Goal: Task Accomplishment & Management: Complete application form

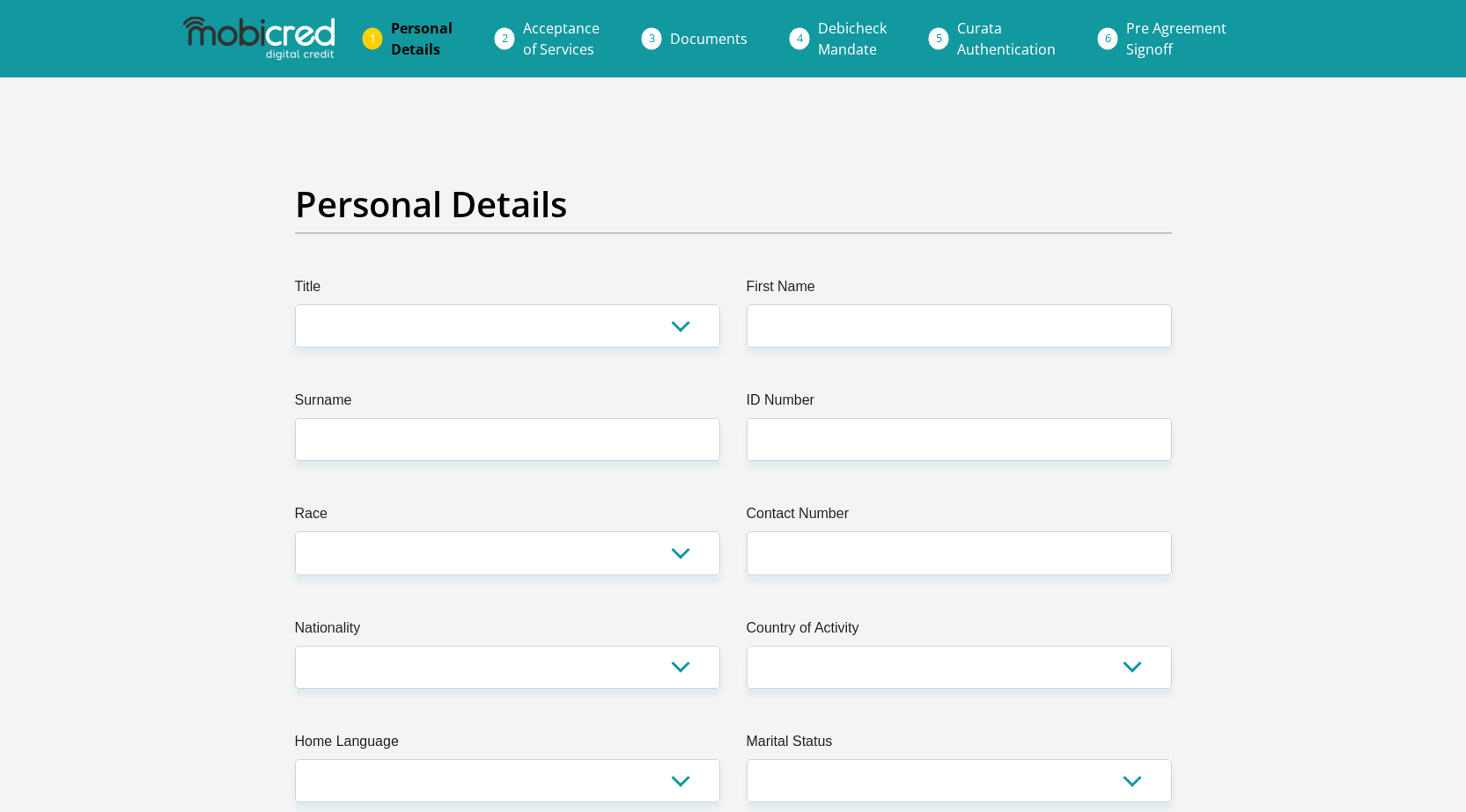
scroll to position [88, 0]
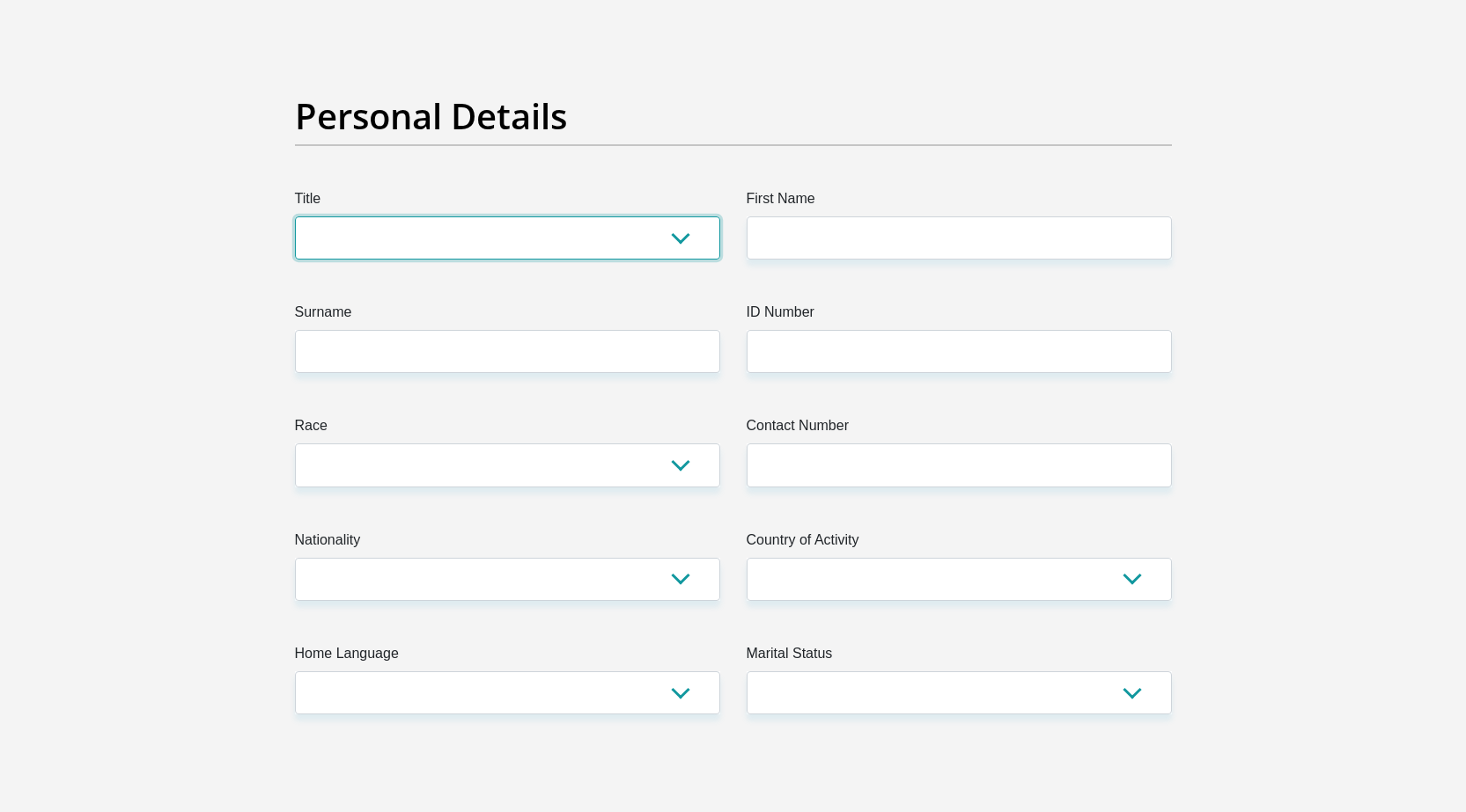
click at [582, 250] on select "Mr Ms Mrs Dr Other" at bounding box center [507, 238] width 425 height 43
select select "Ms"
click at [295, 217] on select "Mr Ms Mrs Dr Other" at bounding box center [507, 238] width 425 height 43
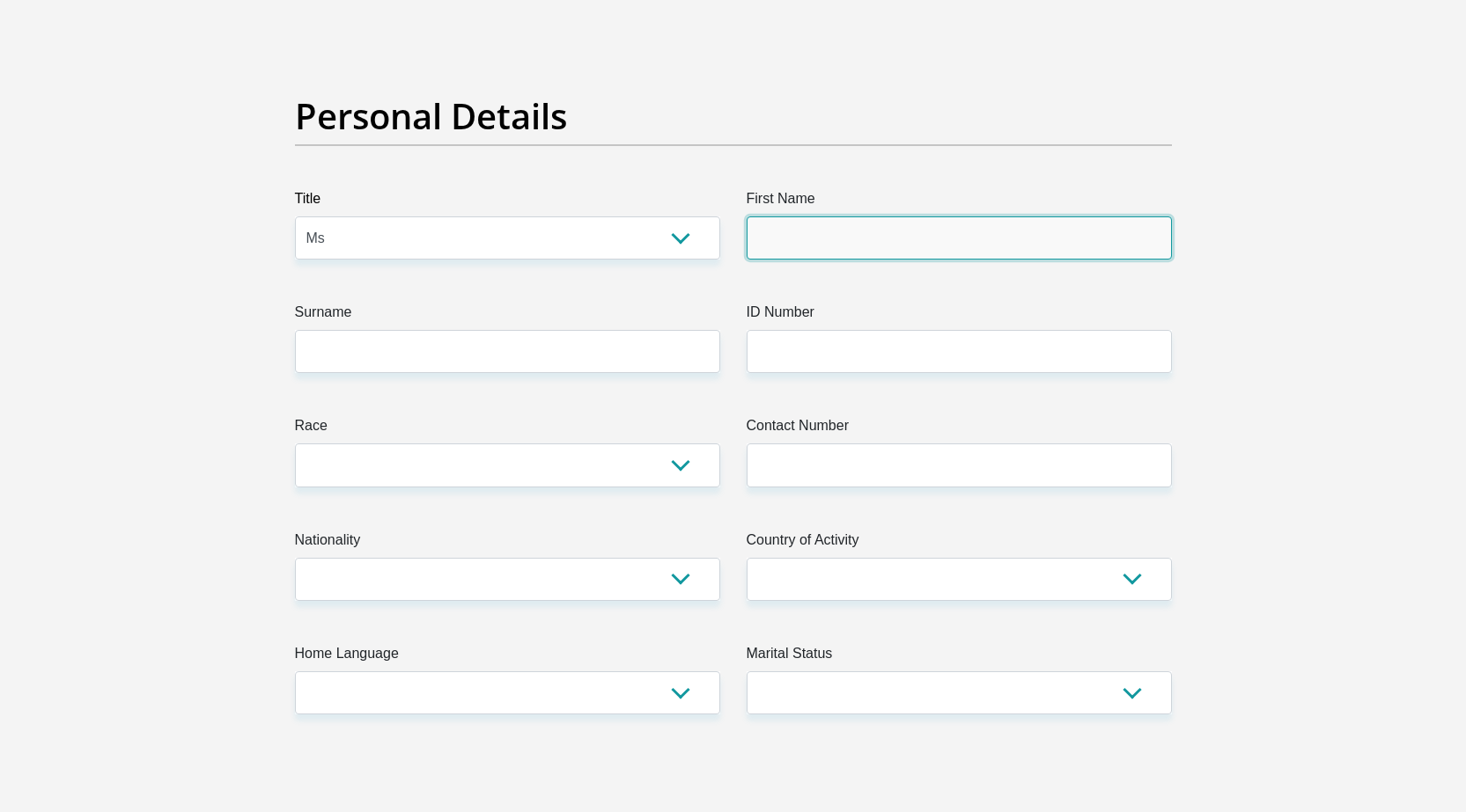
click at [802, 231] on input "First Name" at bounding box center [959, 238] width 425 height 43
type input "stephanie"
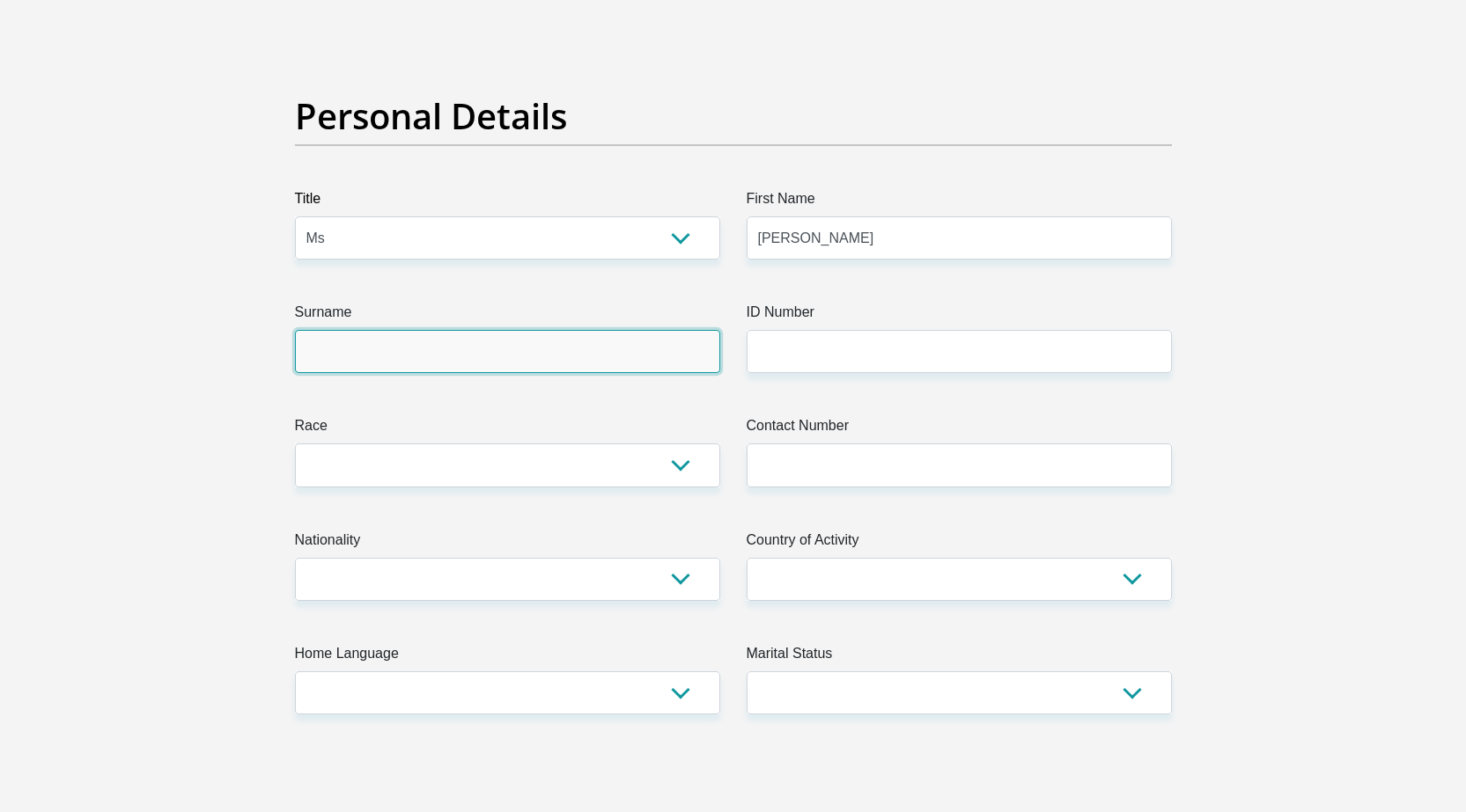
type input "fourie"
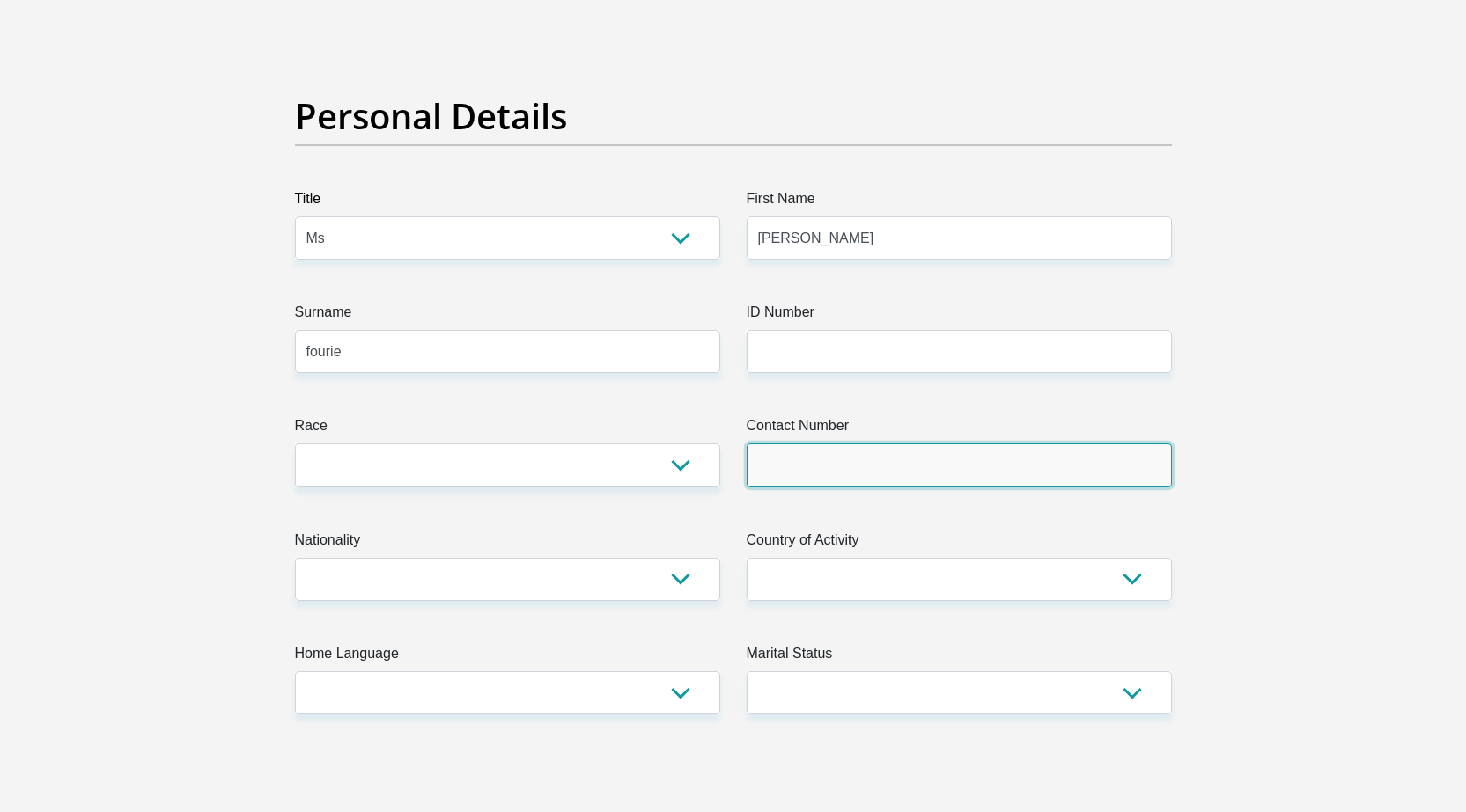
type input "0832726444"
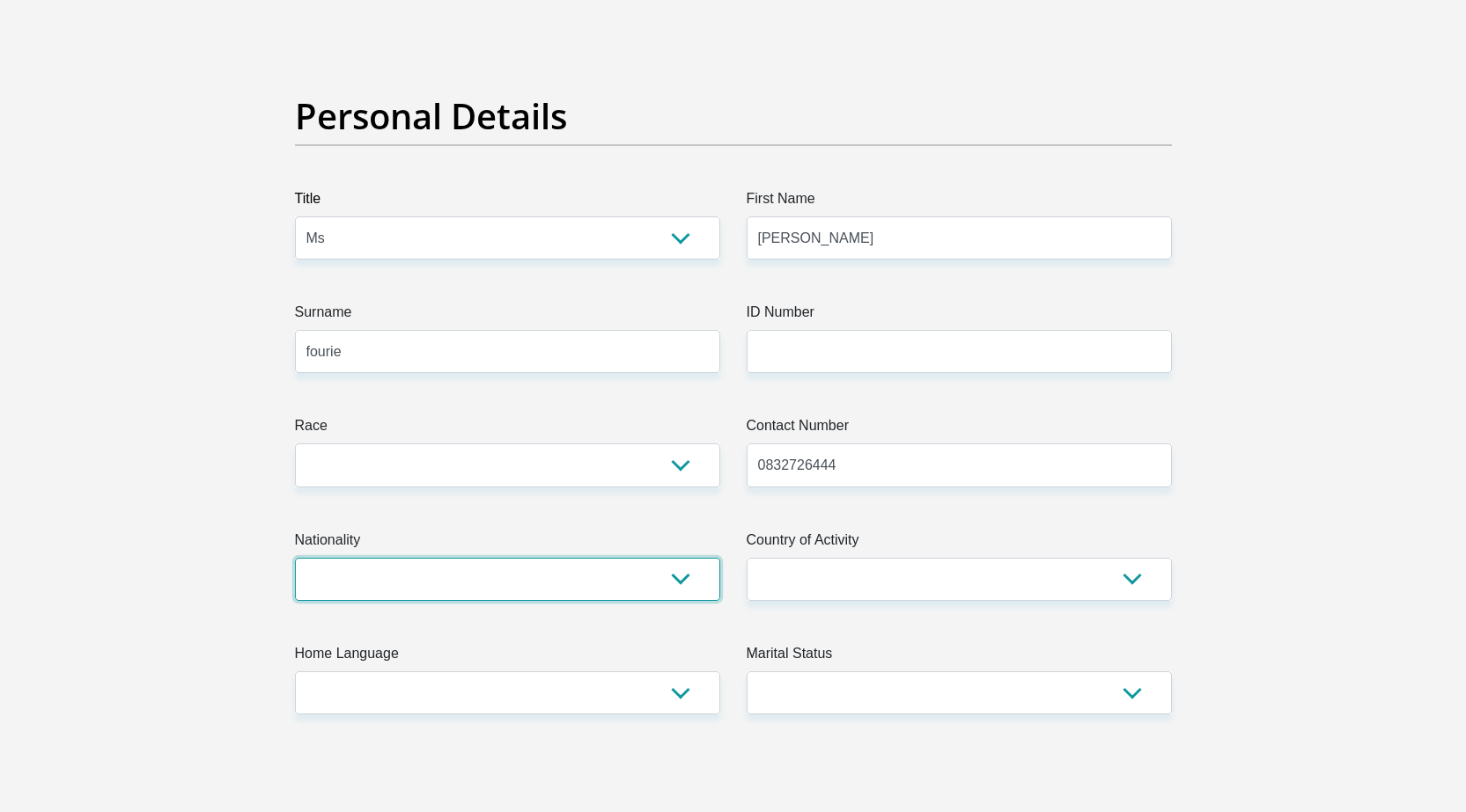
select select "ZAF"
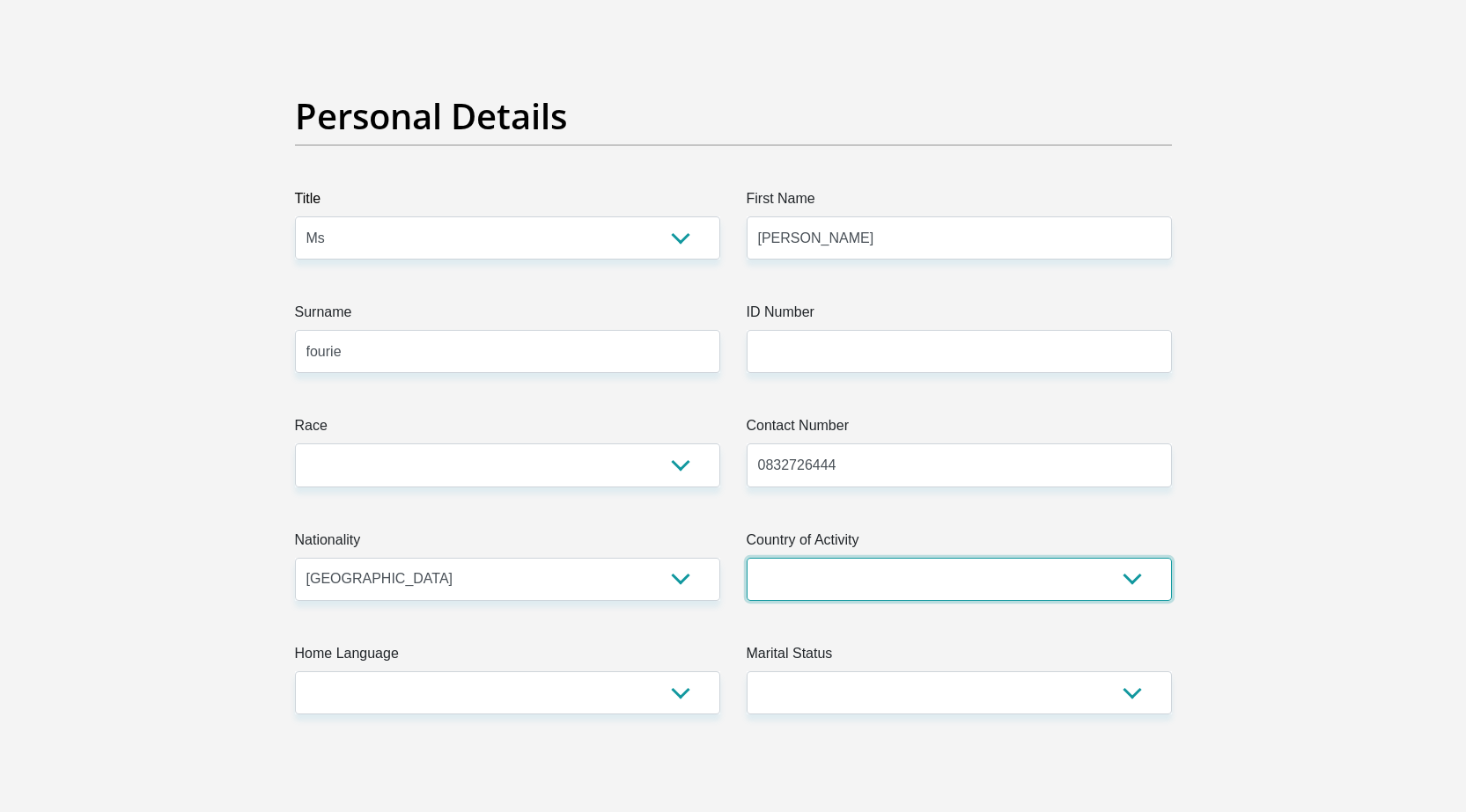
select select "ZAF"
type input "6 Swartbos Avenue"
type input "Protea park"
type input "Rustenburg"
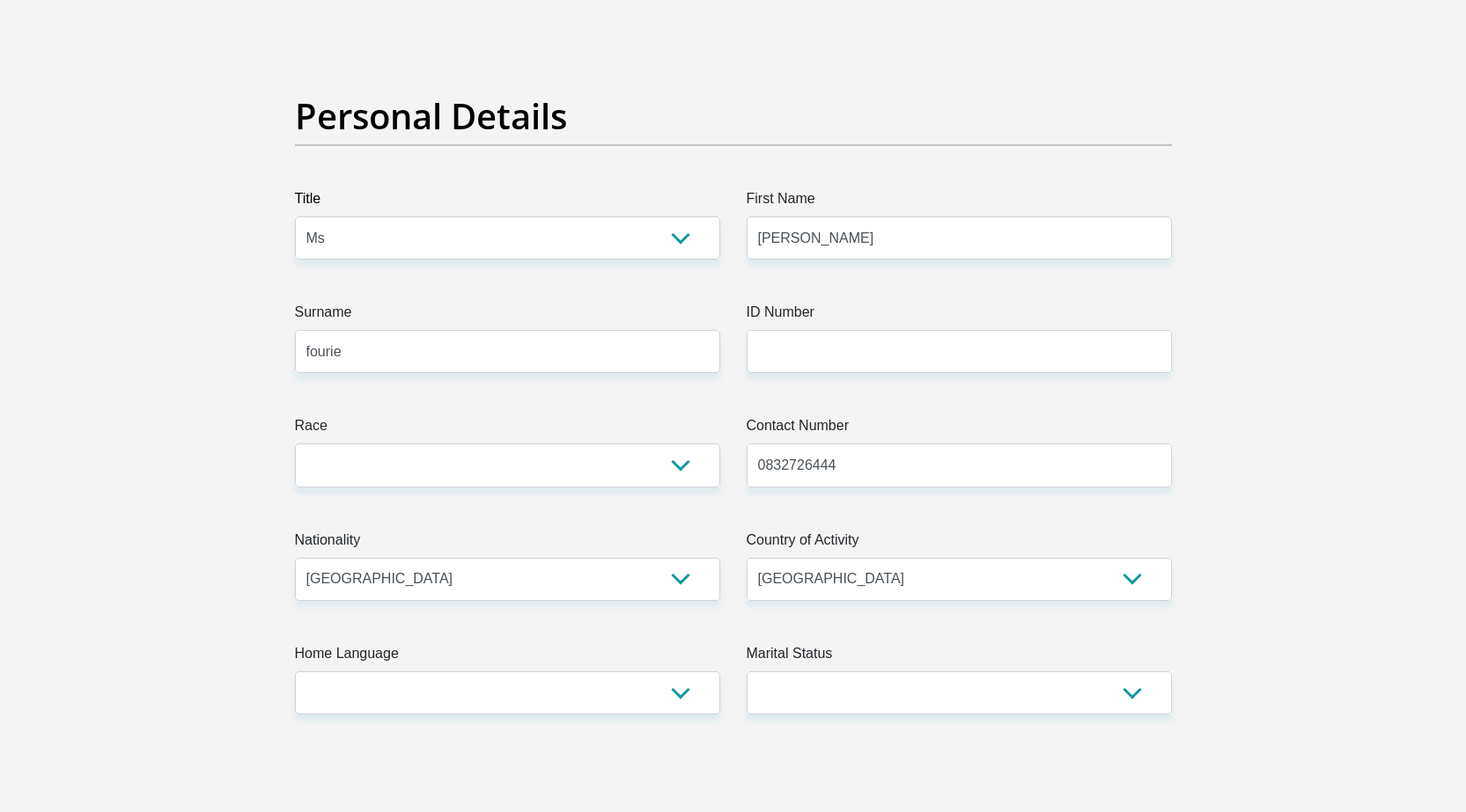
type input "0305"
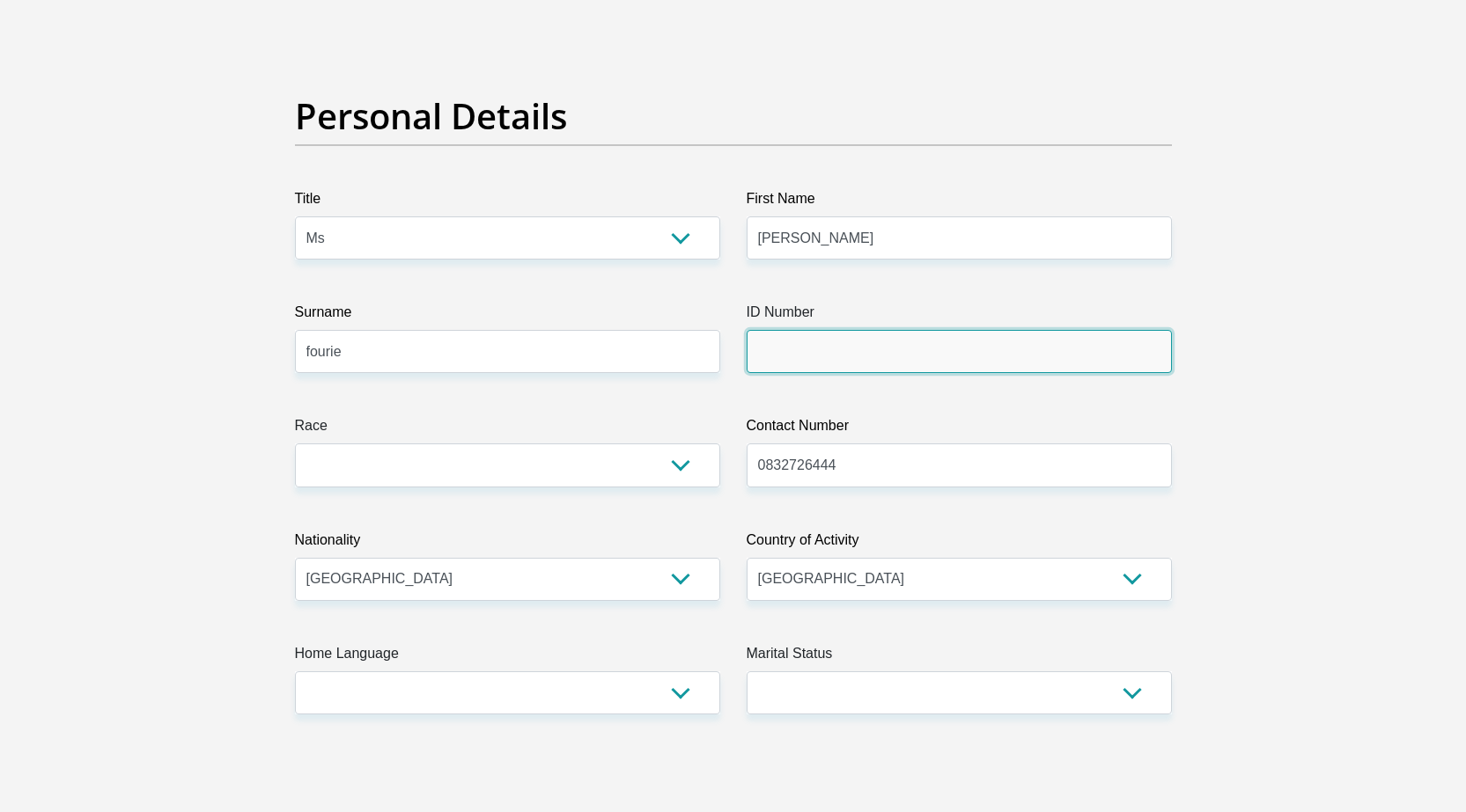
click at [882, 356] on input "ID Number" at bounding box center [959, 352] width 425 height 43
type input "9611270113082"
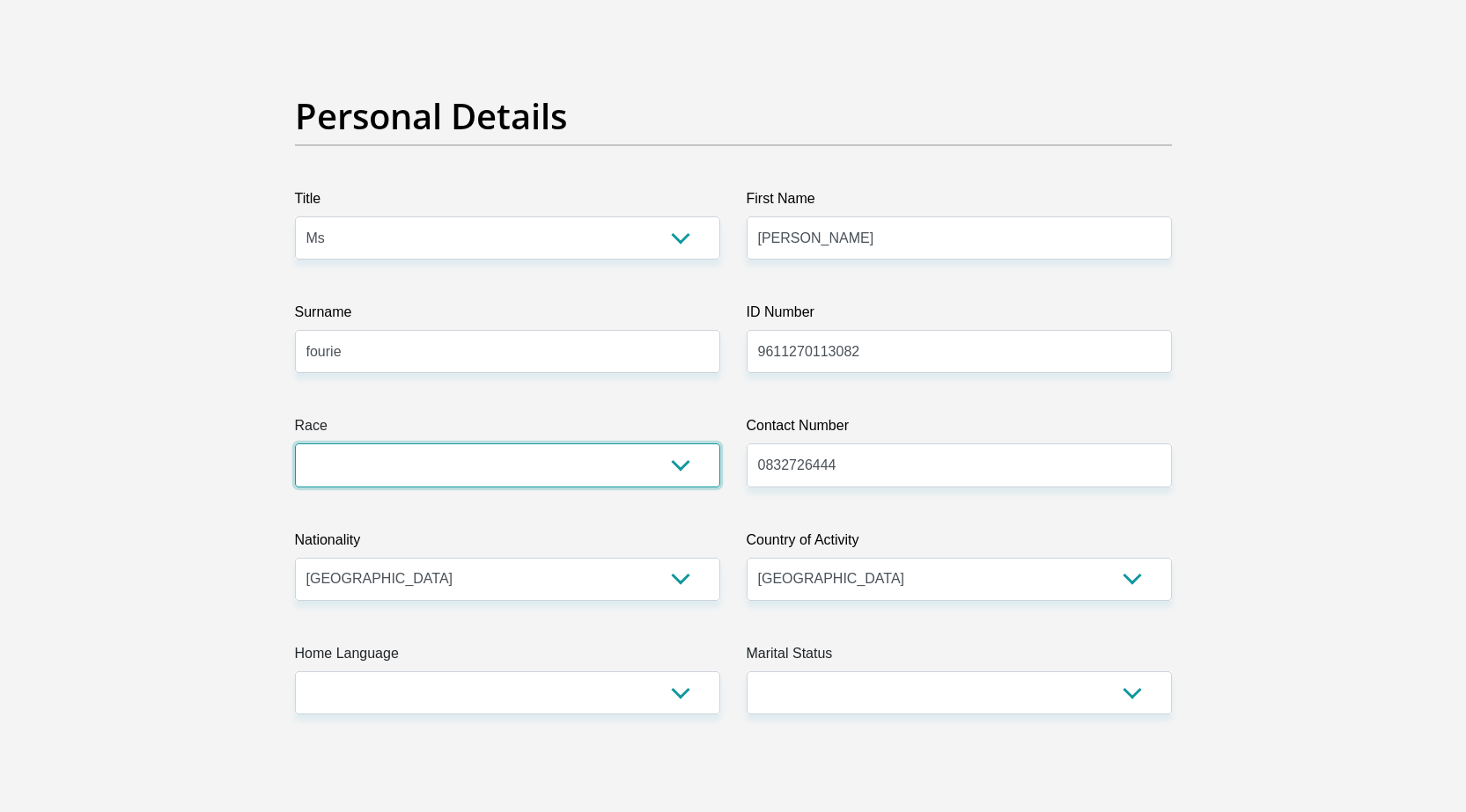
drag, startPoint x: 631, startPoint y: 460, endPoint x: 618, endPoint y: 470, distance: 16.4
click at [631, 460] on select "Black Coloured Indian White Other" at bounding box center [507, 465] width 425 height 43
select select "4"
click at [295, 443] on select "Black Coloured Indian White Other" at bounding box center [507, 465] width 425 height 43
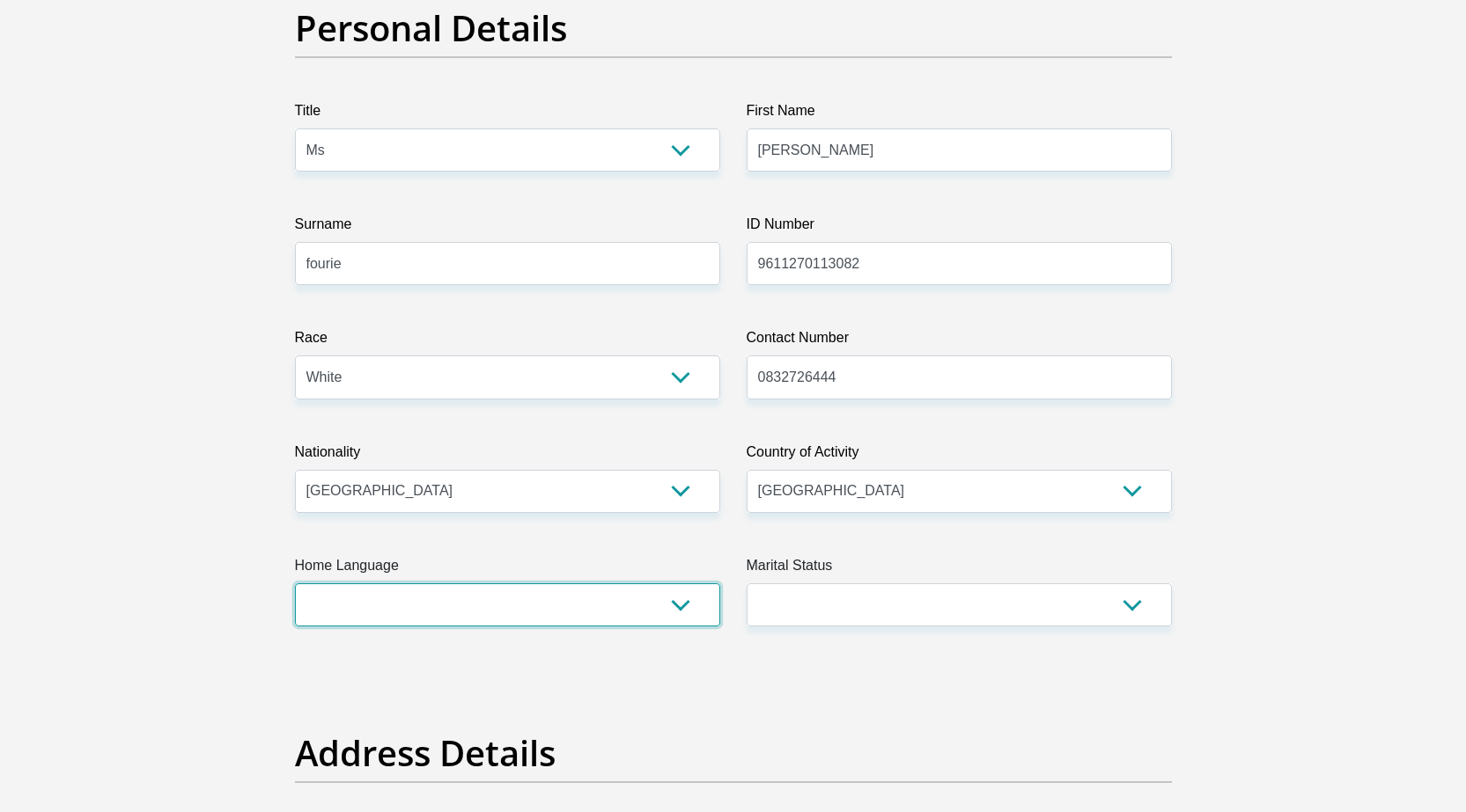
click at [478, 615] on select "Afrikaans English Sepedi South Ndebele Southern Sotho Swati Tsonga Tswana Venda…" at bounding box center [507, 605] width 425 height 43
select select "afr"
click at [295, 584] on select "Afrikaans English Sepedi South Ndebele Southern Sotho Swati Tsonga Tswana Venda…" at bounding box center [507, 605] width 425 height 43
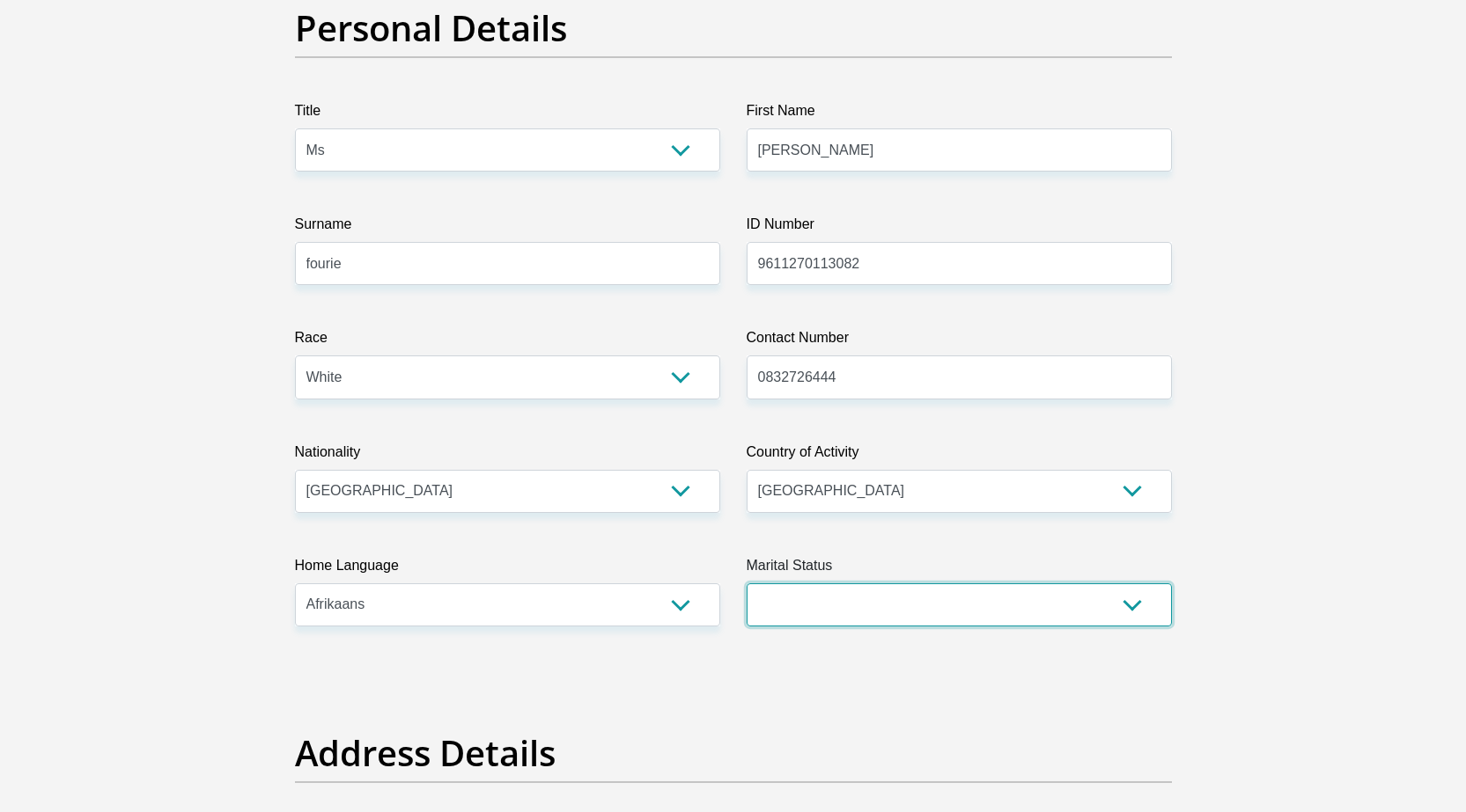
click at [877, 611] on select "Married ANC Single Divorced Widowed Married COP or Customary Law" at bounding box center [959, 605] width 425 height 43
select select "2"
click at [746, 584] on select "Married ANC Single Divorced Widowed Married COP or Customary Law" at bounding box center [959, 605] width 425 height 43
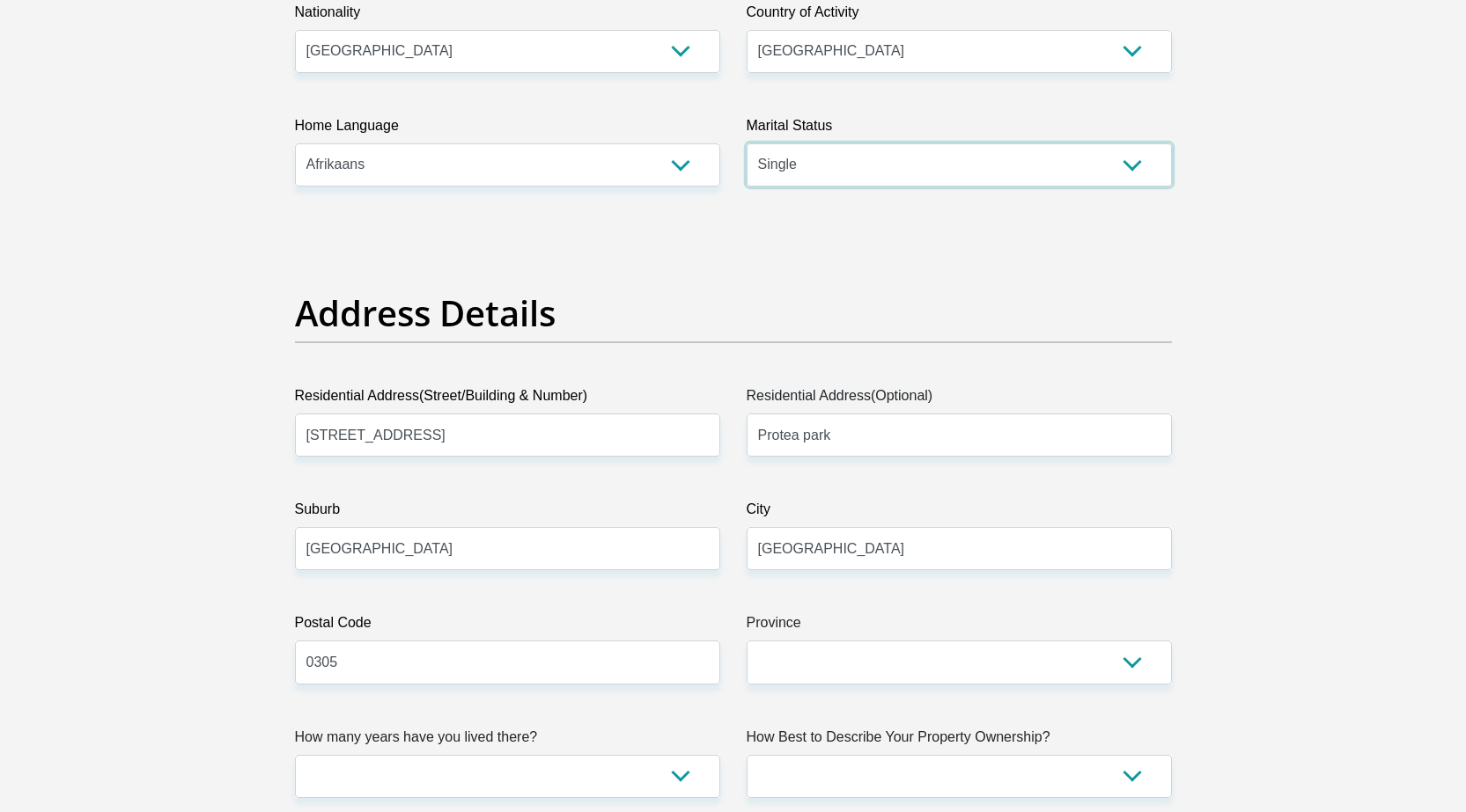
scroll to position [704, 0]
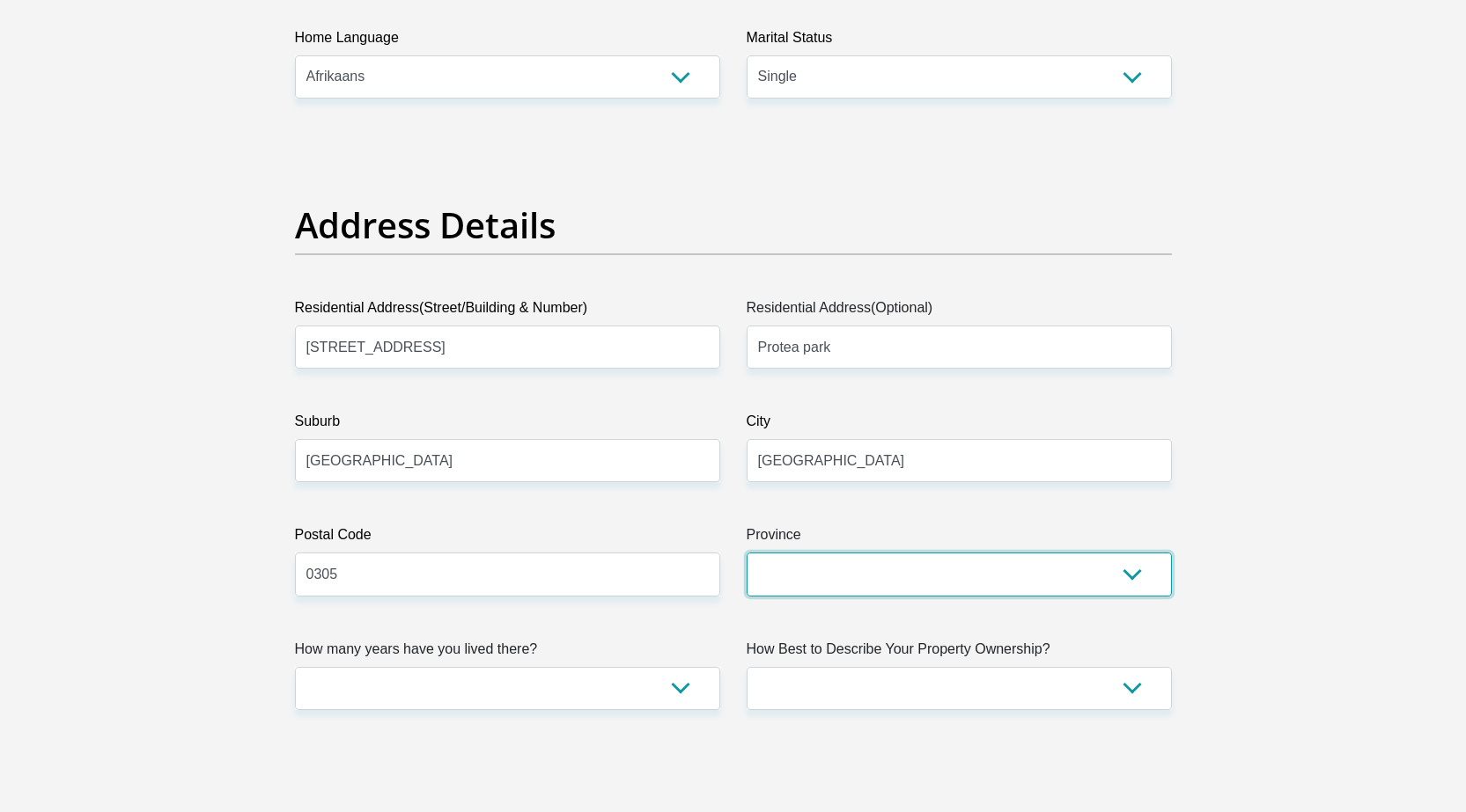
click at [860, 564] on select "Eastern Cape Free State Gauteng KwaZulu-Natal Limpopo Mpumalanga Northern Cape …" at bounding box center [959, 574] width 425 height 43
select select "[GEOGRAPHIC_DATA]"
click at [746, 552] on select "Eastern Cape Free State Gauteng KwaZulu-Natal Limpopo Mpumalanga Northern Cape …" at bounding box center [959, 574] width 425 height 43
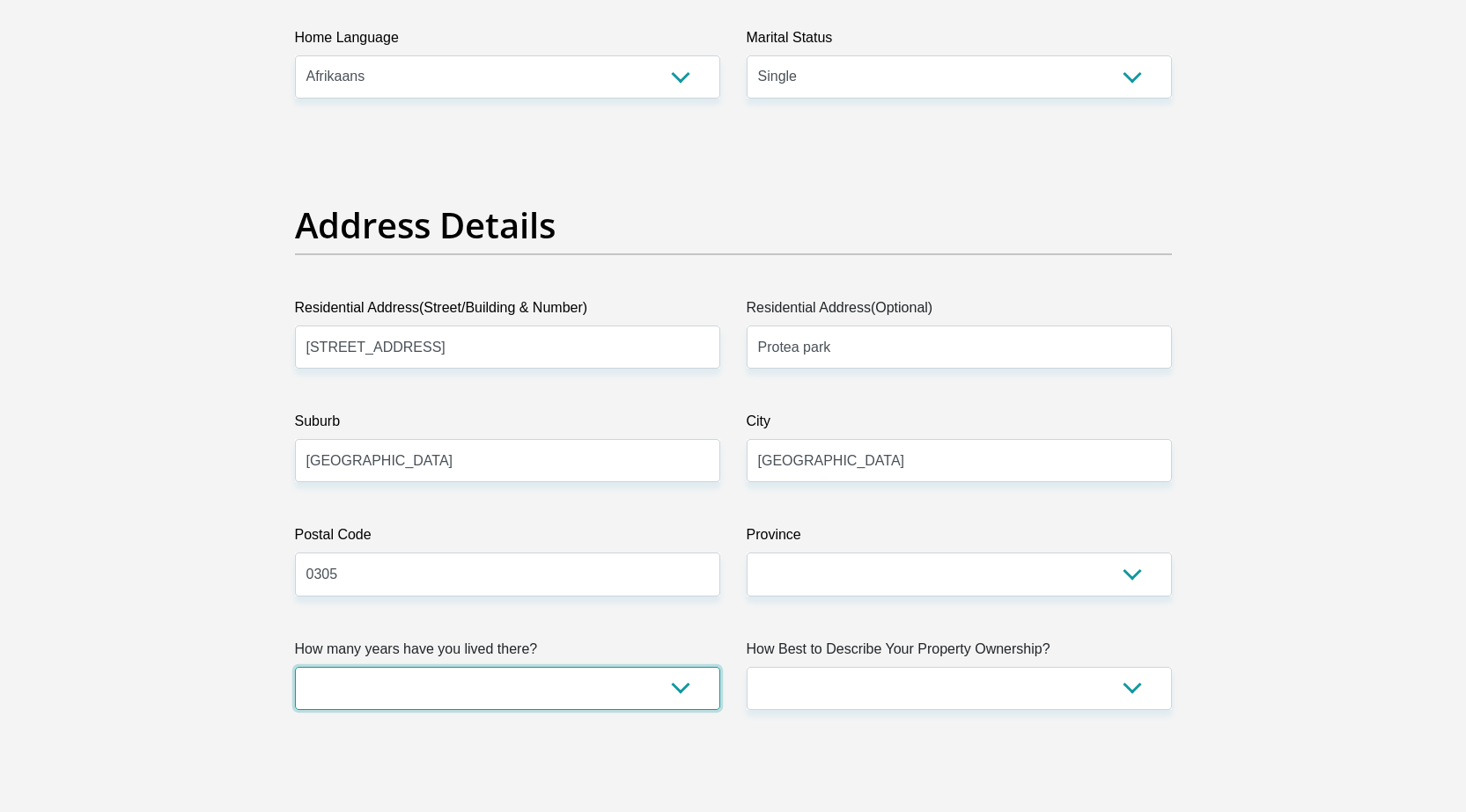
click at [578, 694] on select "less than 1 year 1-3 years 3-5 years 5+ years" at bounding box center [507, 689] width 425 height 43
select select "2"
click at [295, 667] on select "less than 1 year 1-3 years 3-5 years 5+ years" at bounding box center [507, 689] width 425 height 43
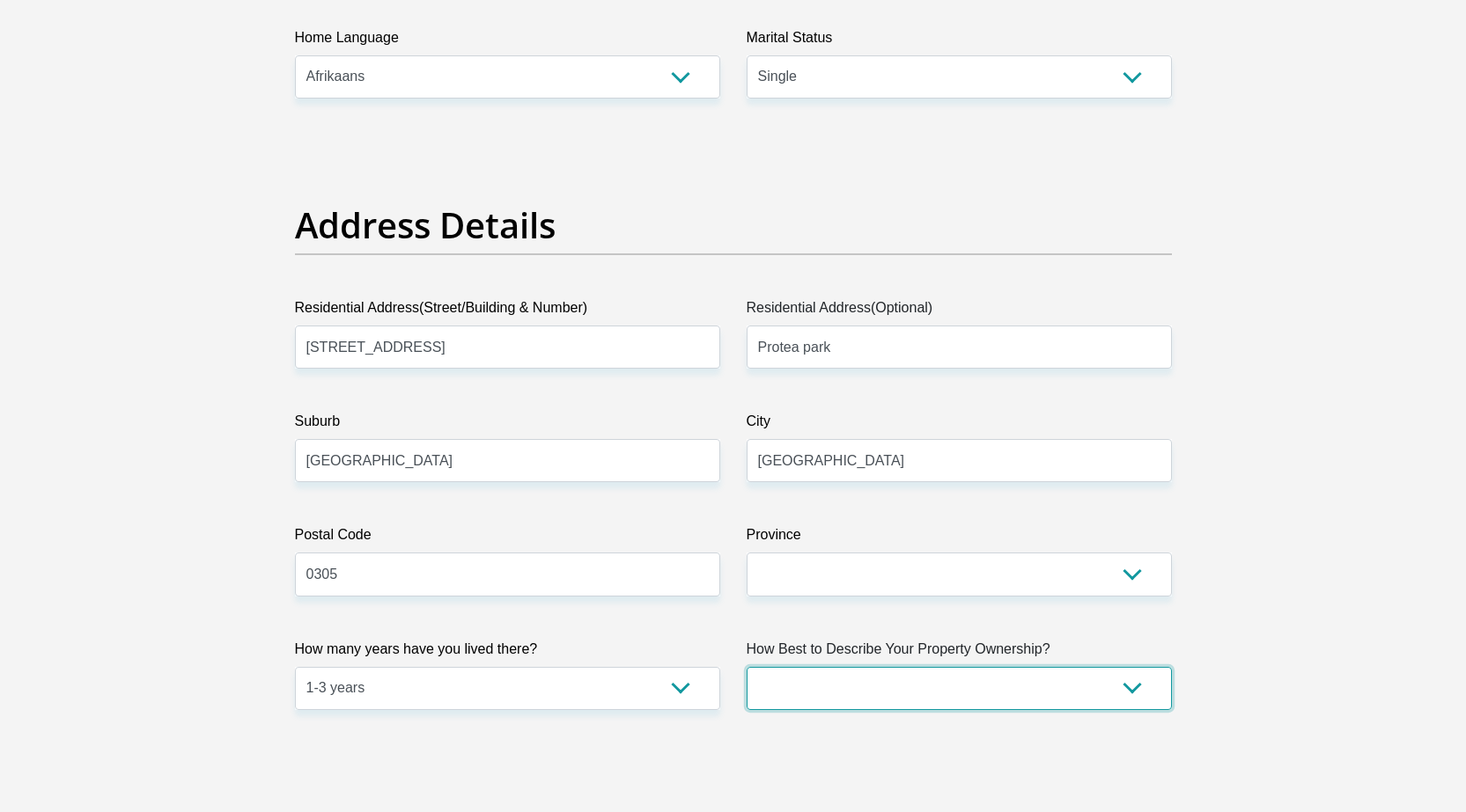
click at [809, 696] on select "Owned Rented Family Owned Company Dwelling" at bounding box center [959, 689] width 425 height 43
select select "Rented"
click at [746, 667] on select "Owned Rented Family Owned Company Dwelling" at bounding box center [959, 689] width 425 height 43
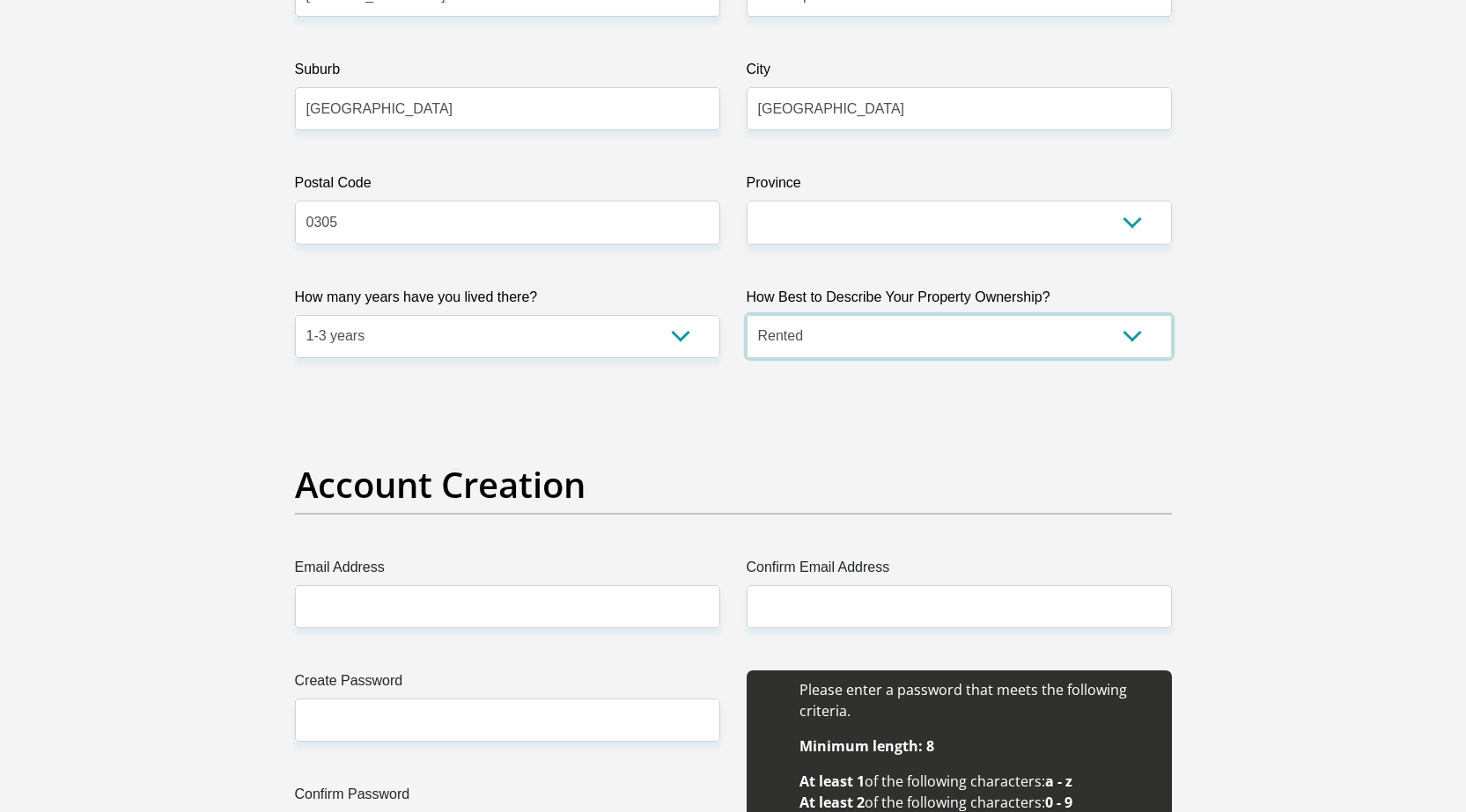
scroll to position [1232, 0]
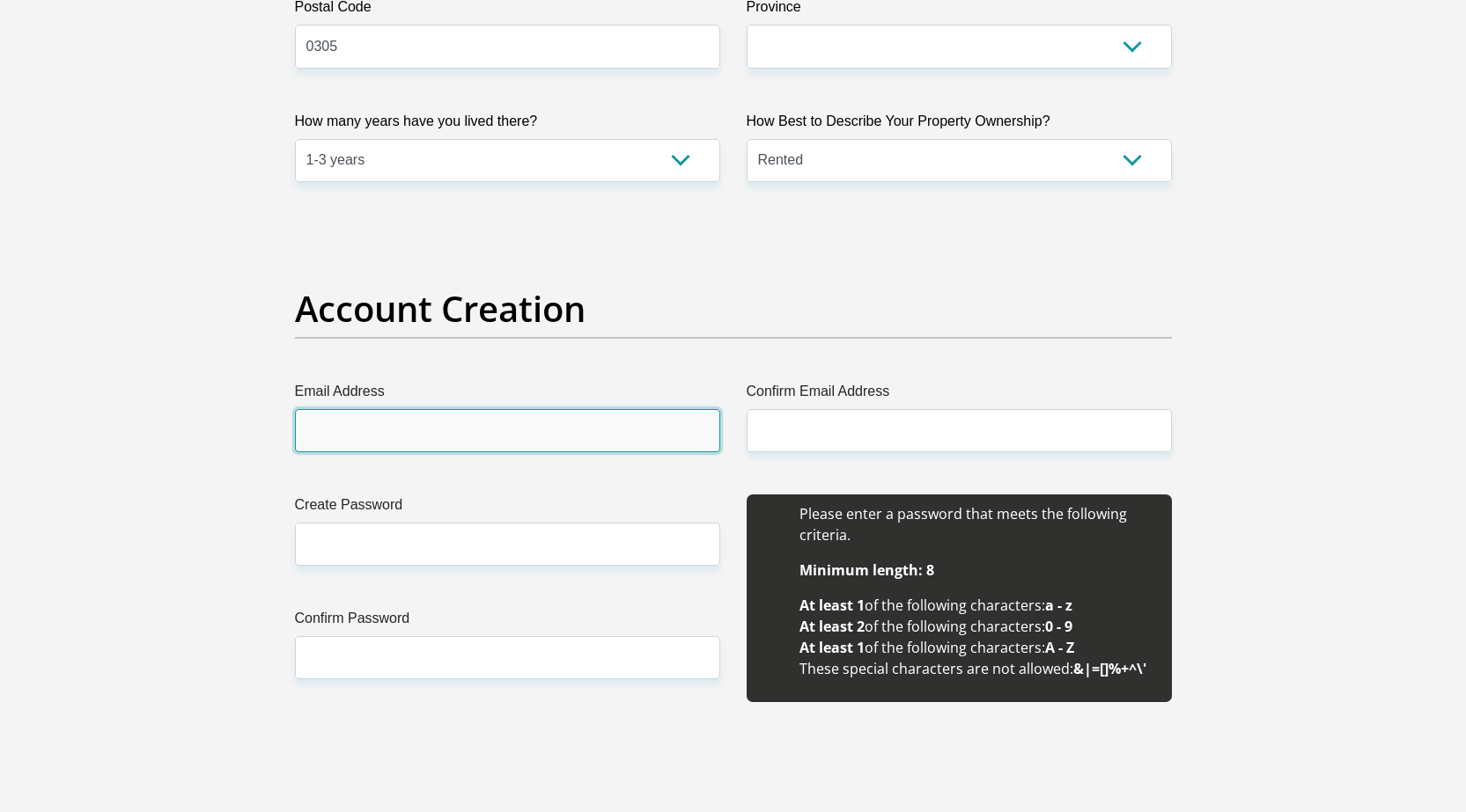
click at [429, 416] on input "Email Address" at bounding box center [507, 431] width 425 height 43
type input "stephaniefourie73@gmail.com"
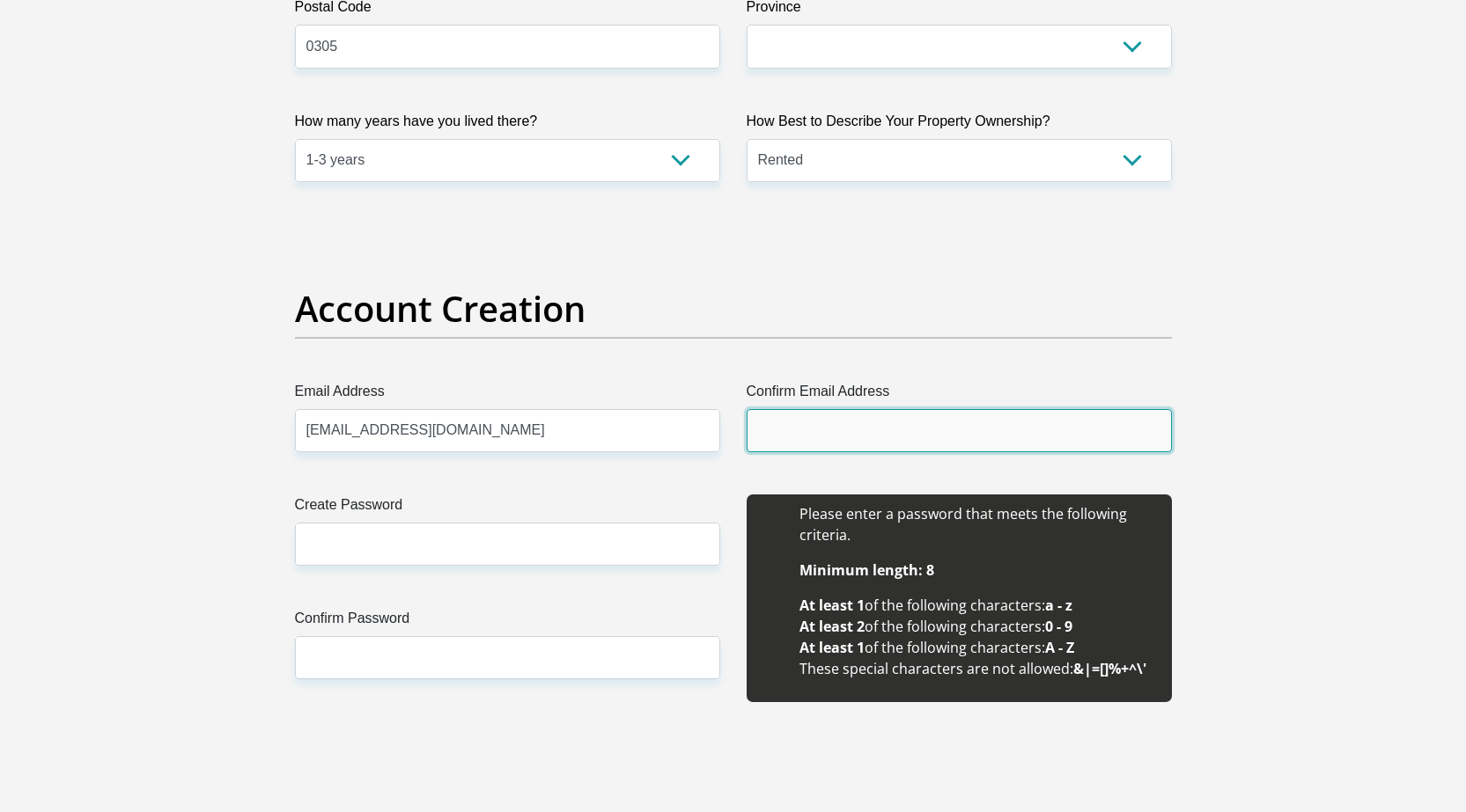
type input "stephaniefourie73@gmail.com"
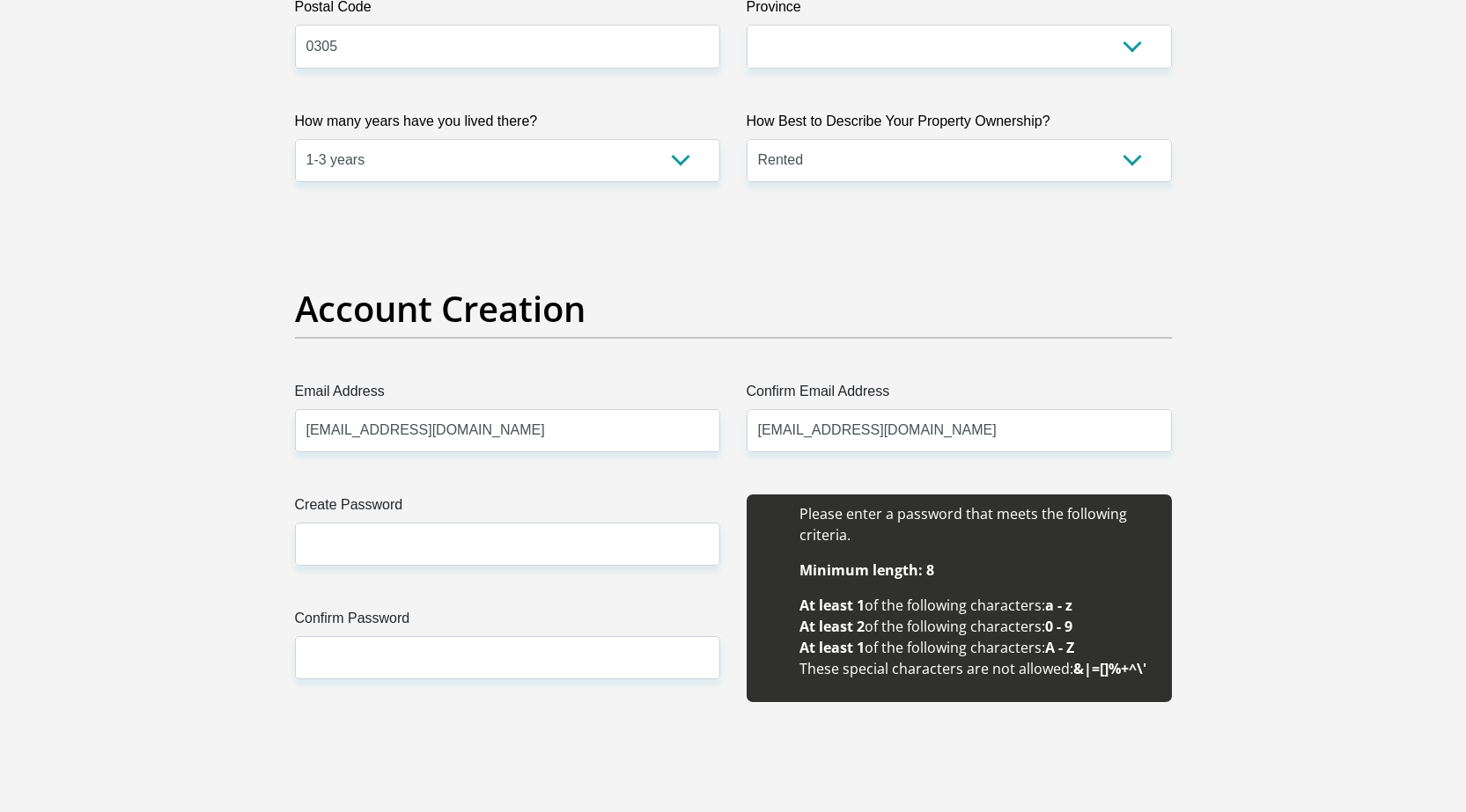
type input "stephanie"
type input "fourie"
type input "0832726444"
click at [424, 541] on input "Create Password" at bounding box center [507, 544] width 425 height 43
type input "Pynappel12@"
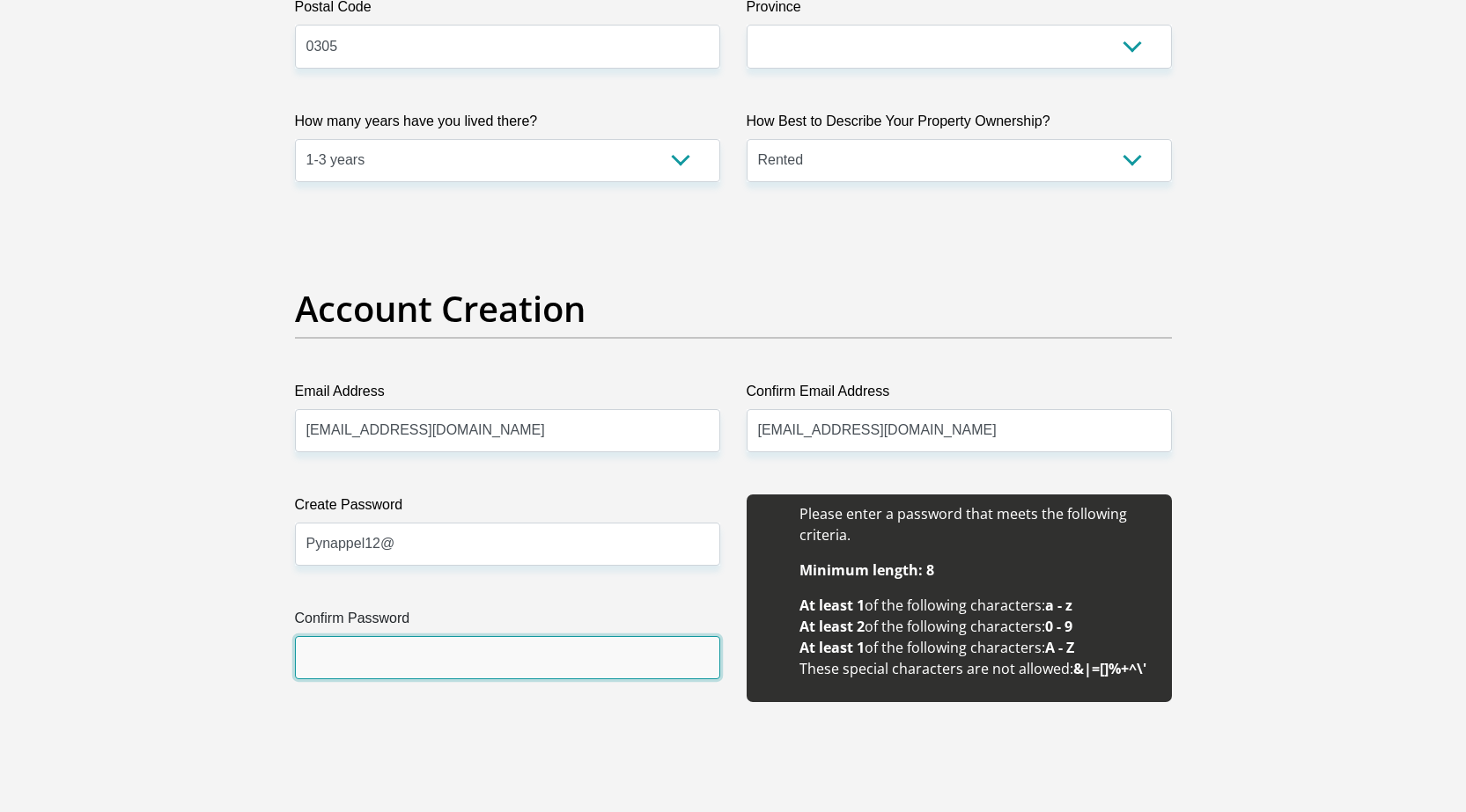
click at [429, 656] on input "Confirm Password" at bounding box center [507, 658] width 425 height 43
type input "Pynappel12@"
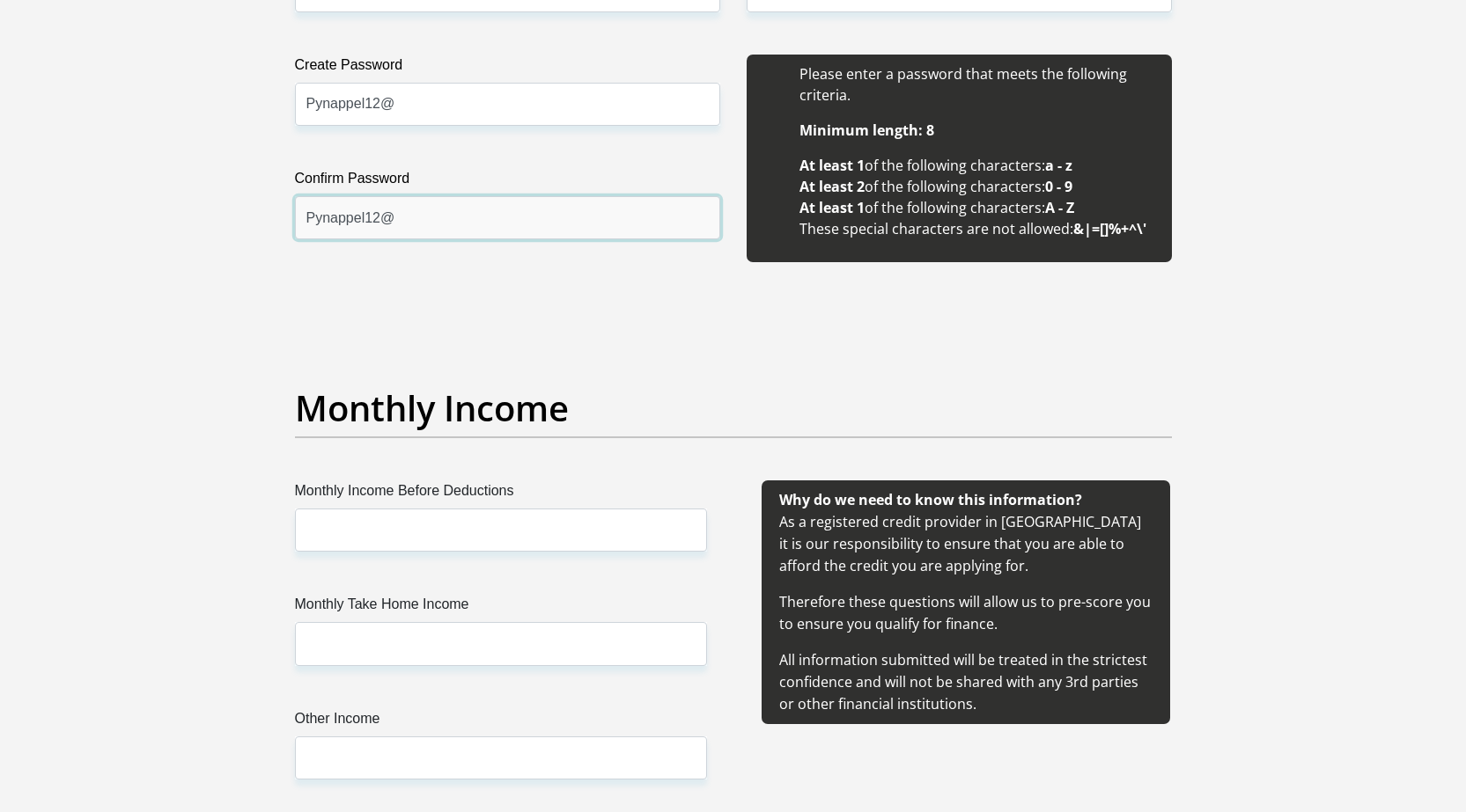
scroll to position [1760, 0]
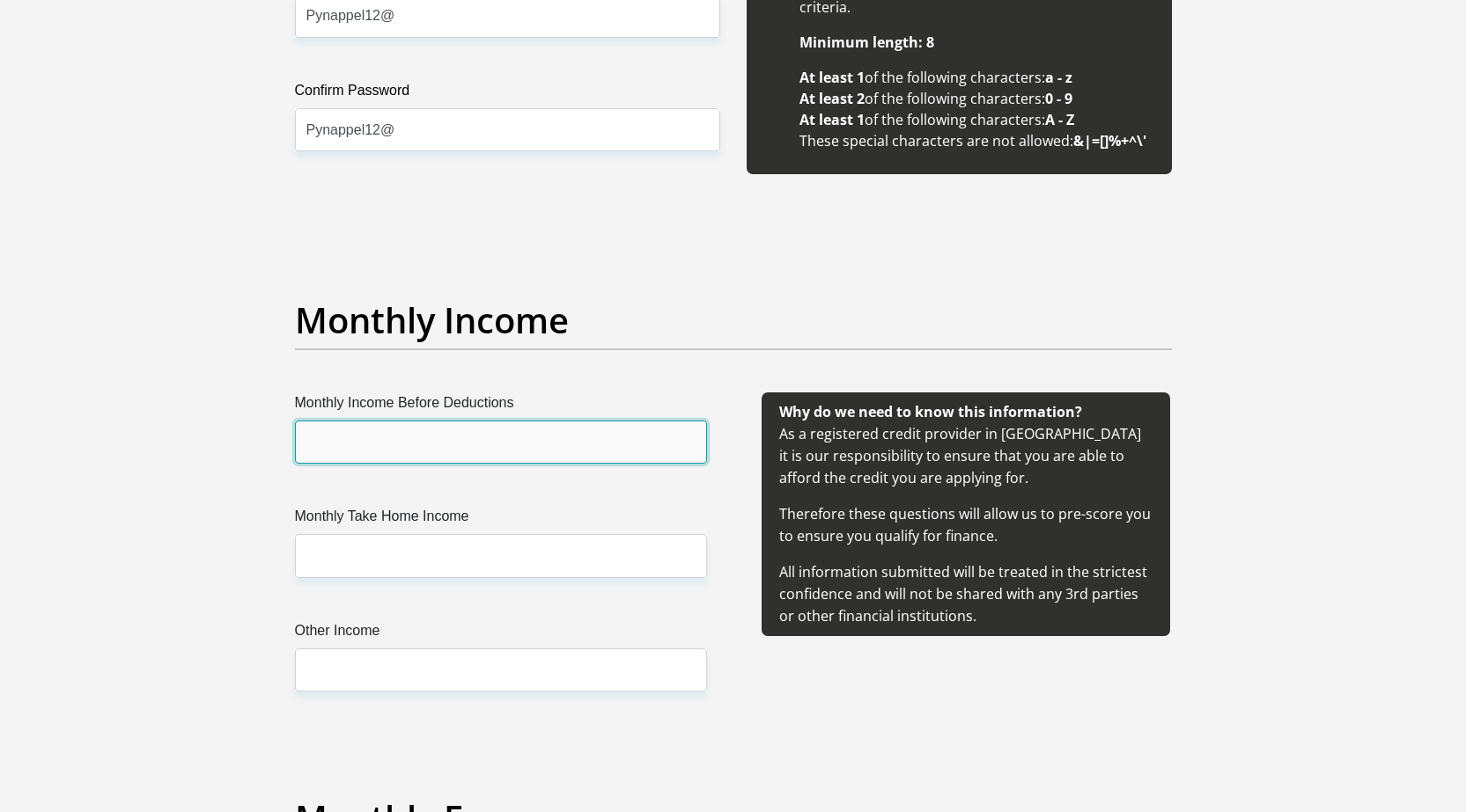
click at [446, 429] on input "Monthly Income Before Deductions" at bounding box center [501, 442] width 412 height 43
type input "11000"
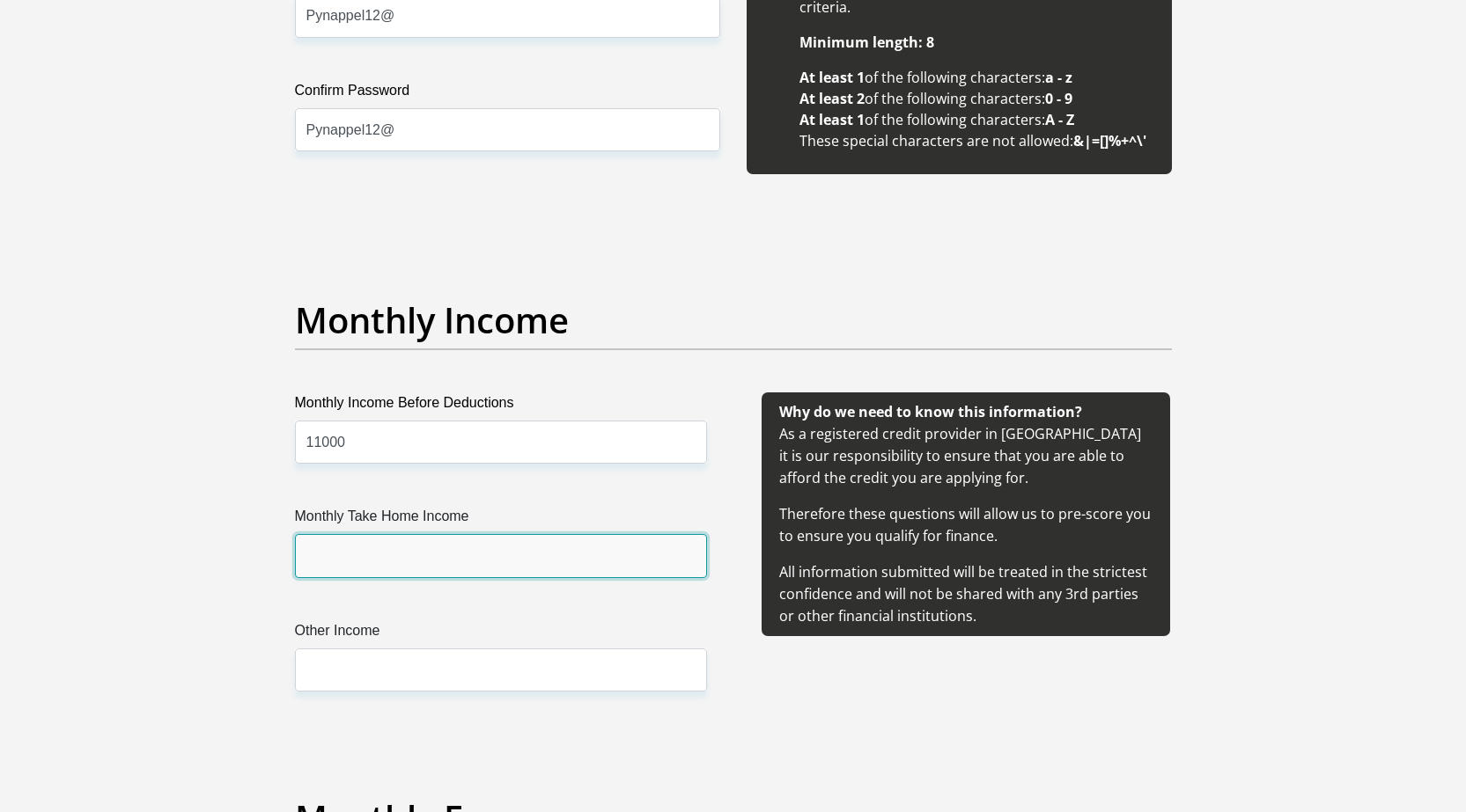
click at [480, 555] on input "Monthly Take Home Income" at bounding box center [501, 556] width 412 height 43
type input "10500"
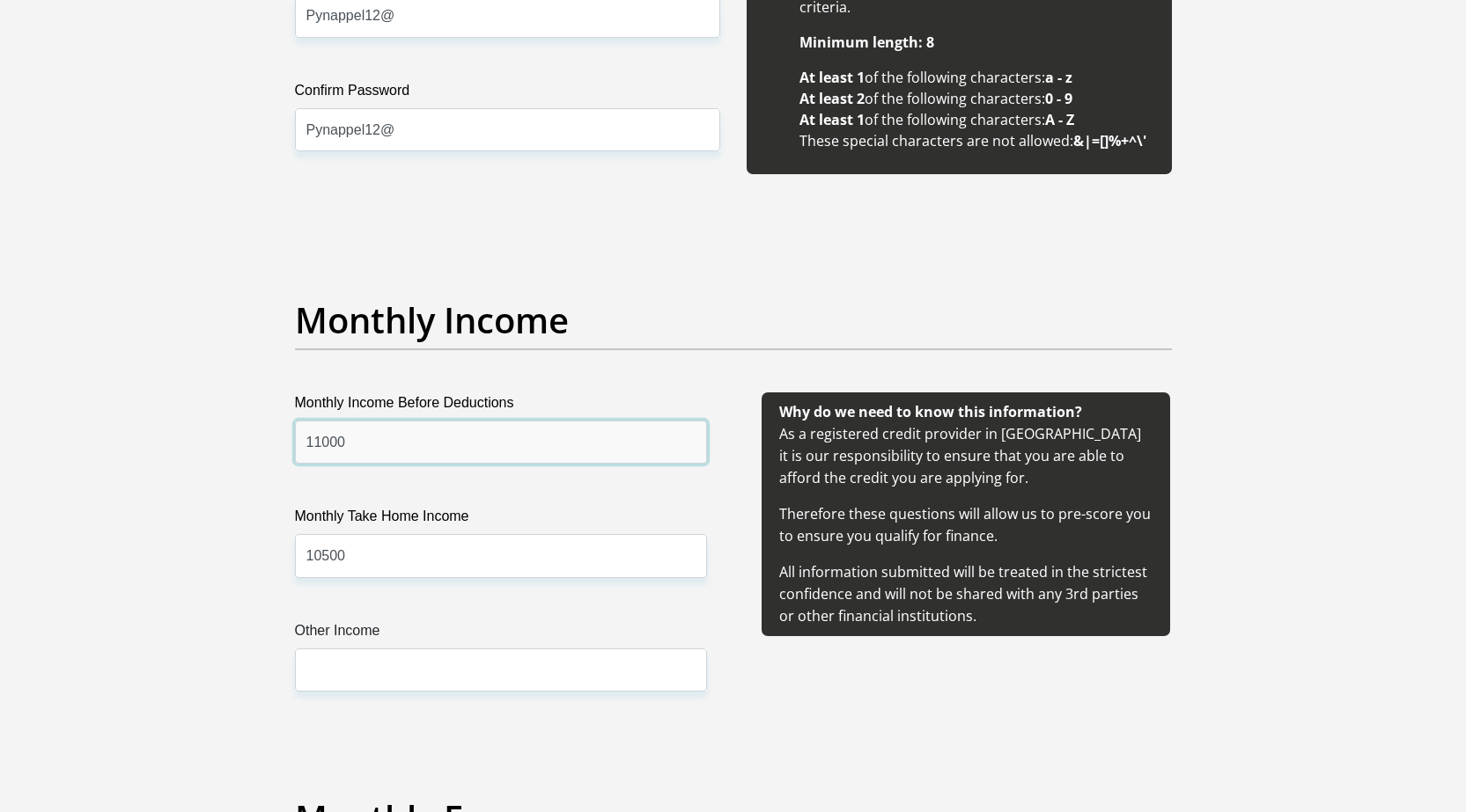
click at [379, 443] on input "11000" at bounding box center [501, 442] width 412 height 43
type input "7900"
click at [379, 543] on input "10500" at bounding box center [501, 556] width 412 height 43
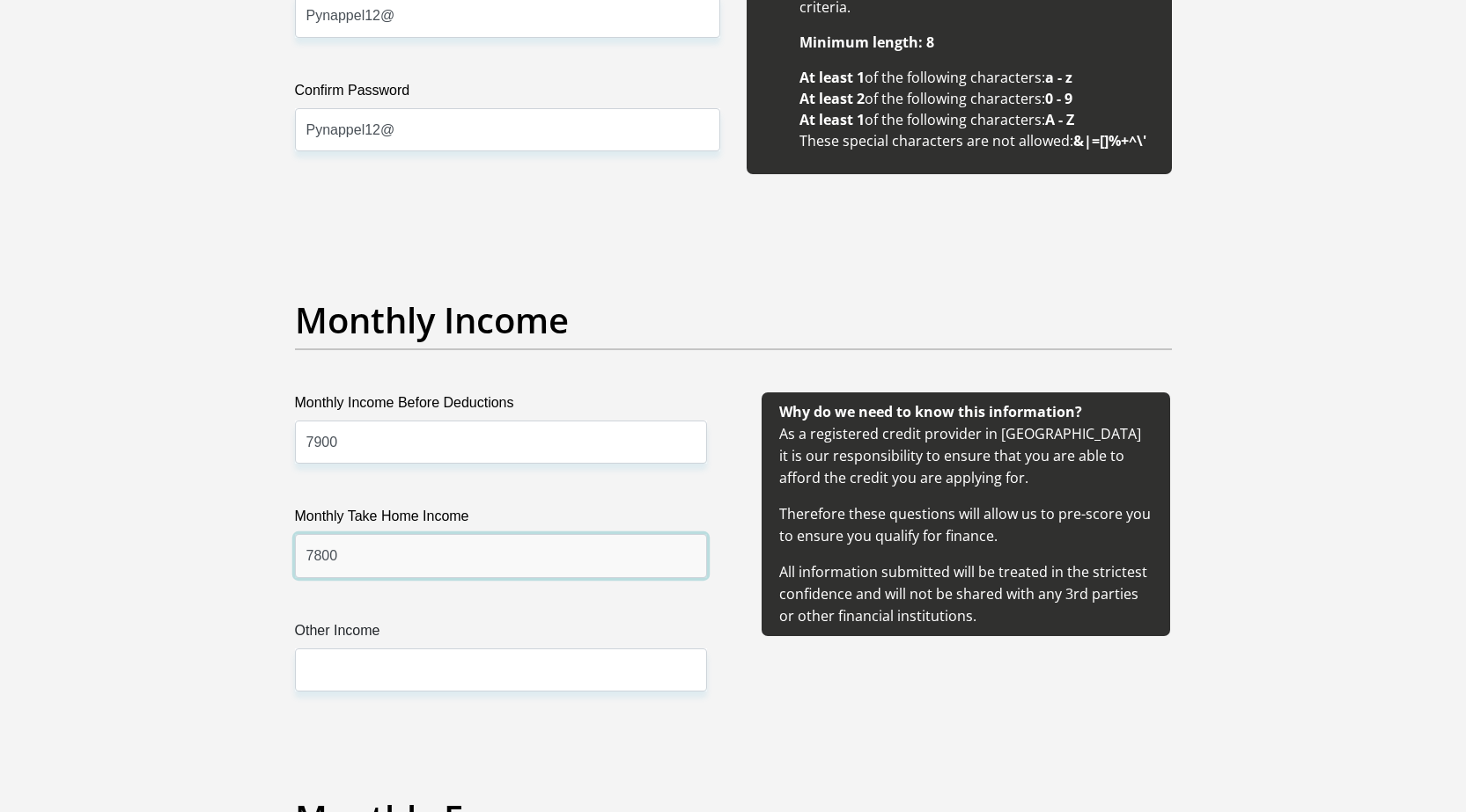
scroll to position [1848, 0]
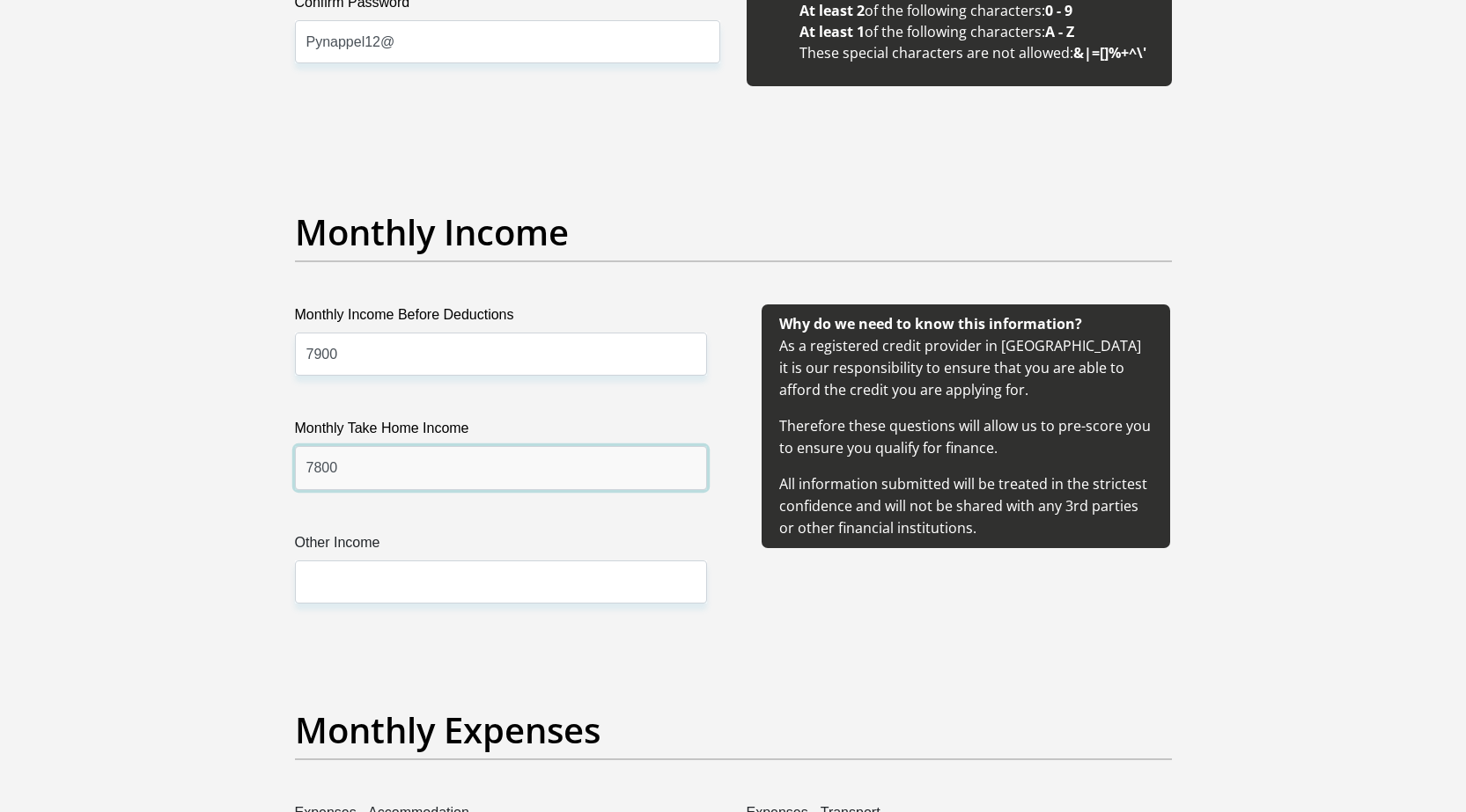
type input "7800"
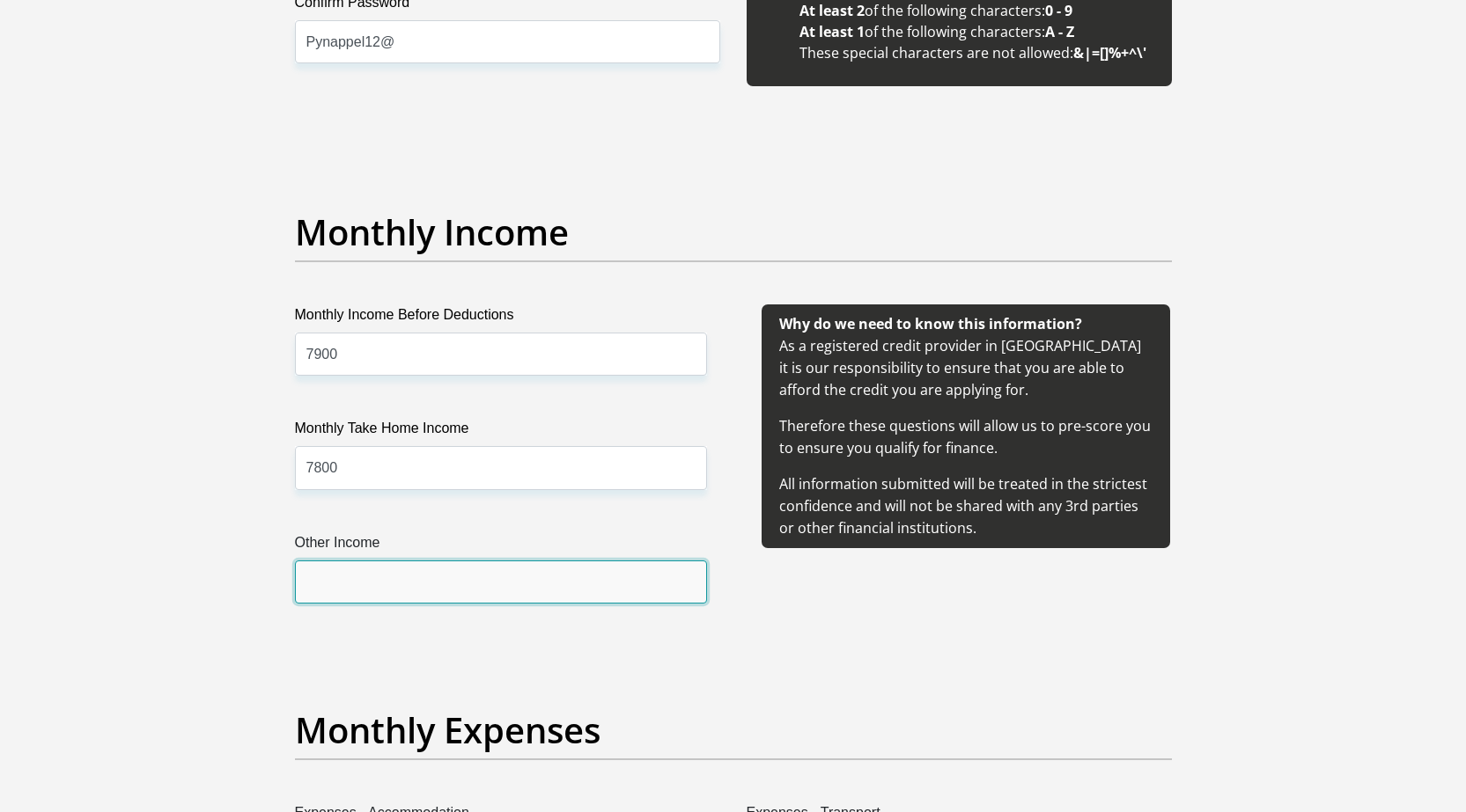
click at [458, 568] on input "Other Income" at bounding box center [501, 582] width 412 height 43
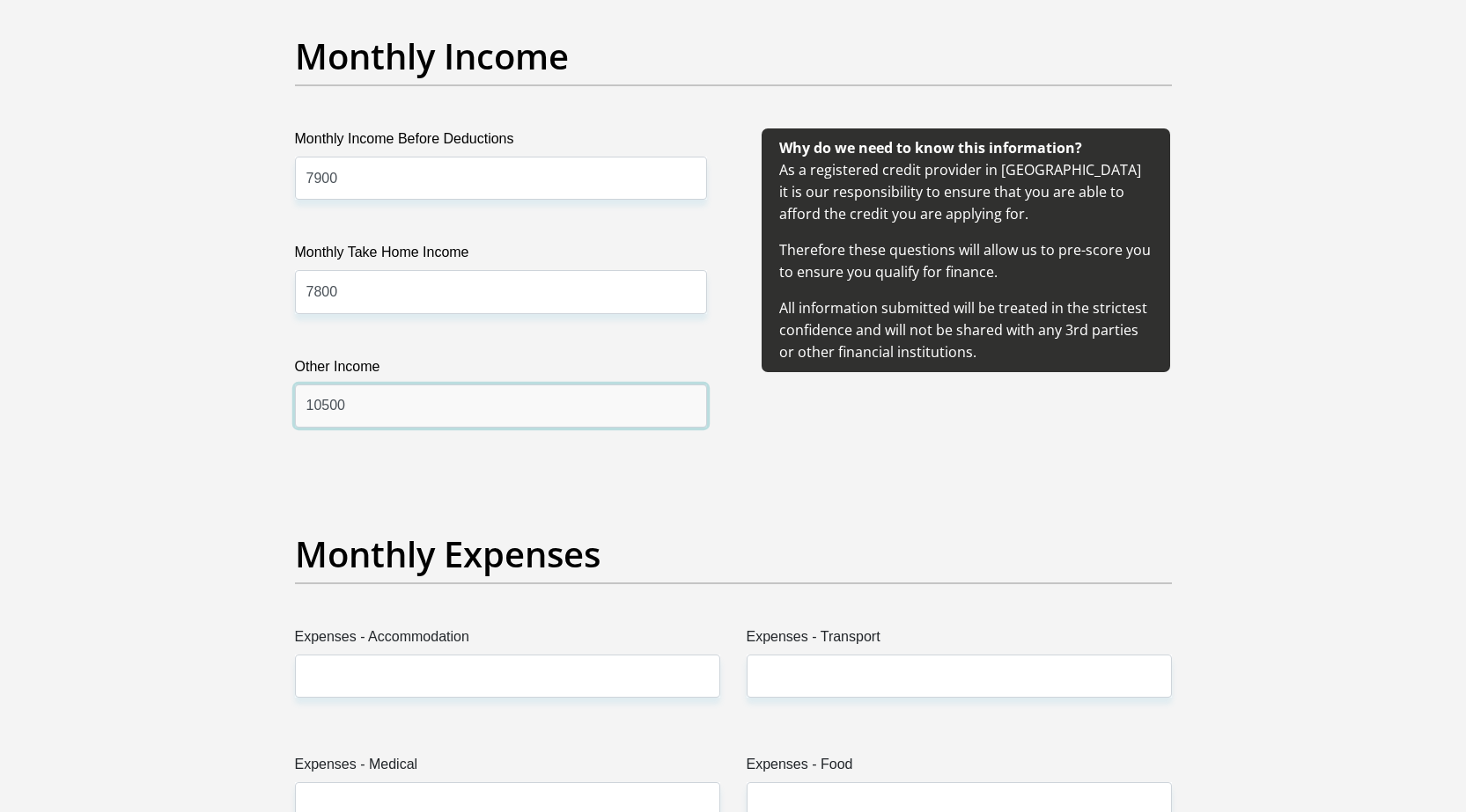
scroll to position [2200, 0]
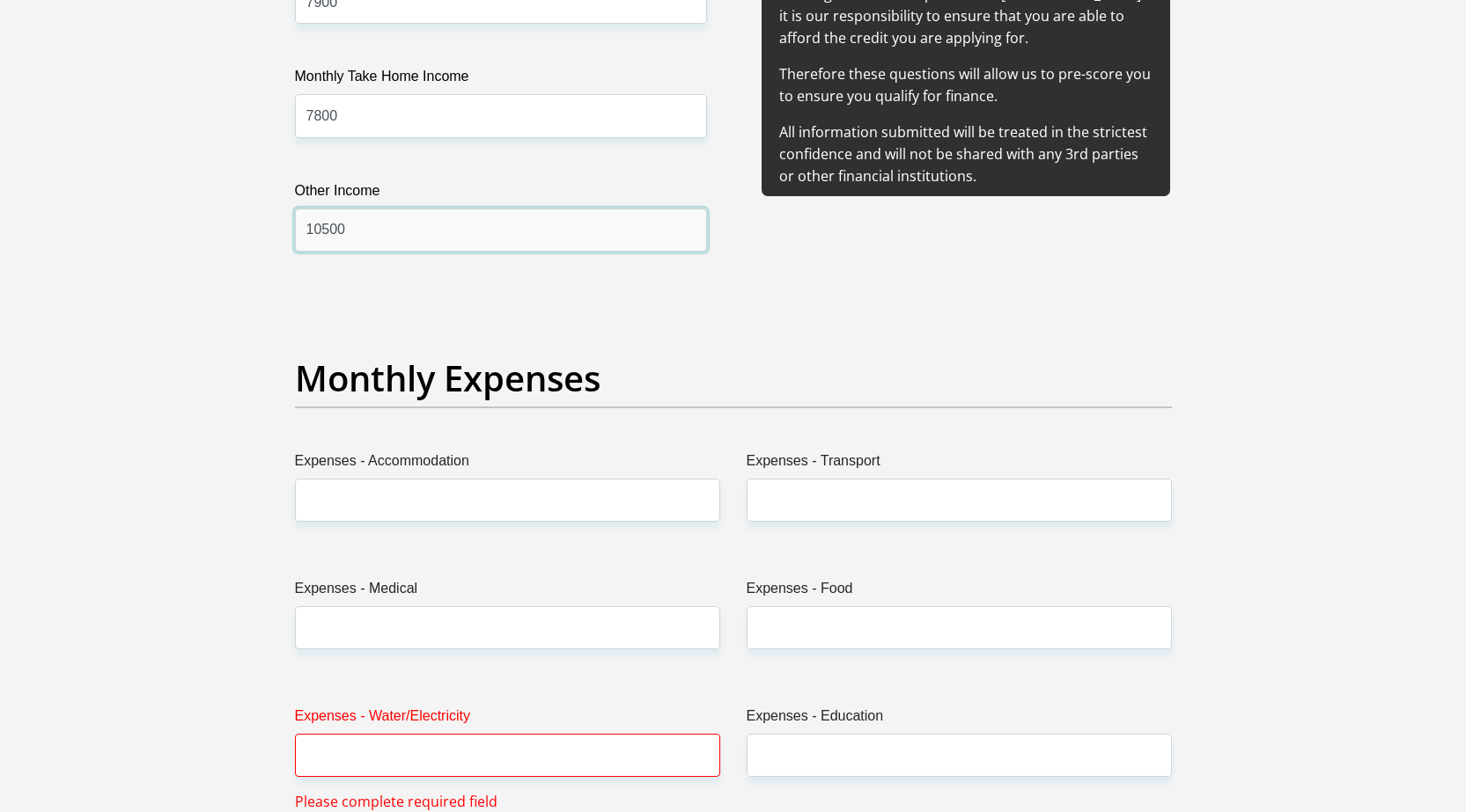
type input "10500"
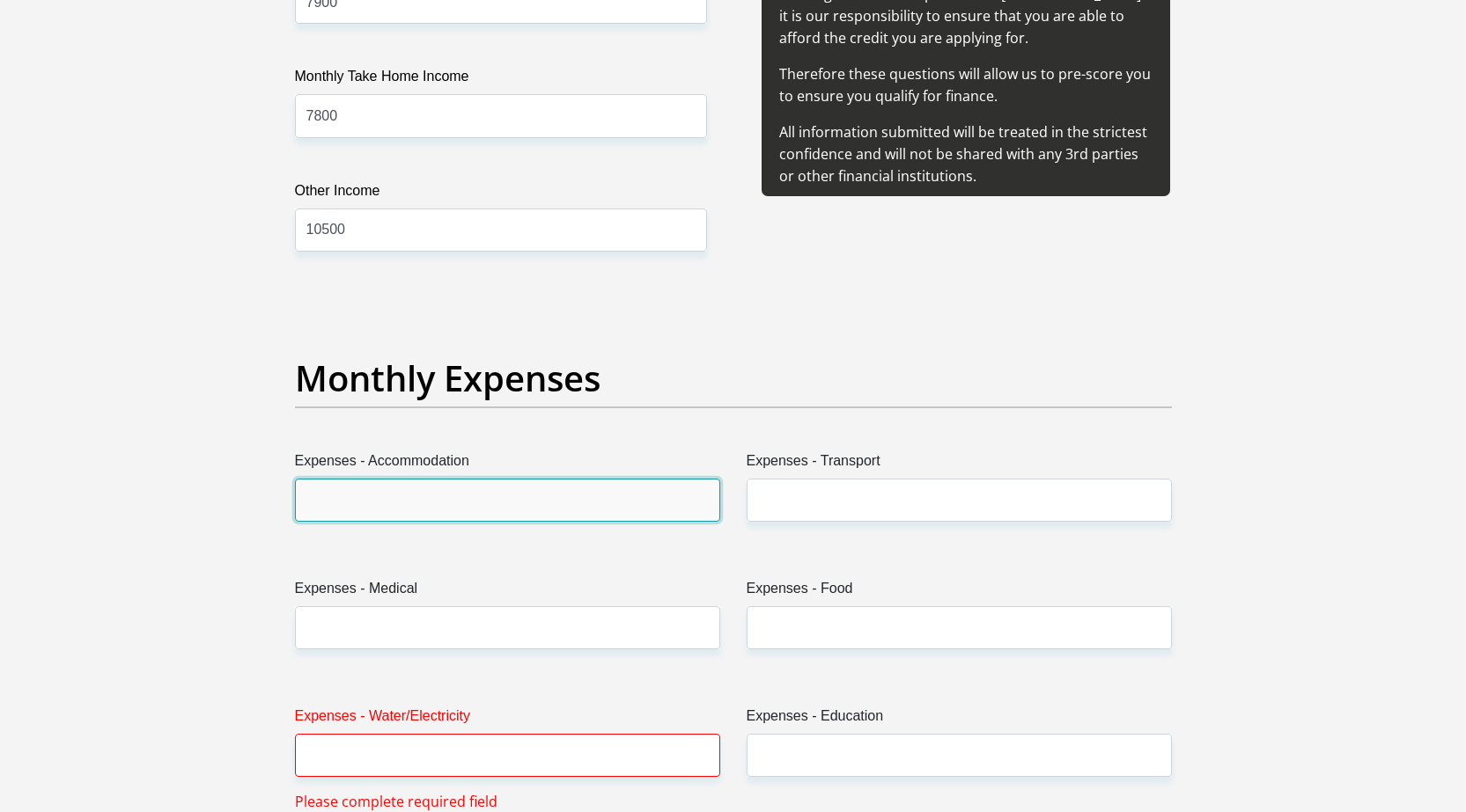
click at [536, 503] on input "Expenses - Accommodation" at bounding box center [507, 500] width 425 height 43
type input "0"
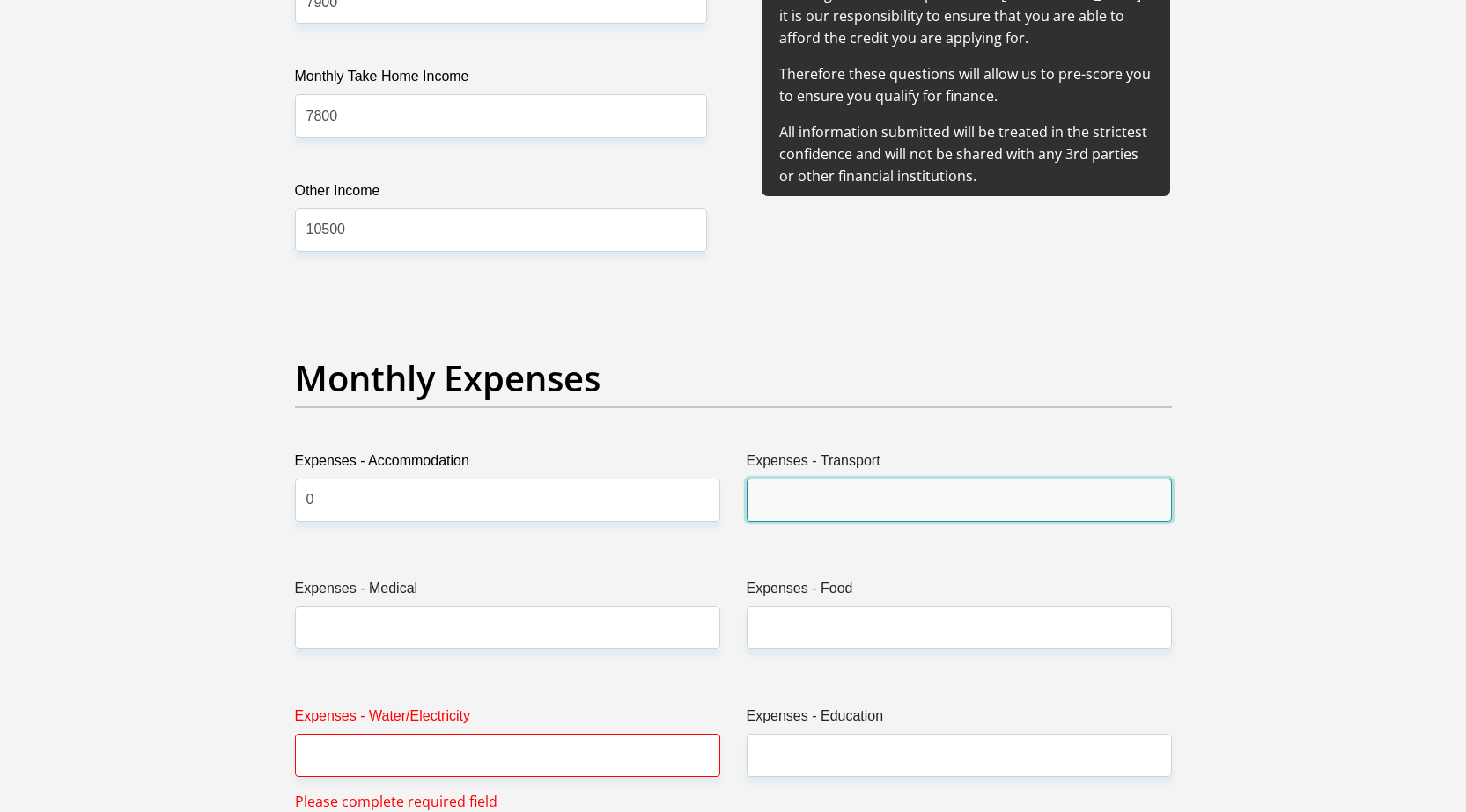
click at [856, 493] on input "Expenses - Transport" at bounding box center [959, 500] width 425 height 43
type input "0"
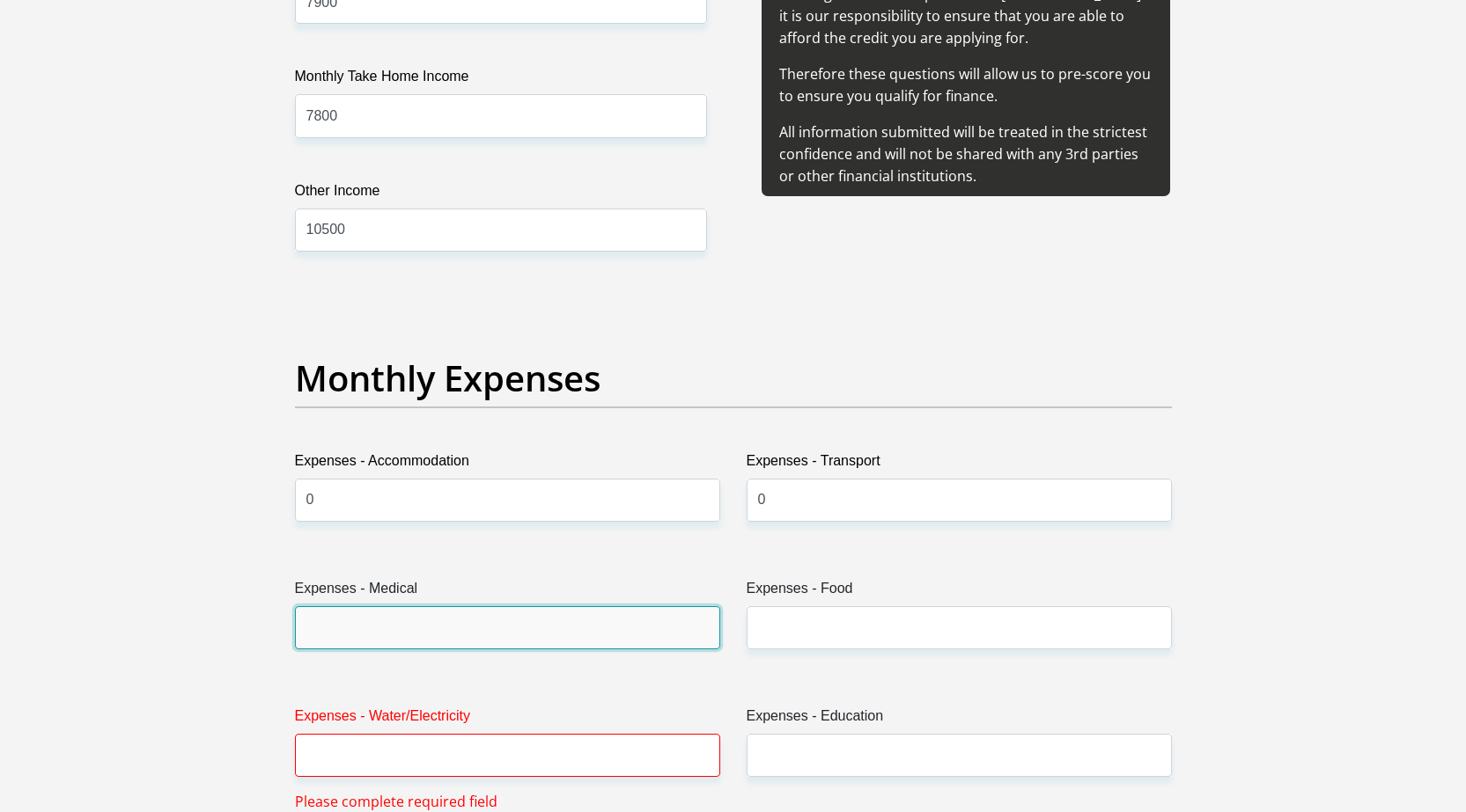
drag, startPoint x: 532, startPoint y: 618, endPoint x: 490, endPoint y: 518, distance: 108.5
click at [532, 618] on input "Expenses - Medical" at bounding box center [507, 627] width 425 height 43
type input "0"
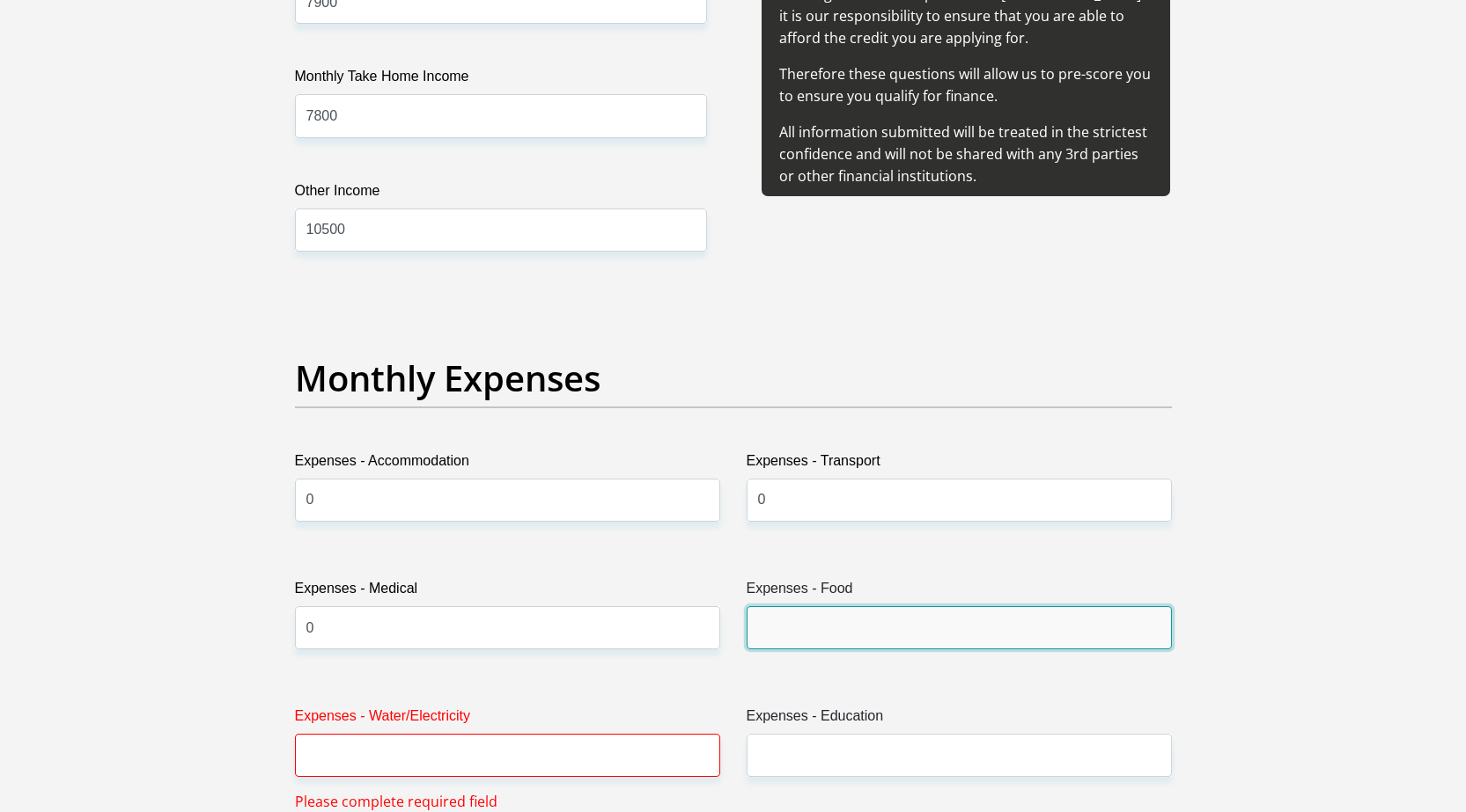
click at [1042, 634] on input "Expenses - Food" at bounding box center [959, 627] width 425 height 43
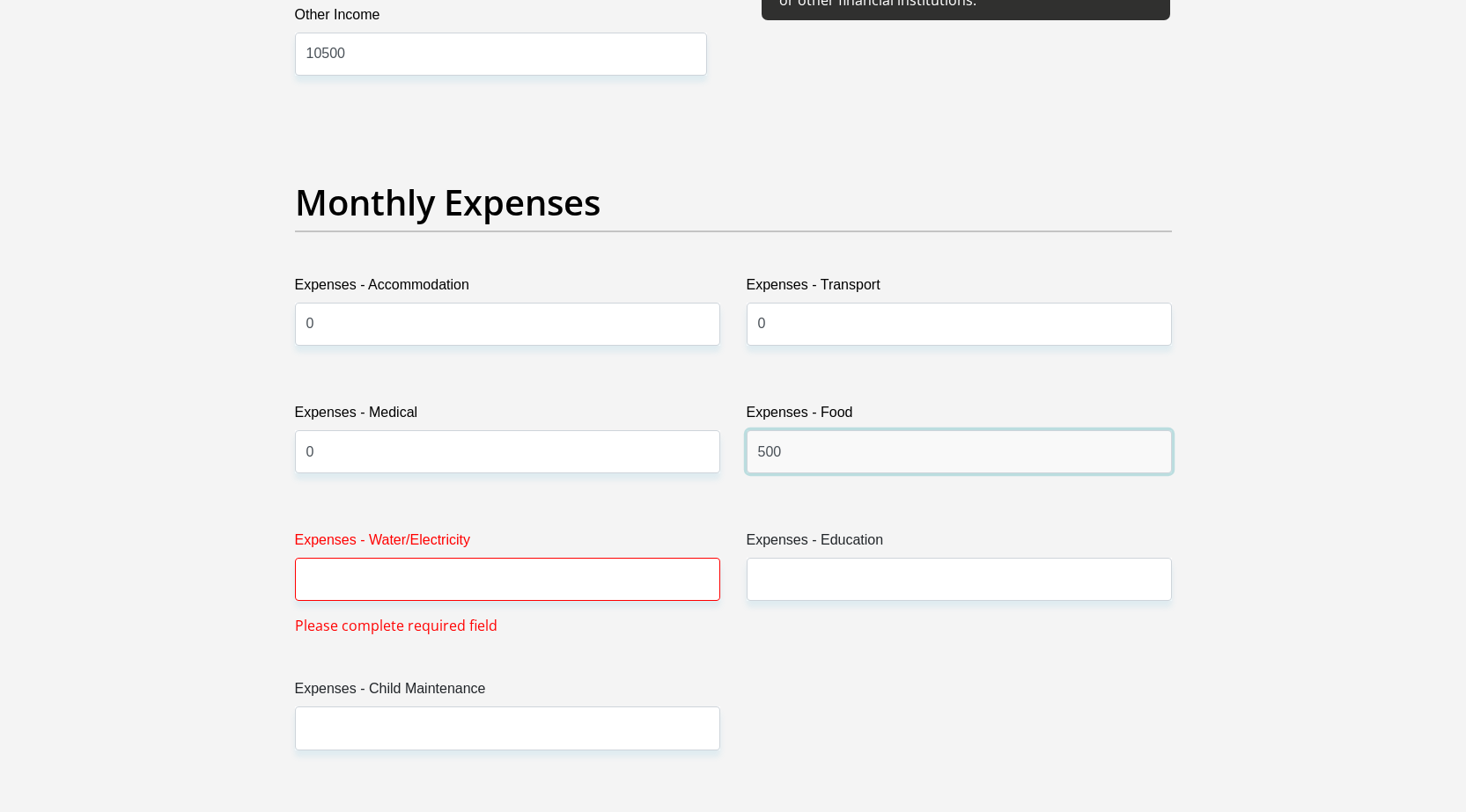
scroll to position [2464, 0]
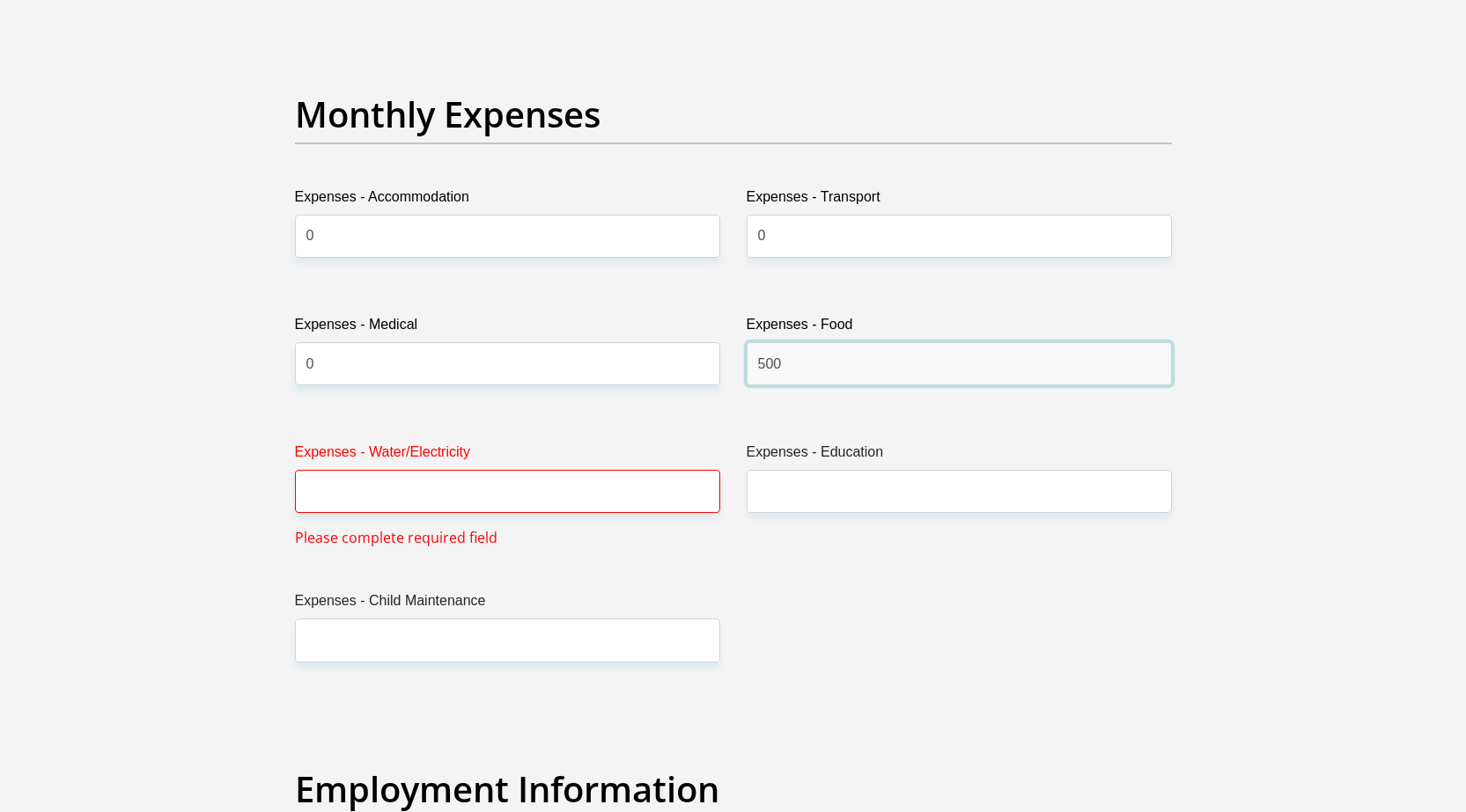
type input "500"
click at [303, 482] on input "Expenses - Water/Electricity" at bounding box center [507, 492] width 425 height 43
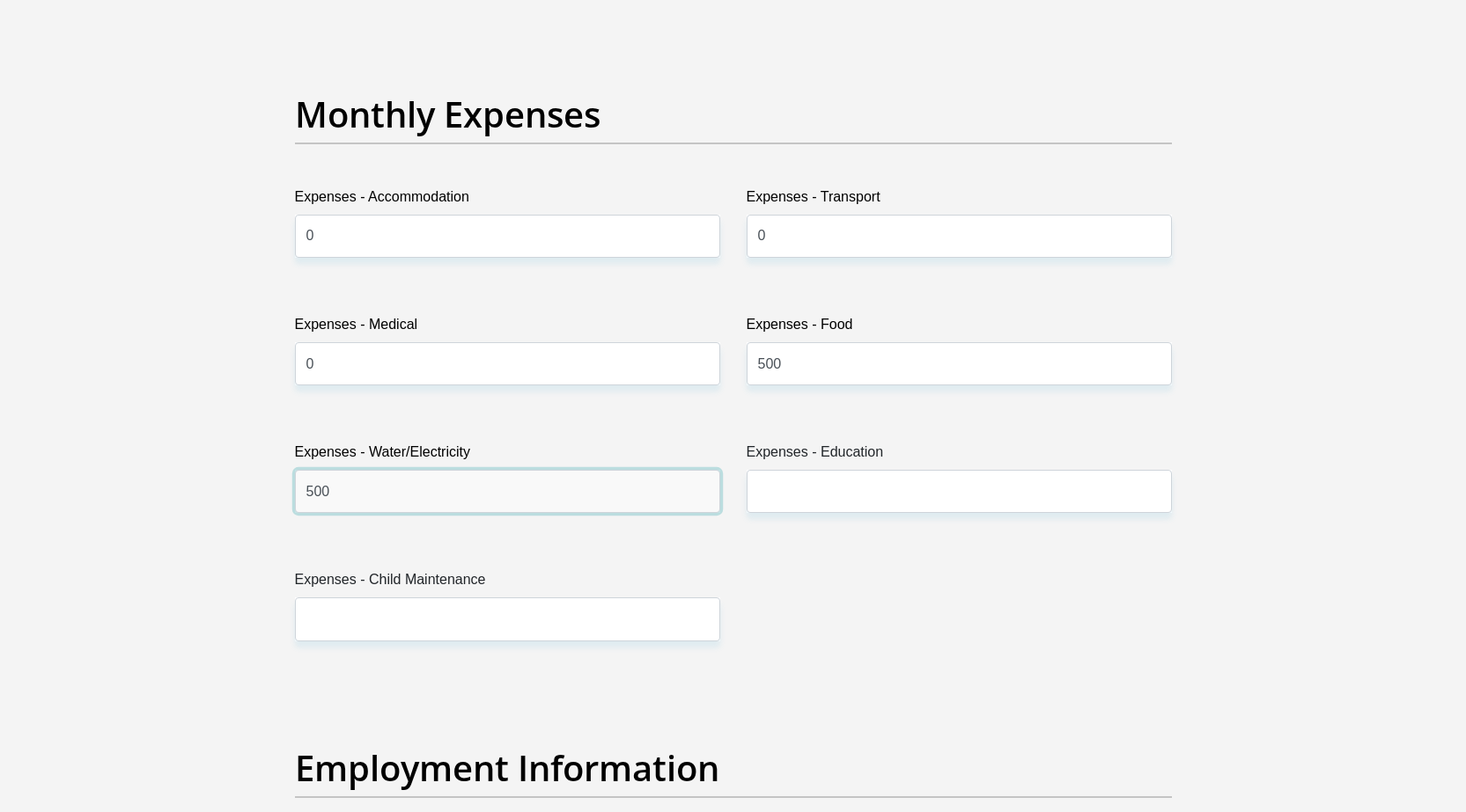
type input "500"
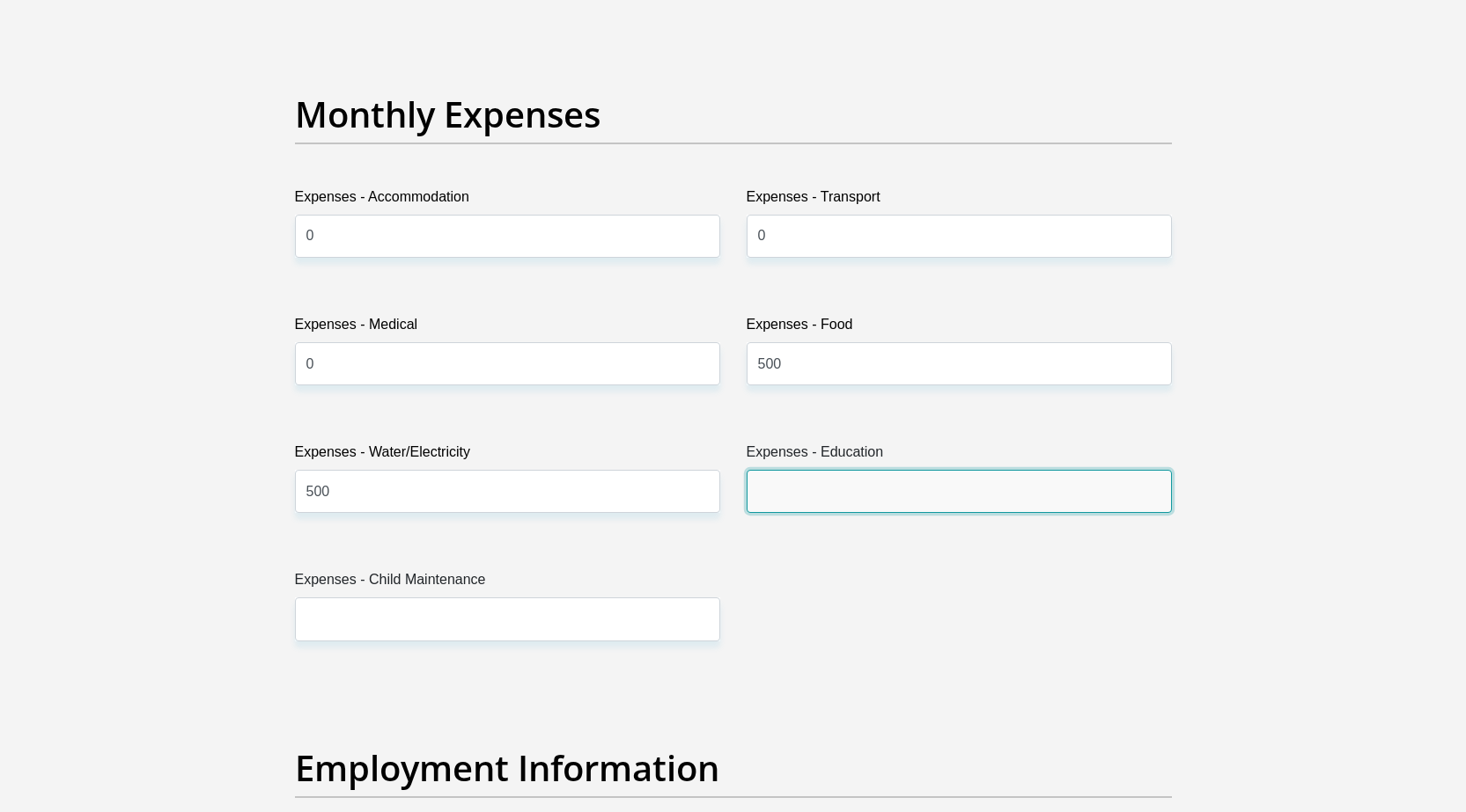
click at [870, 485] on input "Expenses - Education" at bounding box center [959, 492] width 425 height 43
type input "0"
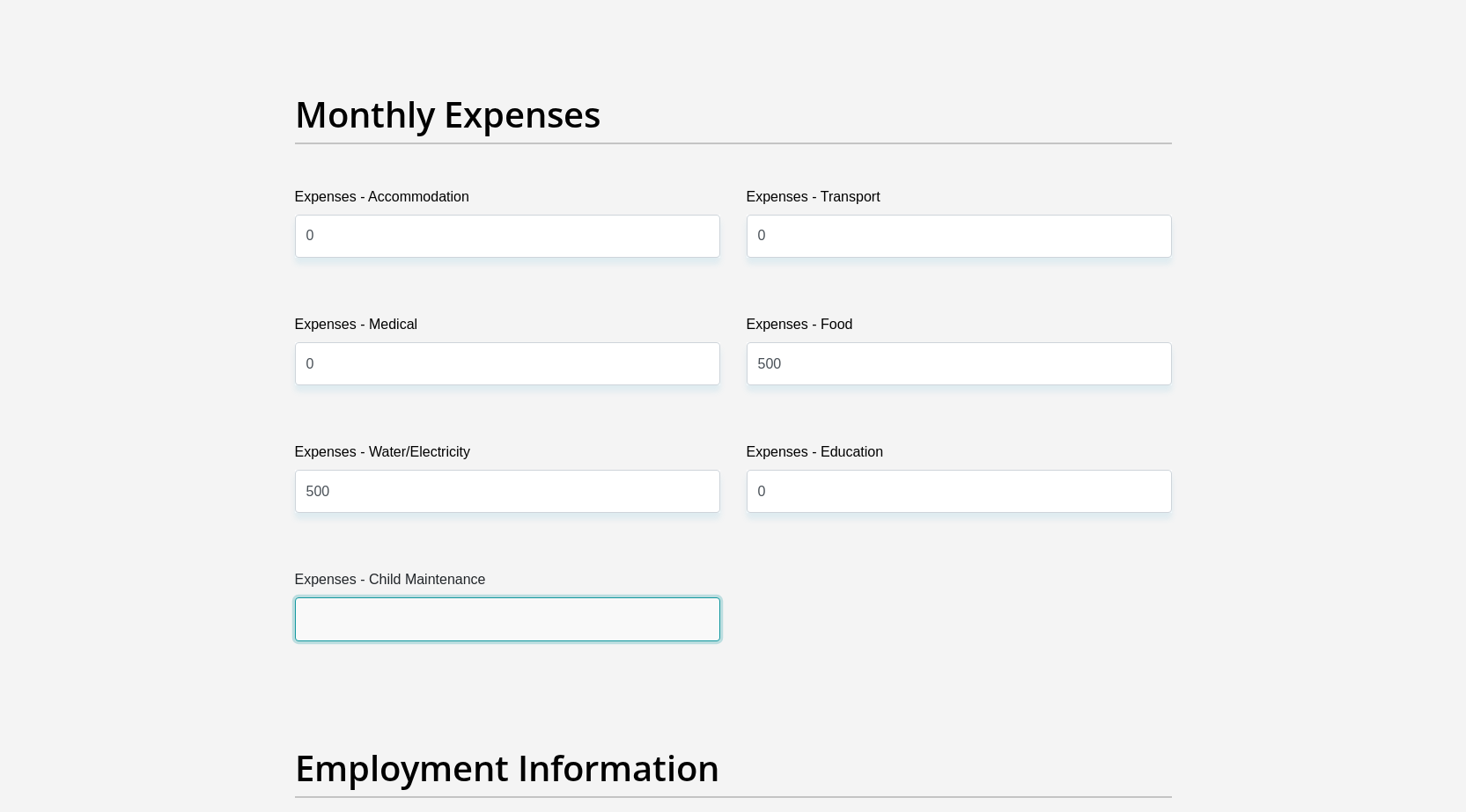
drag, startPoint x: 571, startPoint y: 613, endPoint x: 545, endPoint y: 494, distance: 121.8
click at [571, 613] on input "Expenses - Child Maintenance" at bounding box center [507, 619] width 425 height 43
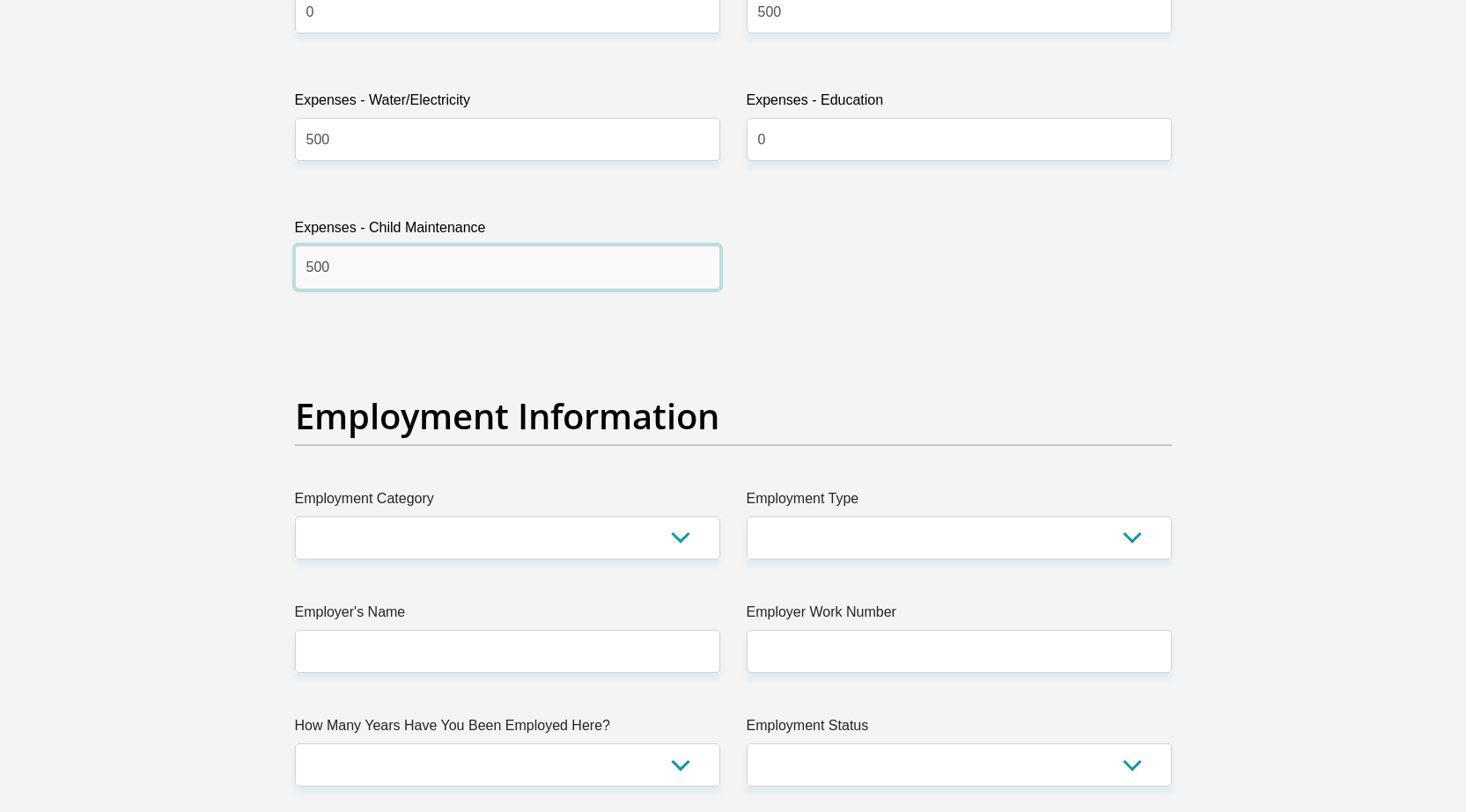
scroll to position [2992, 0]
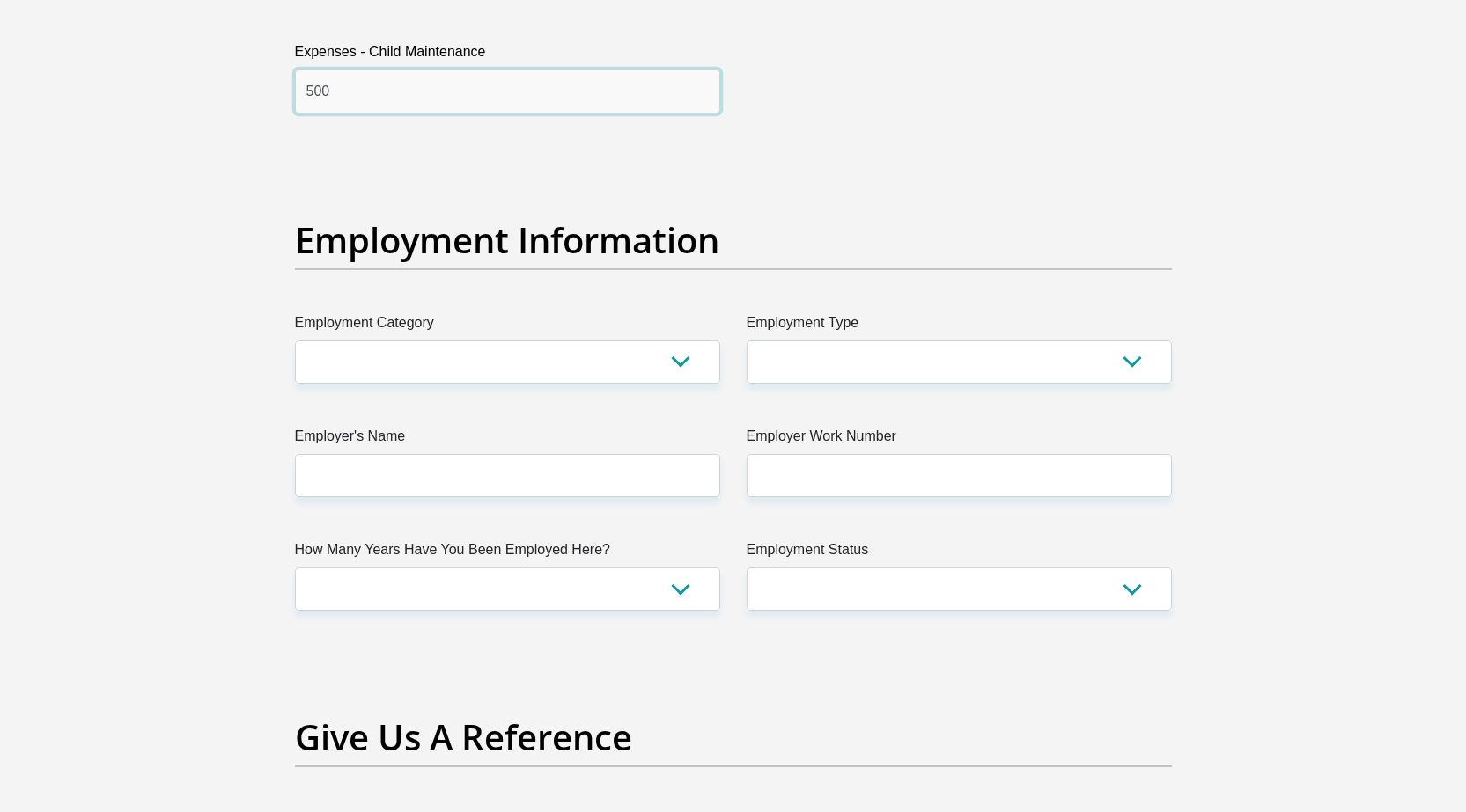
type input "500"
click at [604, 355] on select "AGRICULTURE ALCOHOL & TOBACCO CONSTRUCTION MATERIALS METALLURGY EQUIPMENT FOR R…" at bounding box center [507, 362] width 425 height 43
select select "76"
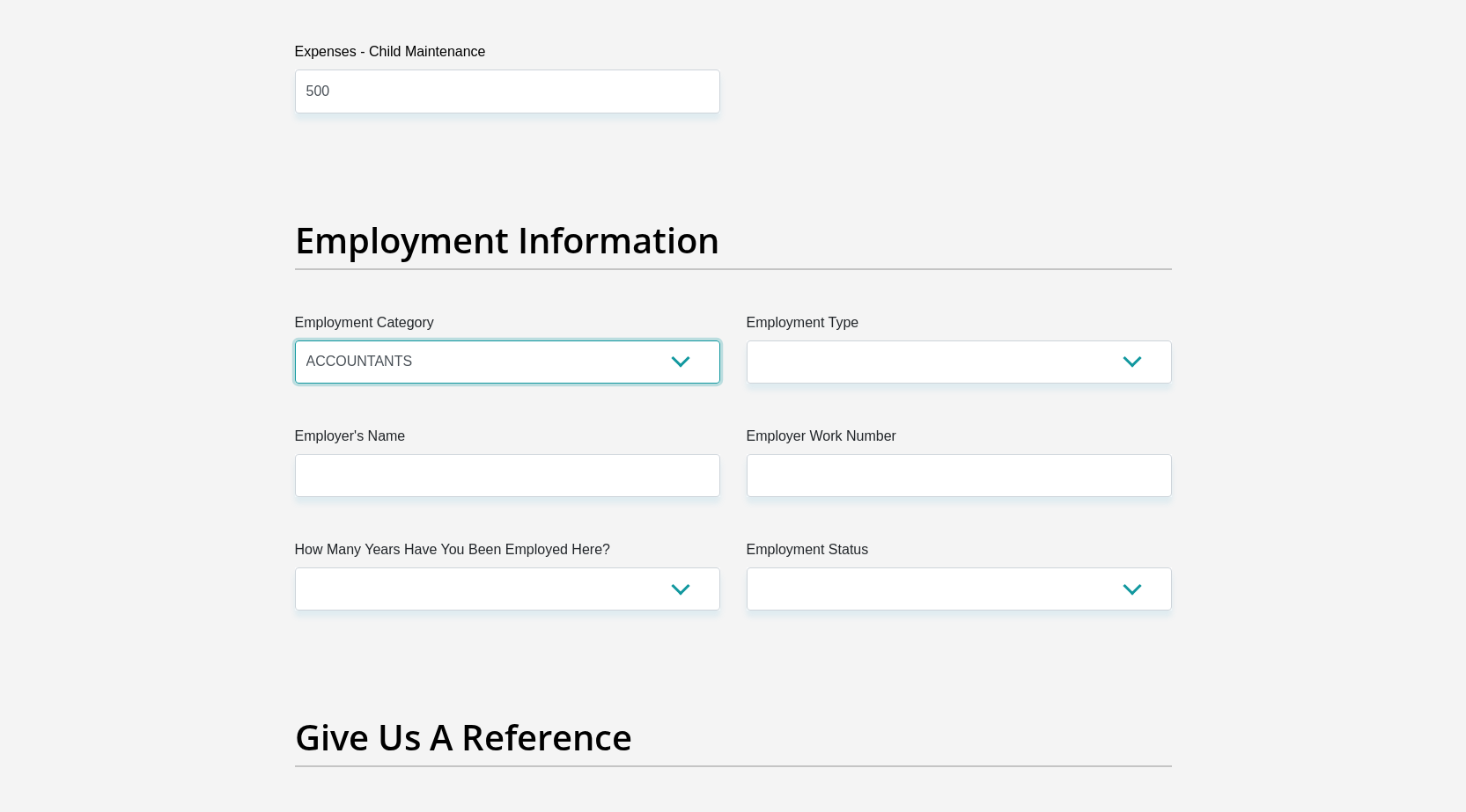
click at [295, 341] on select "AGRICULTURE ALCOHOL & TOBACCO CONSTRUCTION MATERIALS METALLURGY EQUIPMENT FOR R…" at bounding box center [507, 362] width 425 height 43
click at [809, 374] on select "College/Lecturer Craft Seller Creative Driver Executive Farmer Forces - Non Com…" at bounding box center [959, 362] width 425 height 43
select select "Unknown/Other"
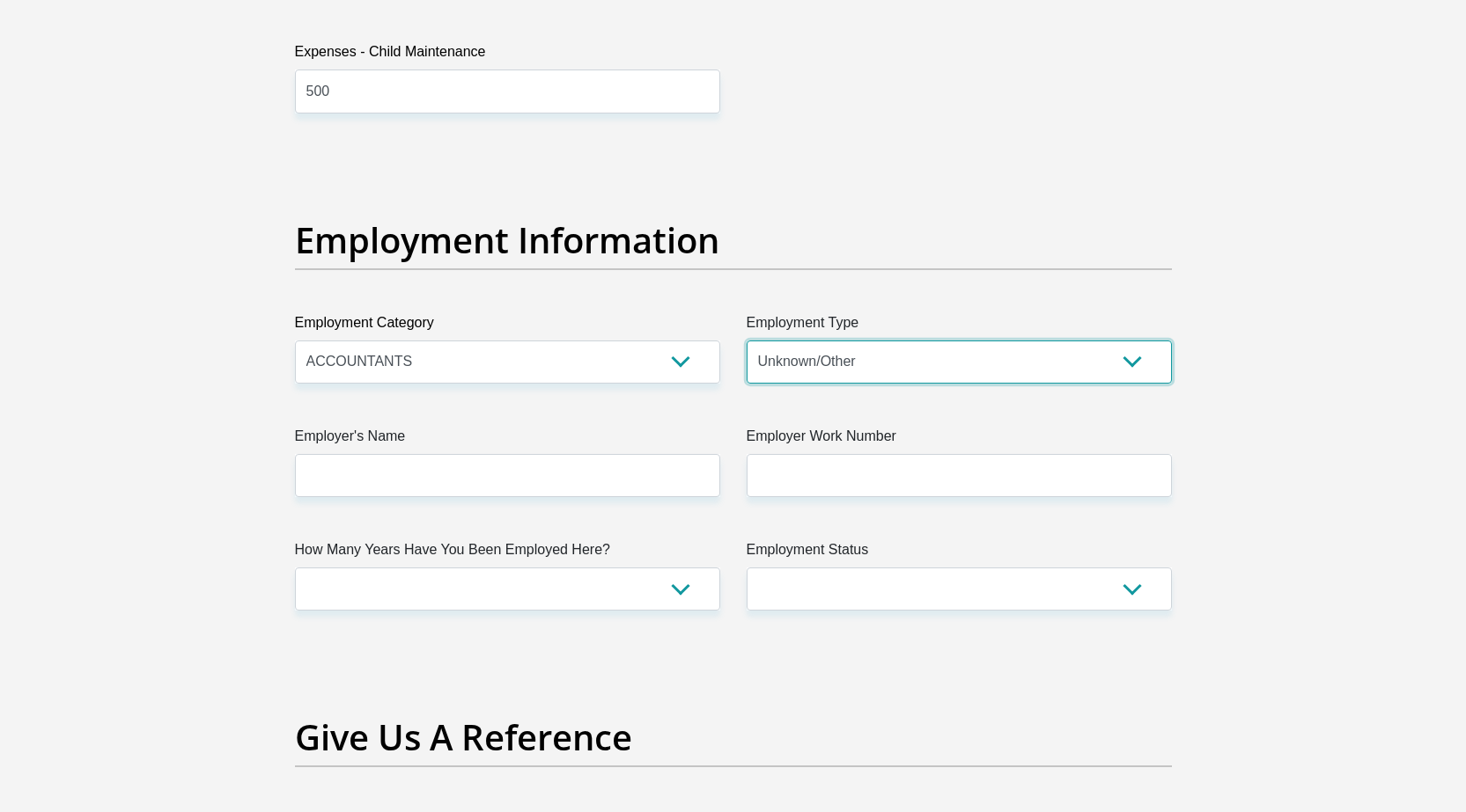
click at [746, 341] on select "College/Lecturer Craft Seller Creative Driver Executive Farmer Forces - Non Com…" at bounding box center [959, 362] width 425 height 43
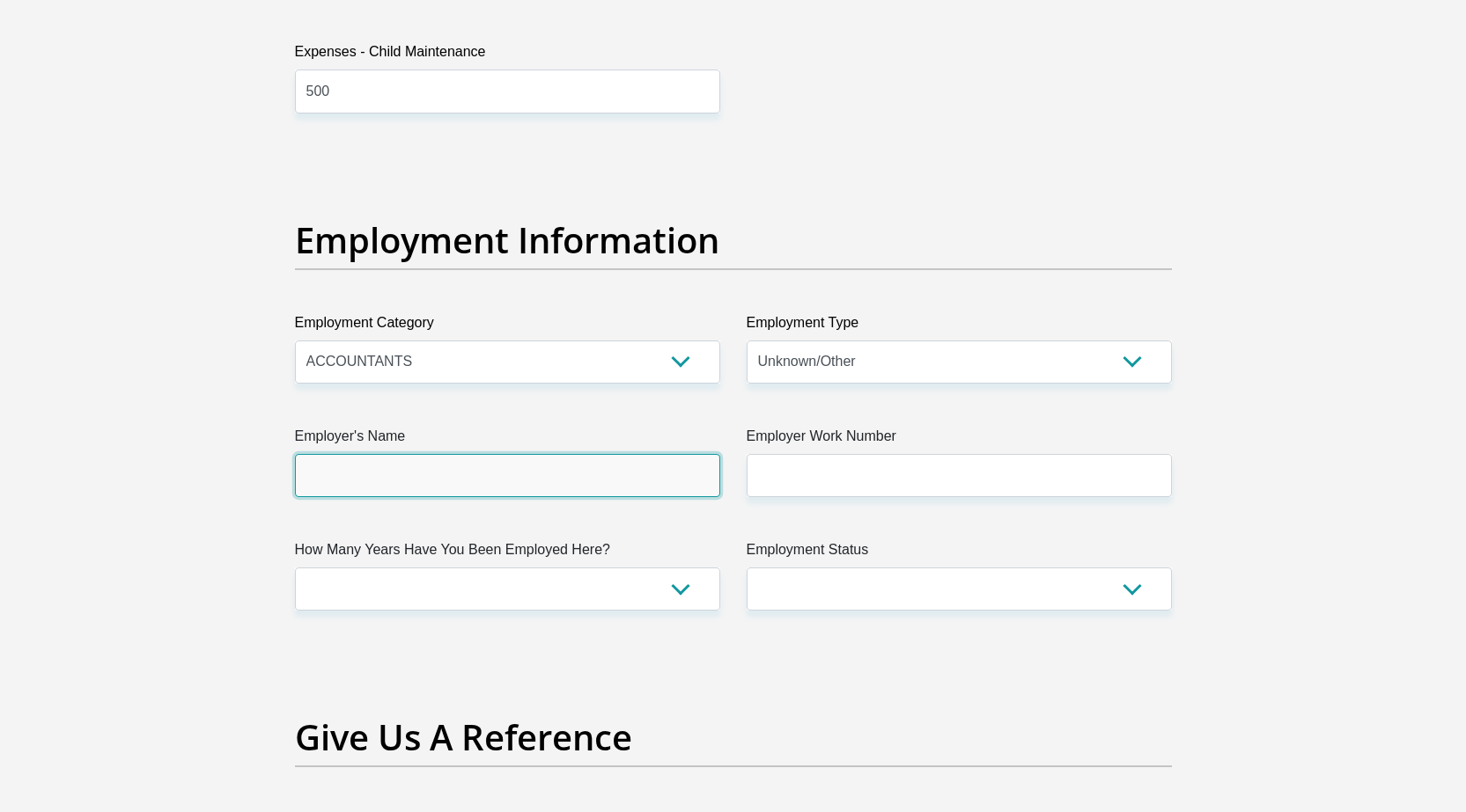
click at [554, 477] on input "Employer's Name" at bounding box center [507, 476] width 425 height 43
type input "centuryaccounting"
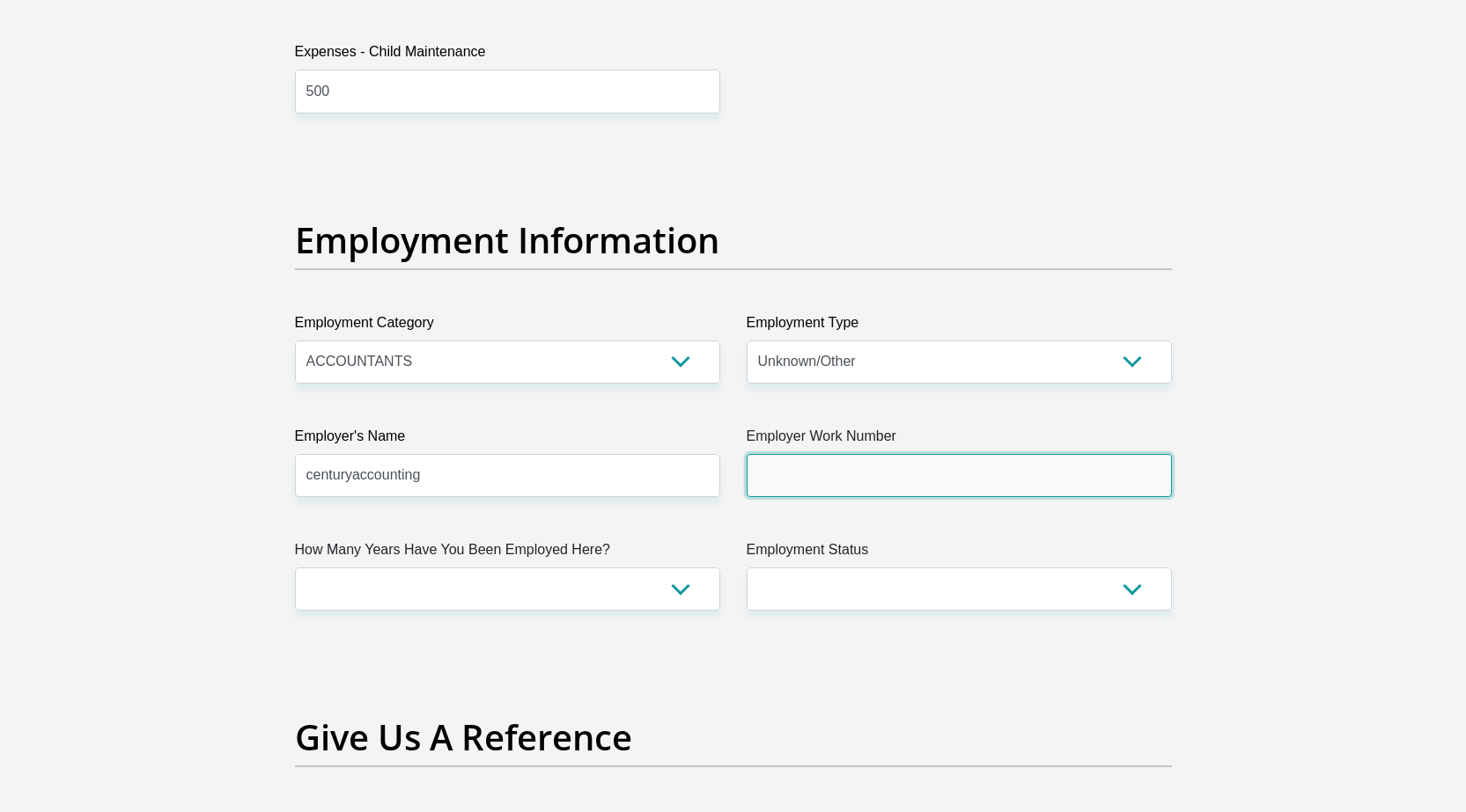
click at [965, 477] on input "Employer Work Number" at bounding box center [959, 476] width 425 height 43
type input "0145331641"
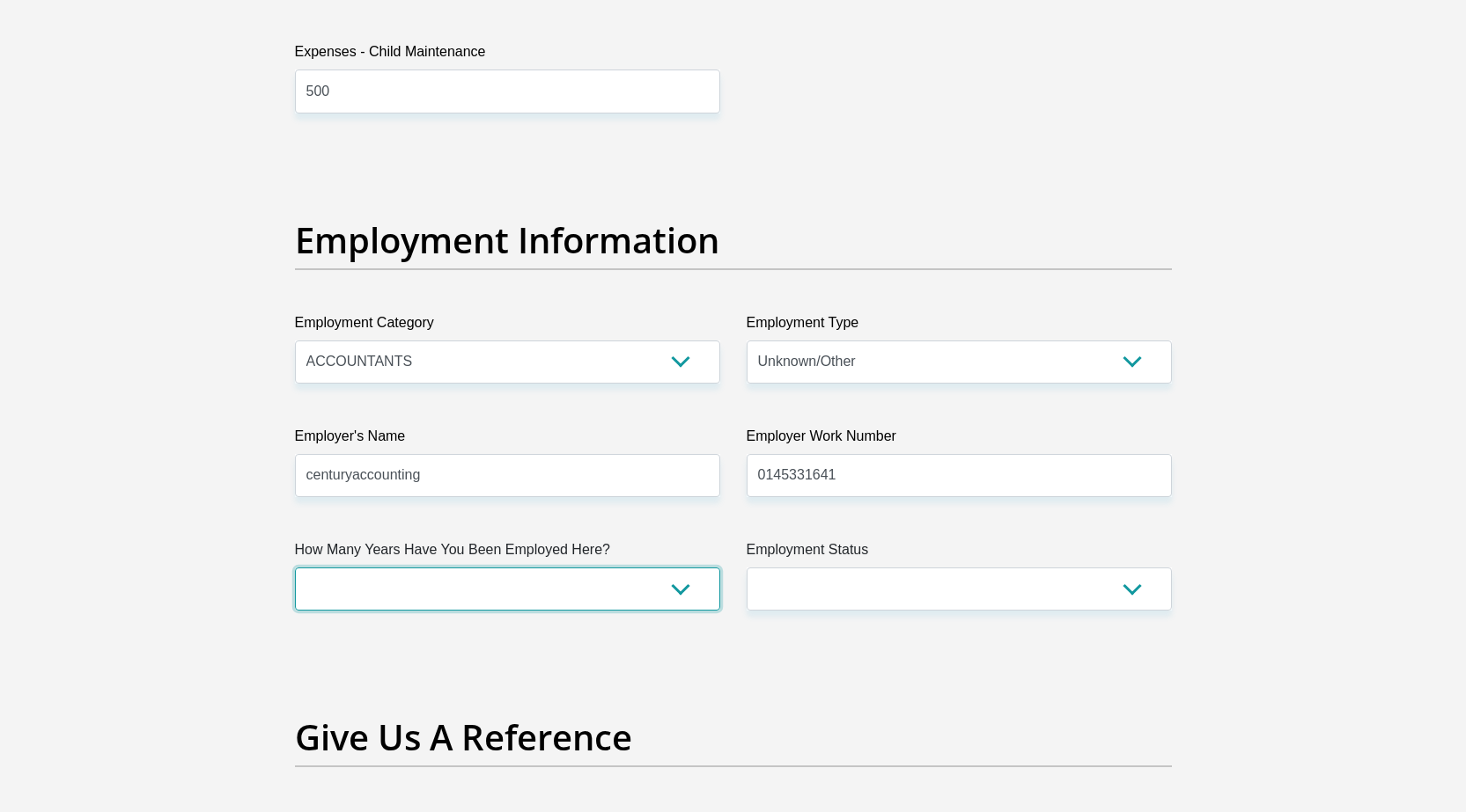
click at [509, 591] on select "less than 1 year 1-3 years 3-5 years 5+ years" at bounding box center [507, 589] width 425 height 43
select select "24"
click at [295, 568] on select "less than 1 year 1-3 years 3-5 years 5+ years" at bounding box center [507, 589] width 425 height 43
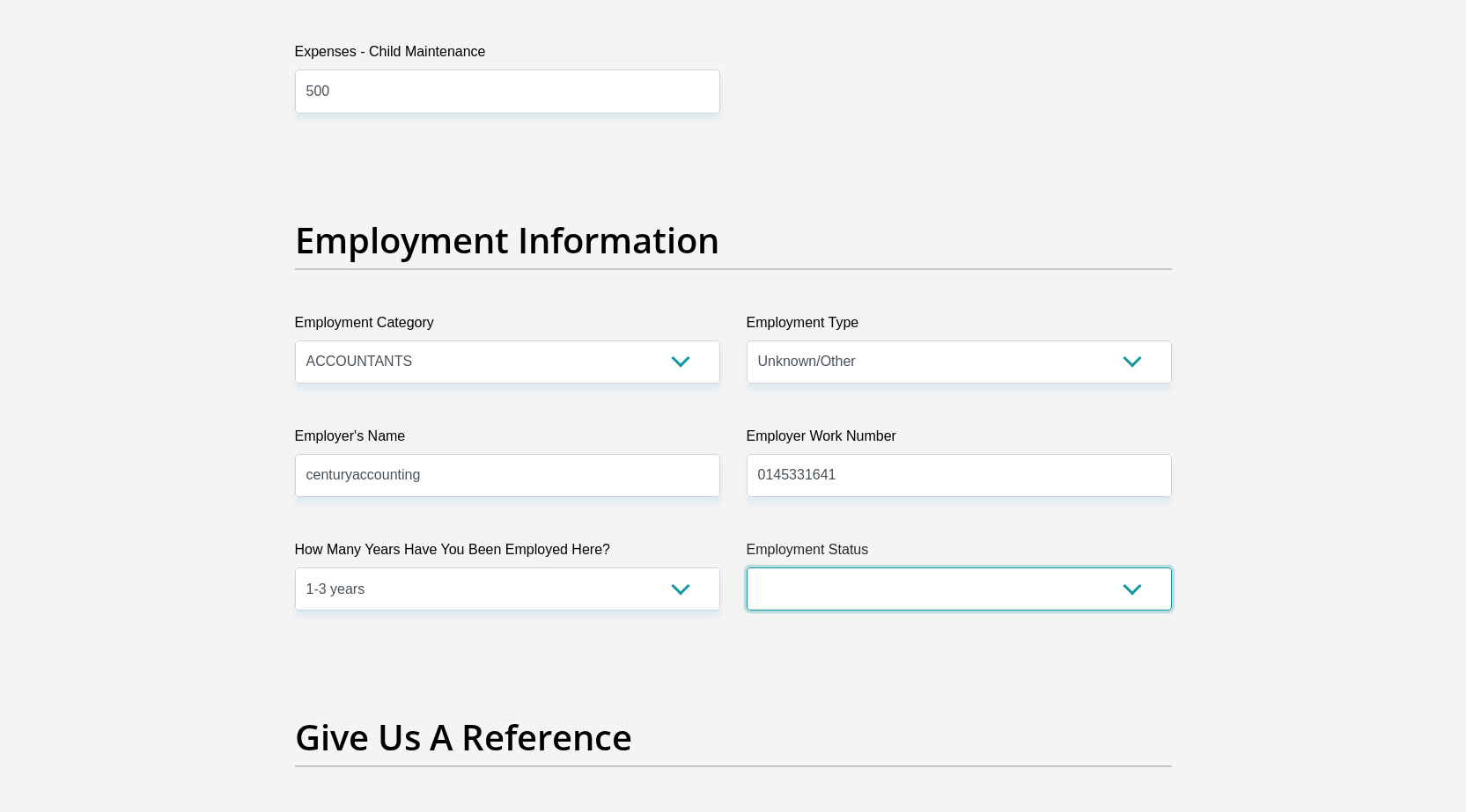
click at [828, 596] on select "Permanent/Full-time Part-time/Casual Contract Worker Self-Employed Housewife Re…" at bounding box center [959, 589] width 425 height 43
select select "1"
click at [746, 568] on select "Permanent/Full-time Part-time/Casual Contract Worker Self-Employed Housewife Re…" at bounding box center [959, 589] width 425 height 43
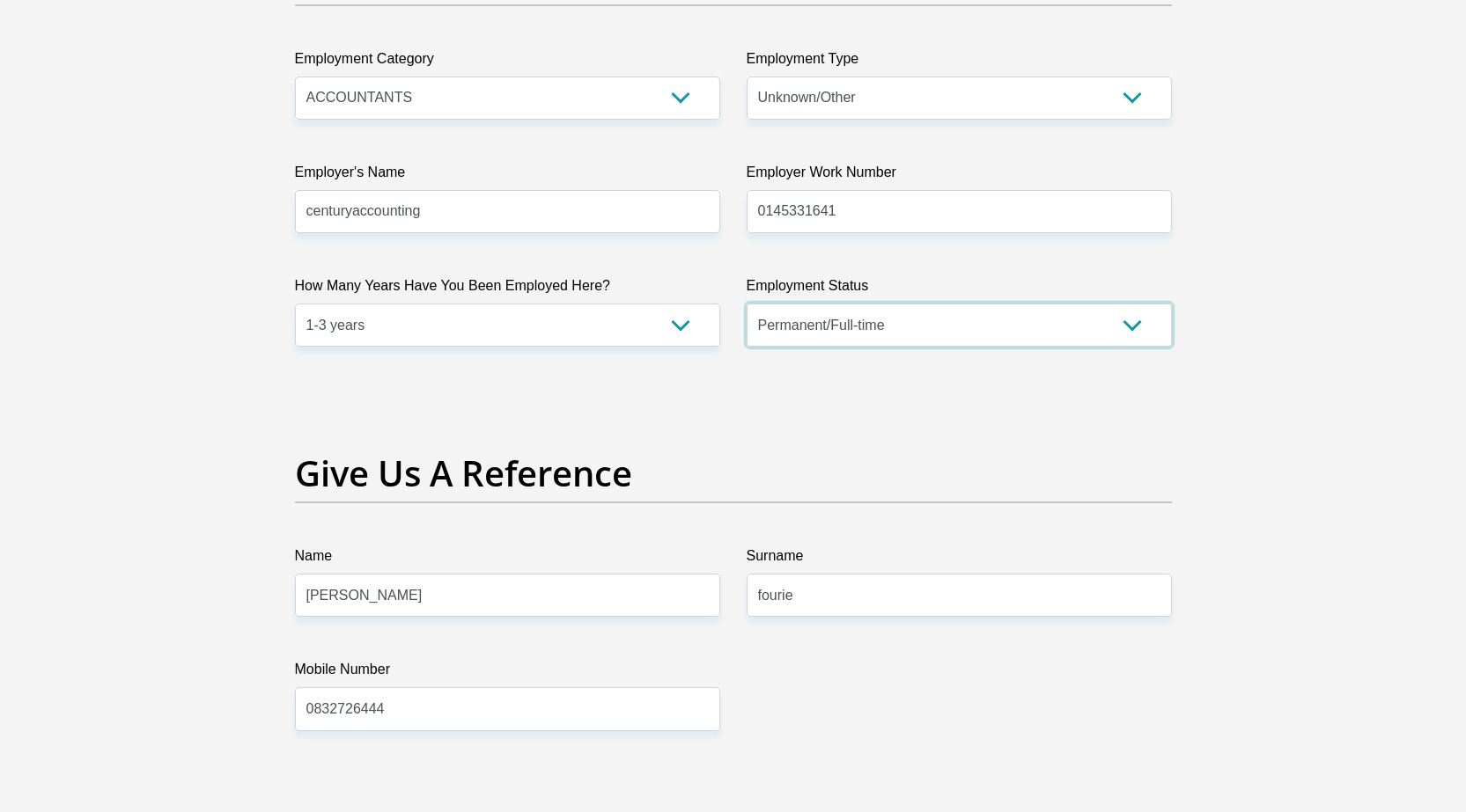
scroll to position [3343, 0]
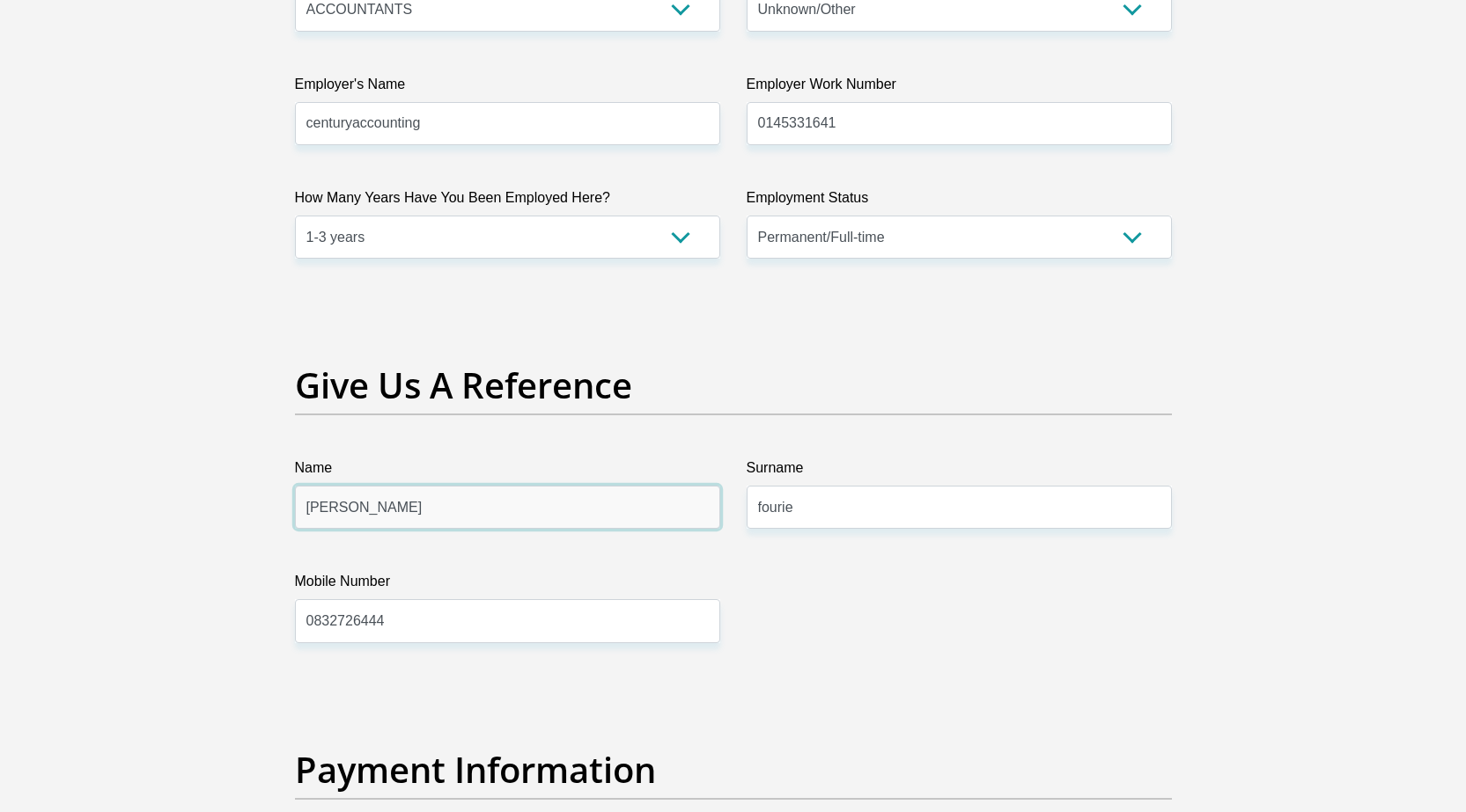
click at [492, 519] on input "stephanie" at bounding box center [507, 507] width 425 height 43
type input "gideon"
click at [880, 504] on input "fourie" at bounding box center [959, 507] width 425 height 43
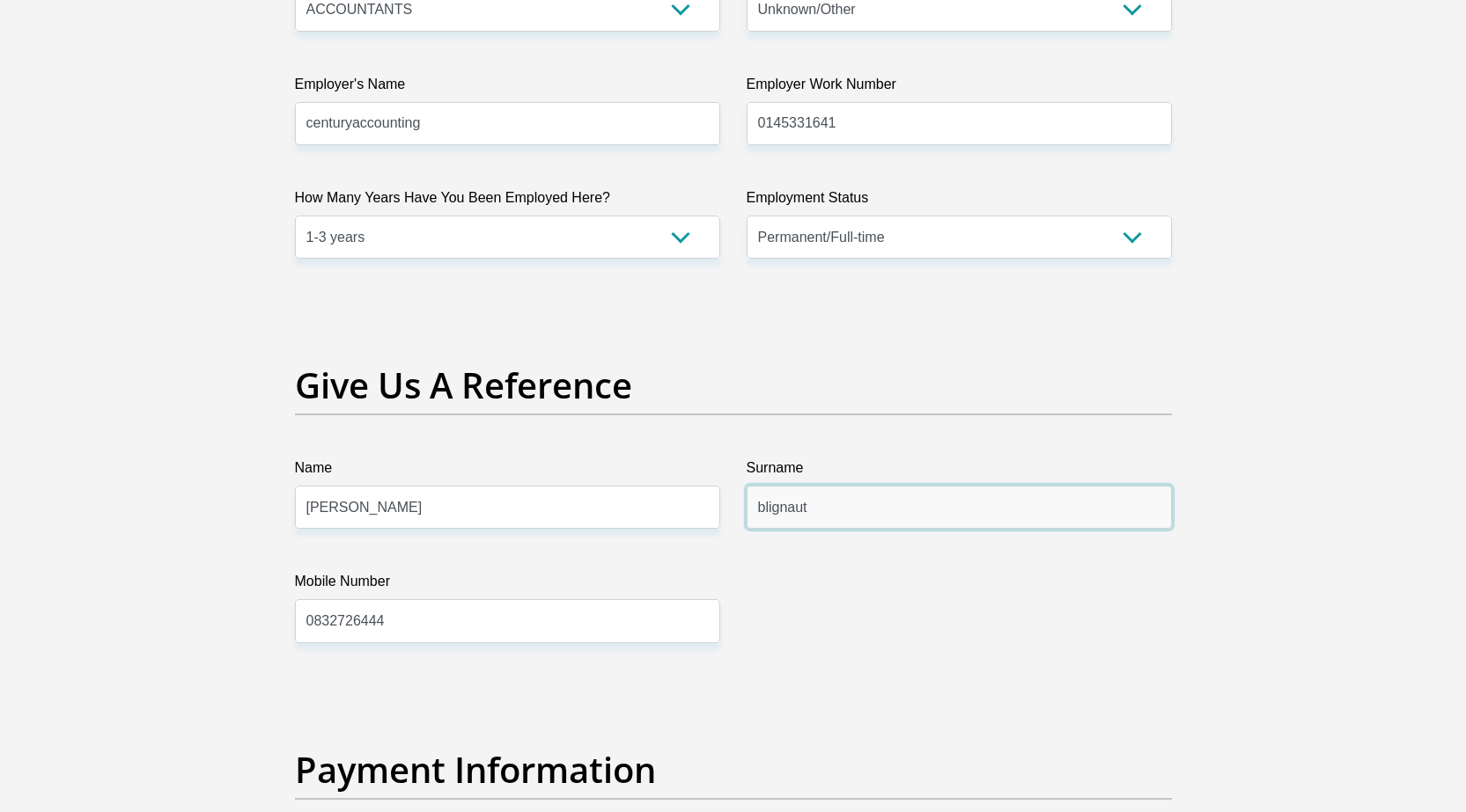
scroll to position [3520, 0]
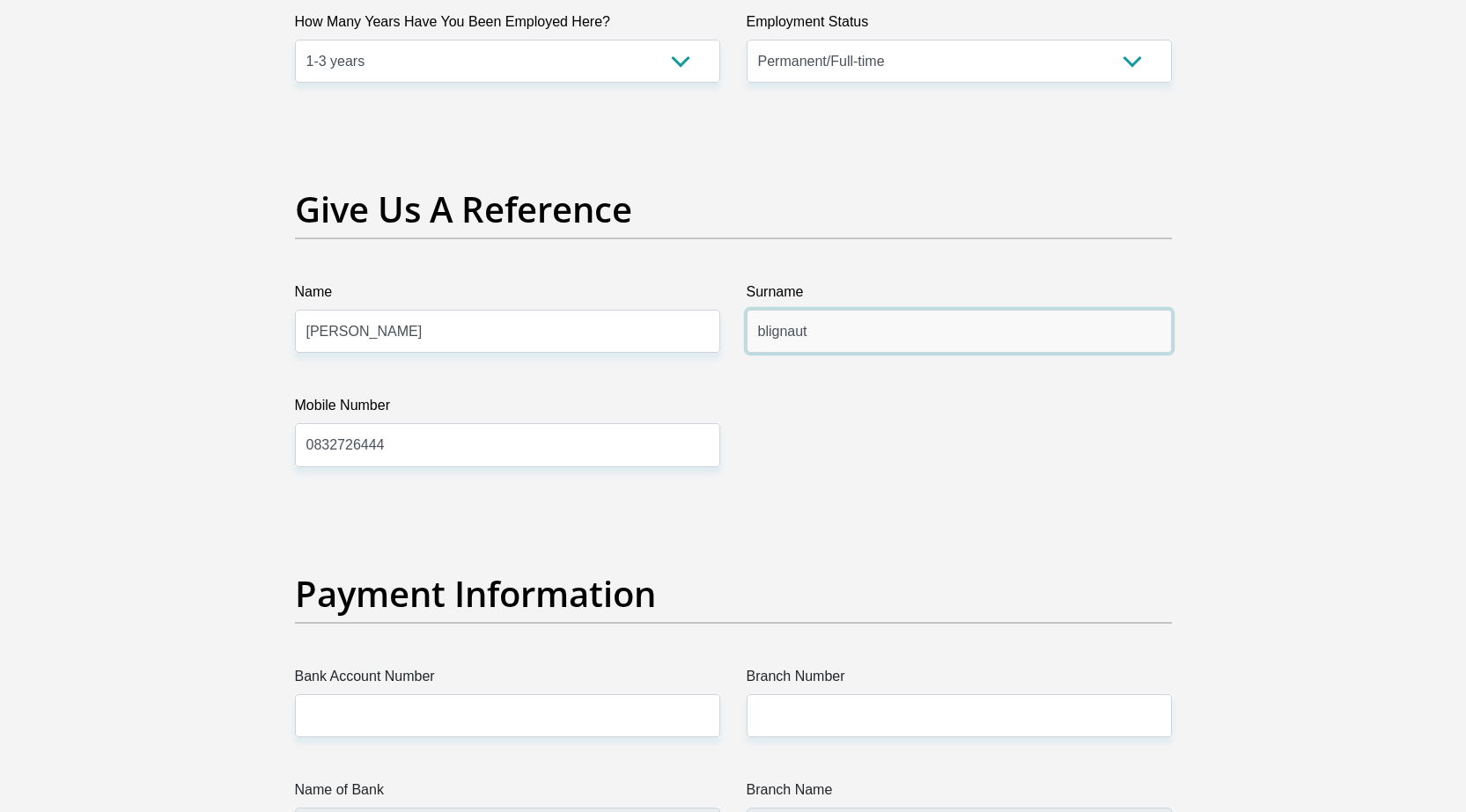
type input "blignaut"
click at [464, 460] on input "0832726444" at bounding box center [507, 444] width 425 height 43
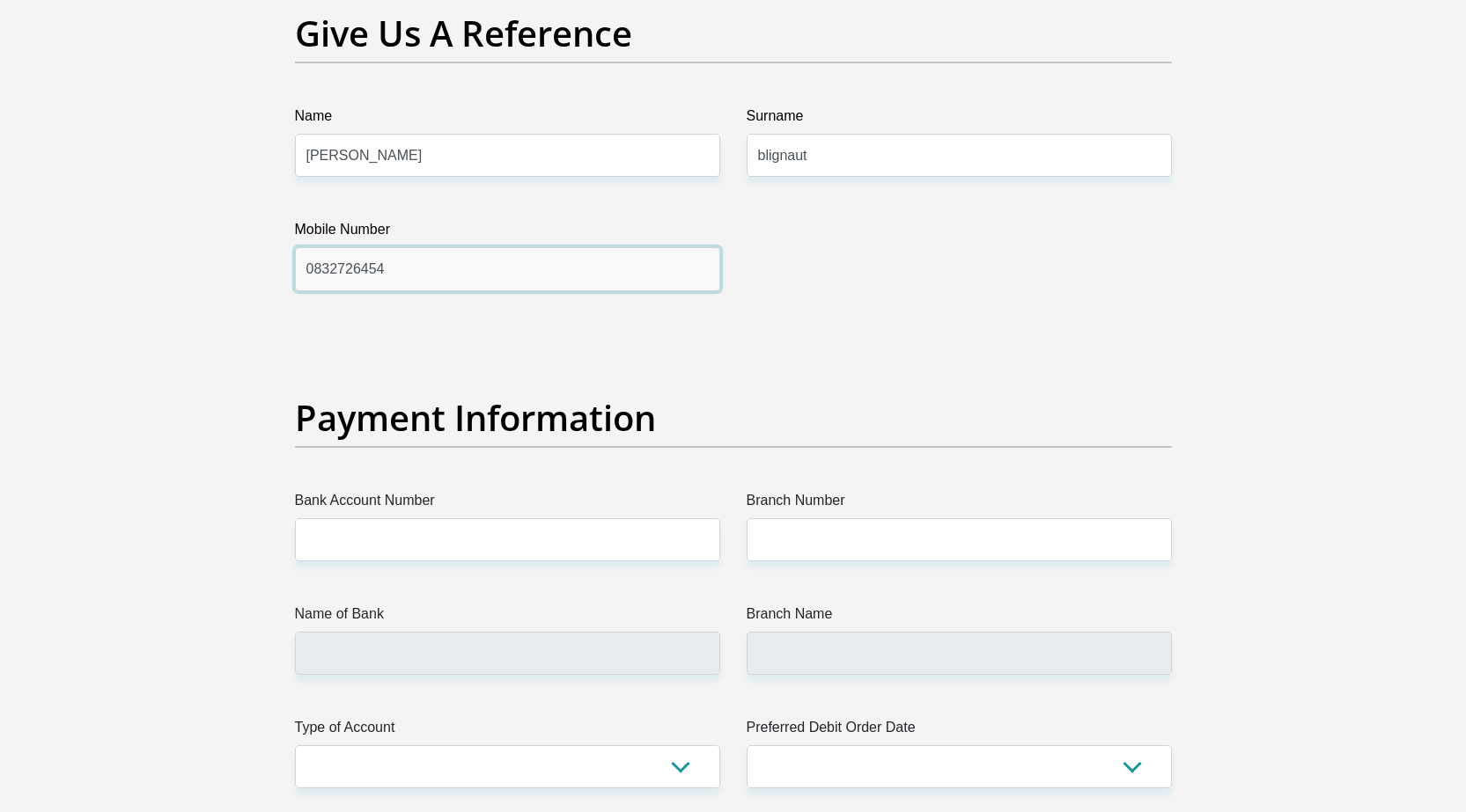
type input "0832726454"
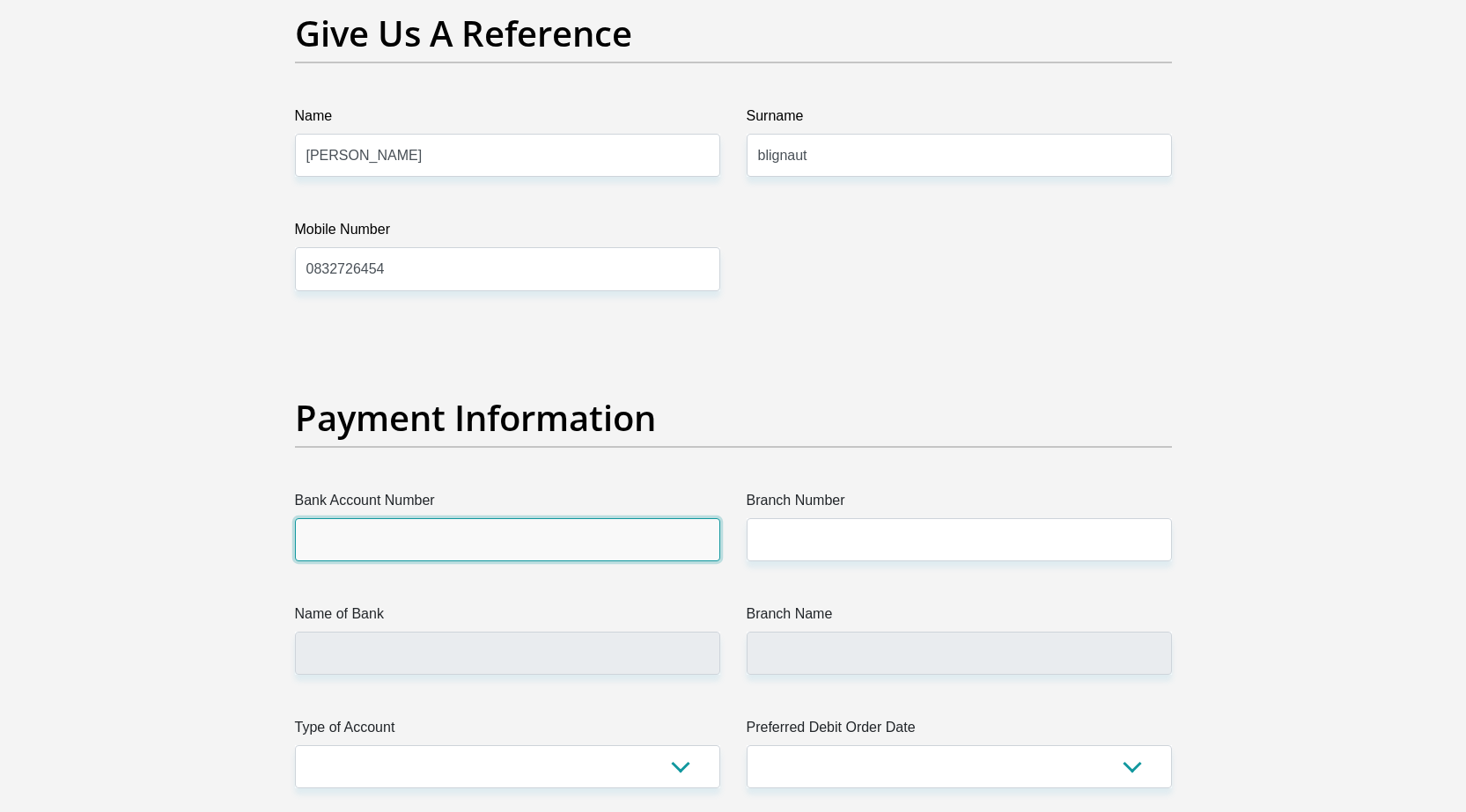
click at [573, 551] on input "Bank Account Number" at bounding box center [507, 540] width 425 height 43
type input "63039018155"
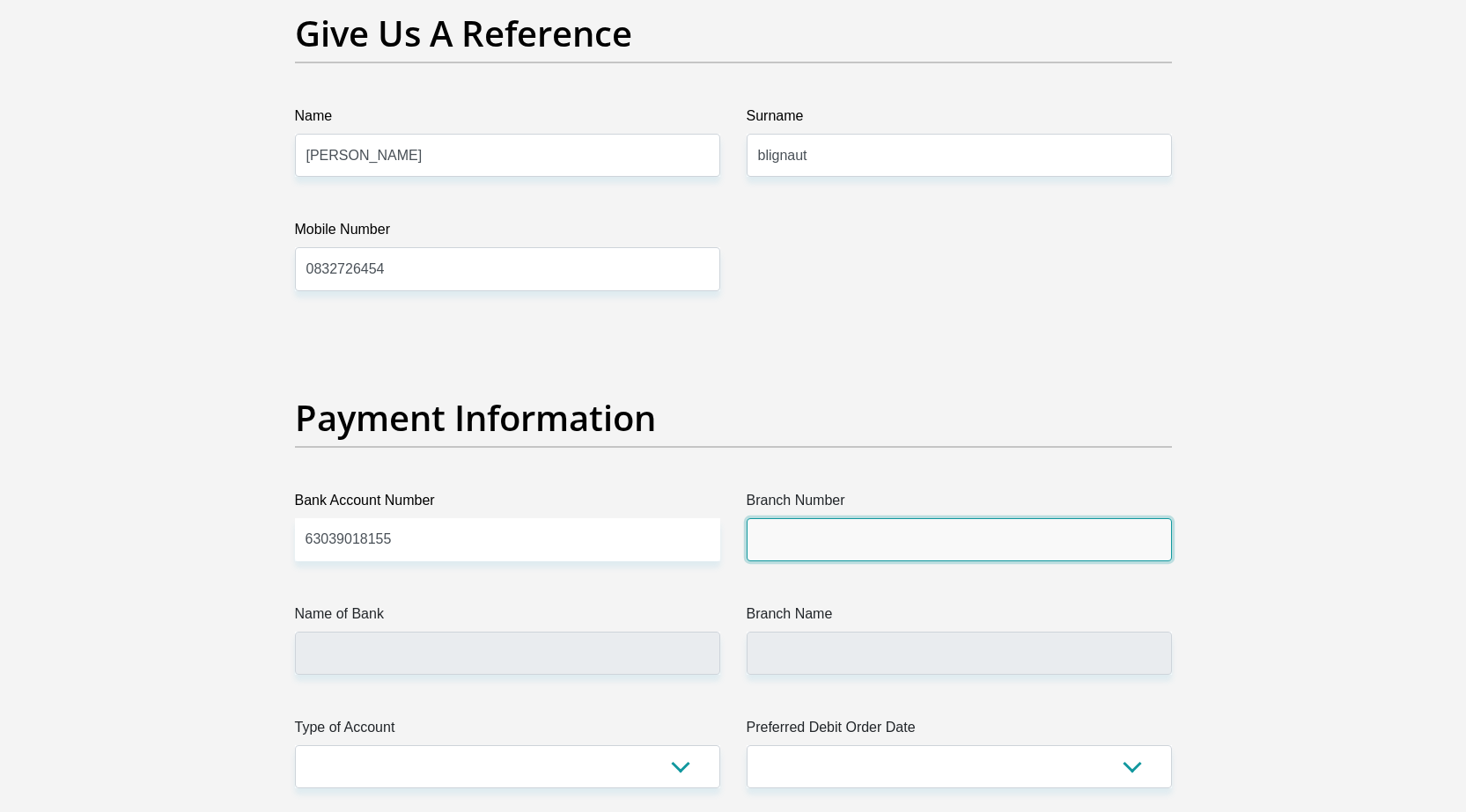
click at [952, 545] on input "Branch Number" at bounding box center [959, 540] width 425 height 43
type input "250655"
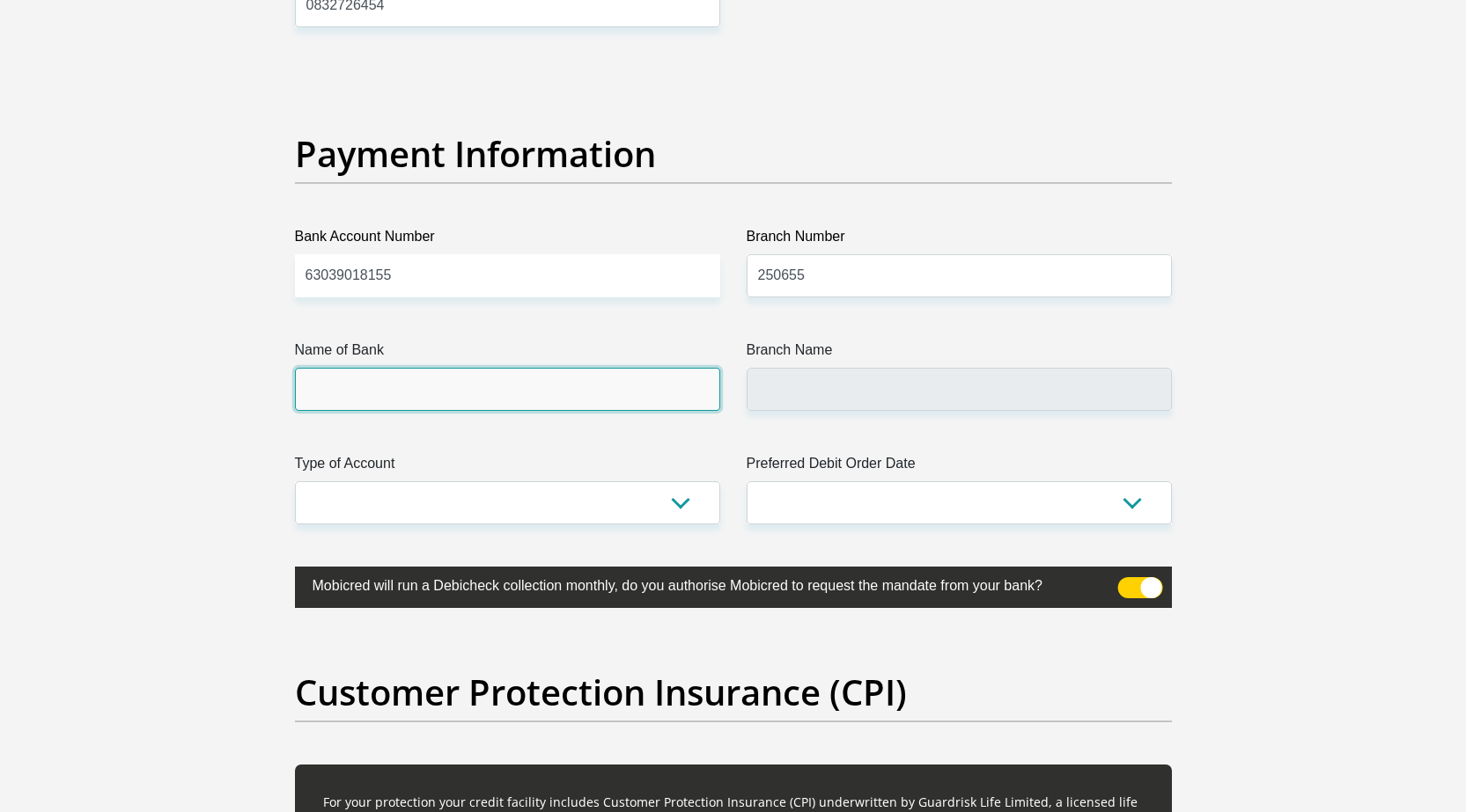
click at [615, 383] on input "Name of Bank" at bounding box center [507, 389] width 425 height 43
type input "FIRSTRAND BANK"
type input "BRANCH 560"
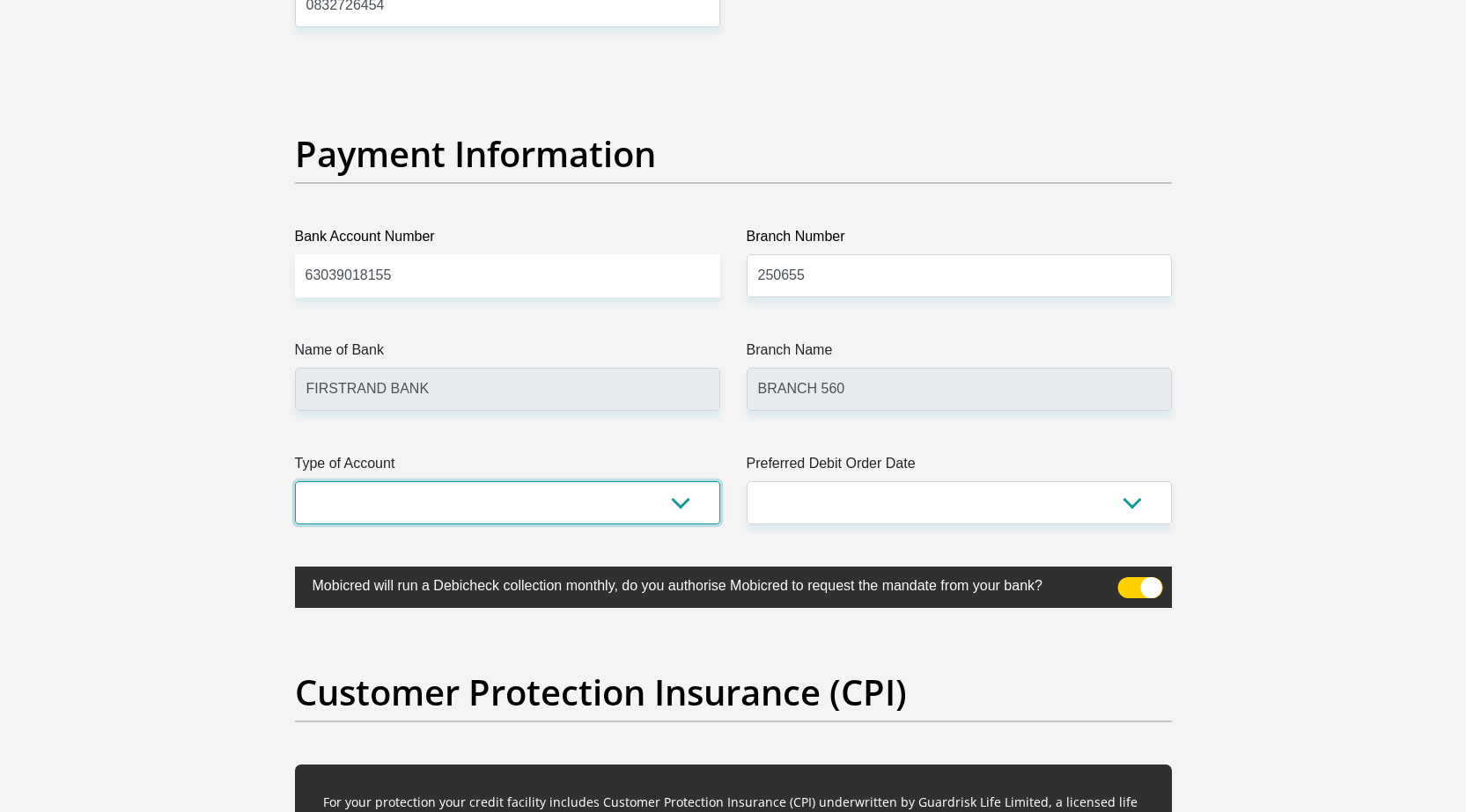
click at [531, 511] on select "Cheque Savings" at bounding box center [507, 502] width 425 height 43
select select "SAV"
click at [295, 481] on select "Cheque Savings" at bounding box center [507, 502] width 425 height 43
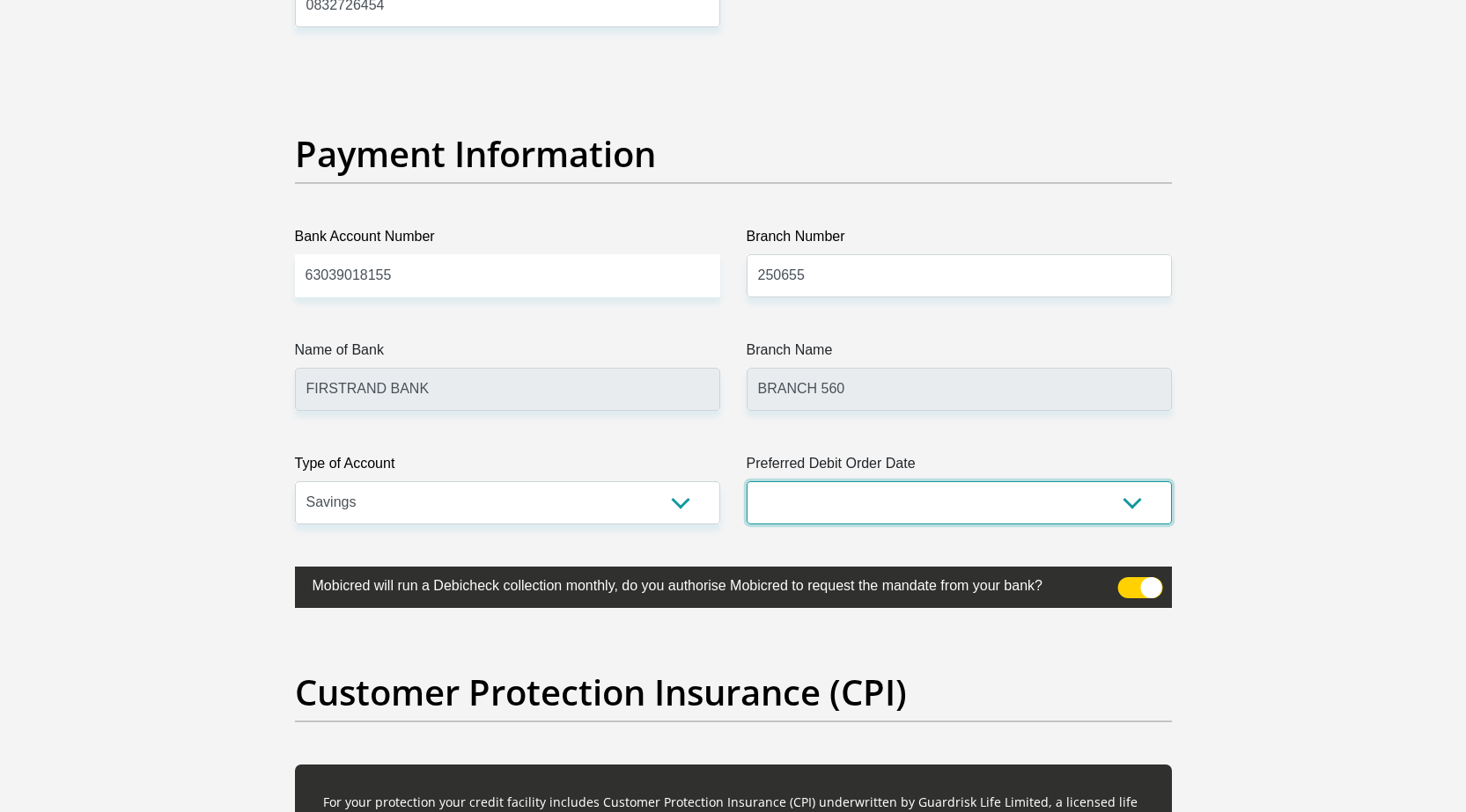
click at [808, 502] on select "1st 2nd 3rd 4th 5th 7th 18th 19th 20th 21st 22nd 23rd 24th 25th 26th 27th 28th …" at bounding box center [959, 502] width 425 height 43
select select "30"
click at [746, 481] on select "1st 2nd 3rd 4th 5th 7th 18th 19th 20th 21st 22nd 23rd 24th 25th 26th 27th 28th …" at bounding box center [959, 502] width 425 height 43
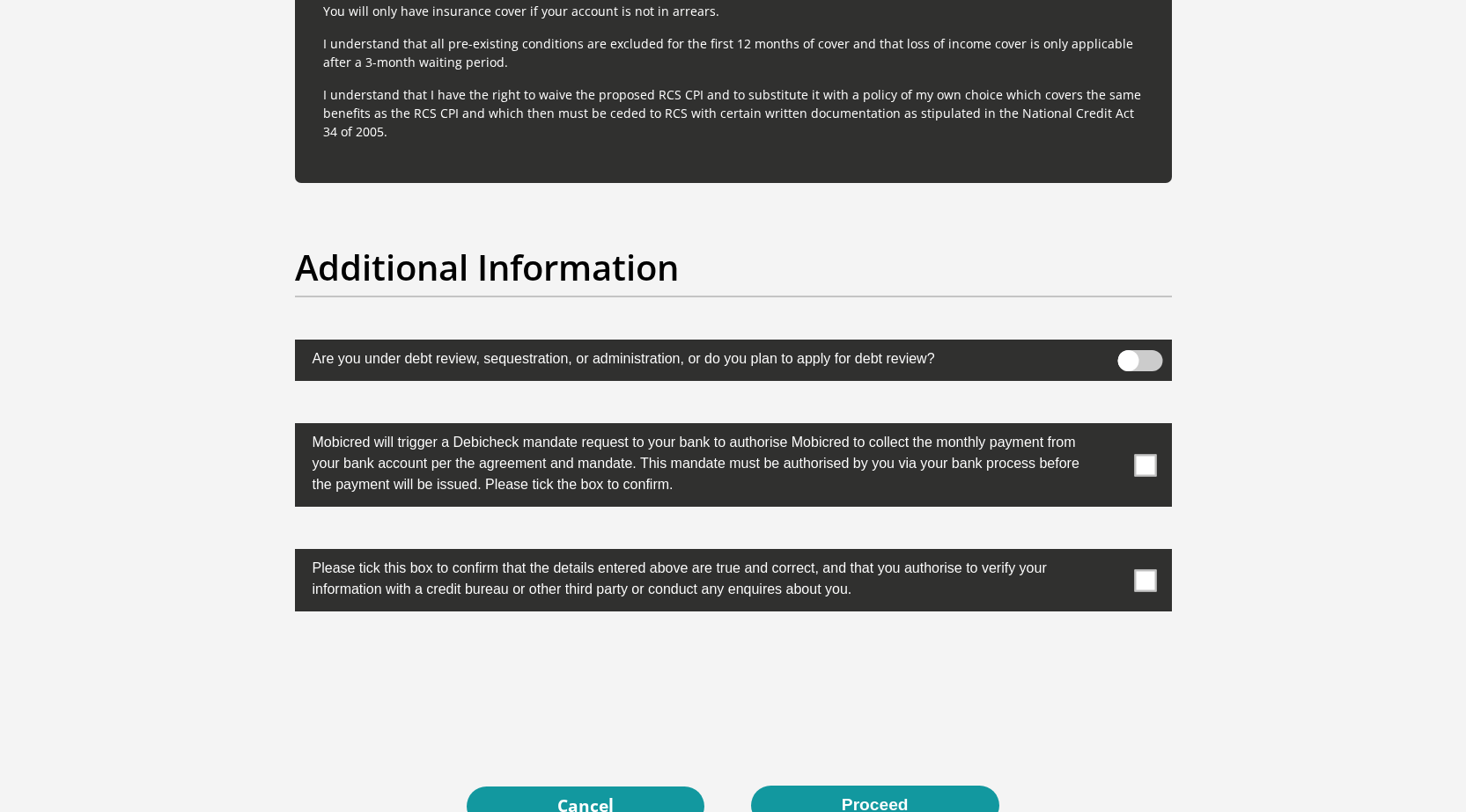
scroll to position [5368, 0]
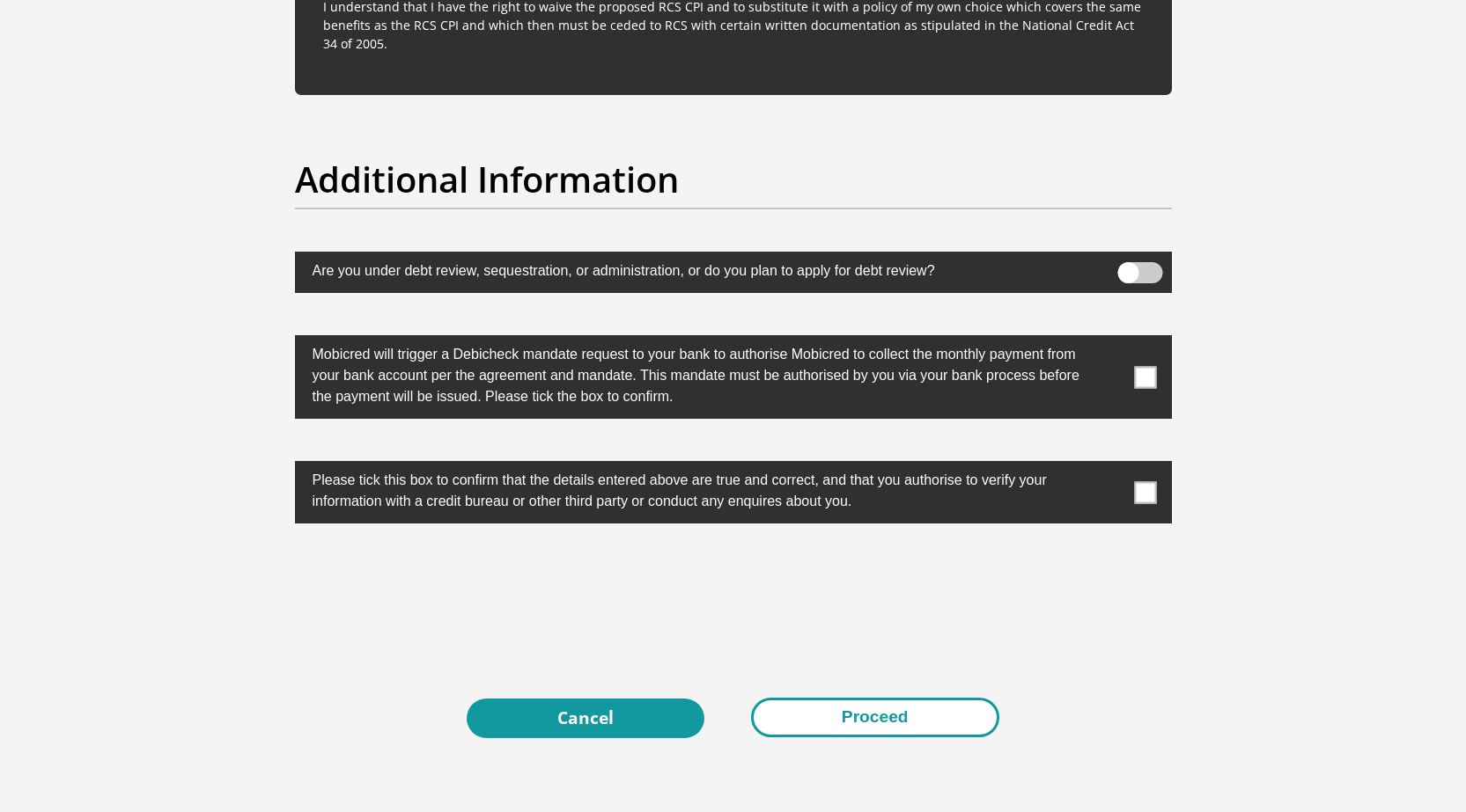
click at [924, 725] on button "Proceed" at bounding box center [875, 717] width 248 height 39
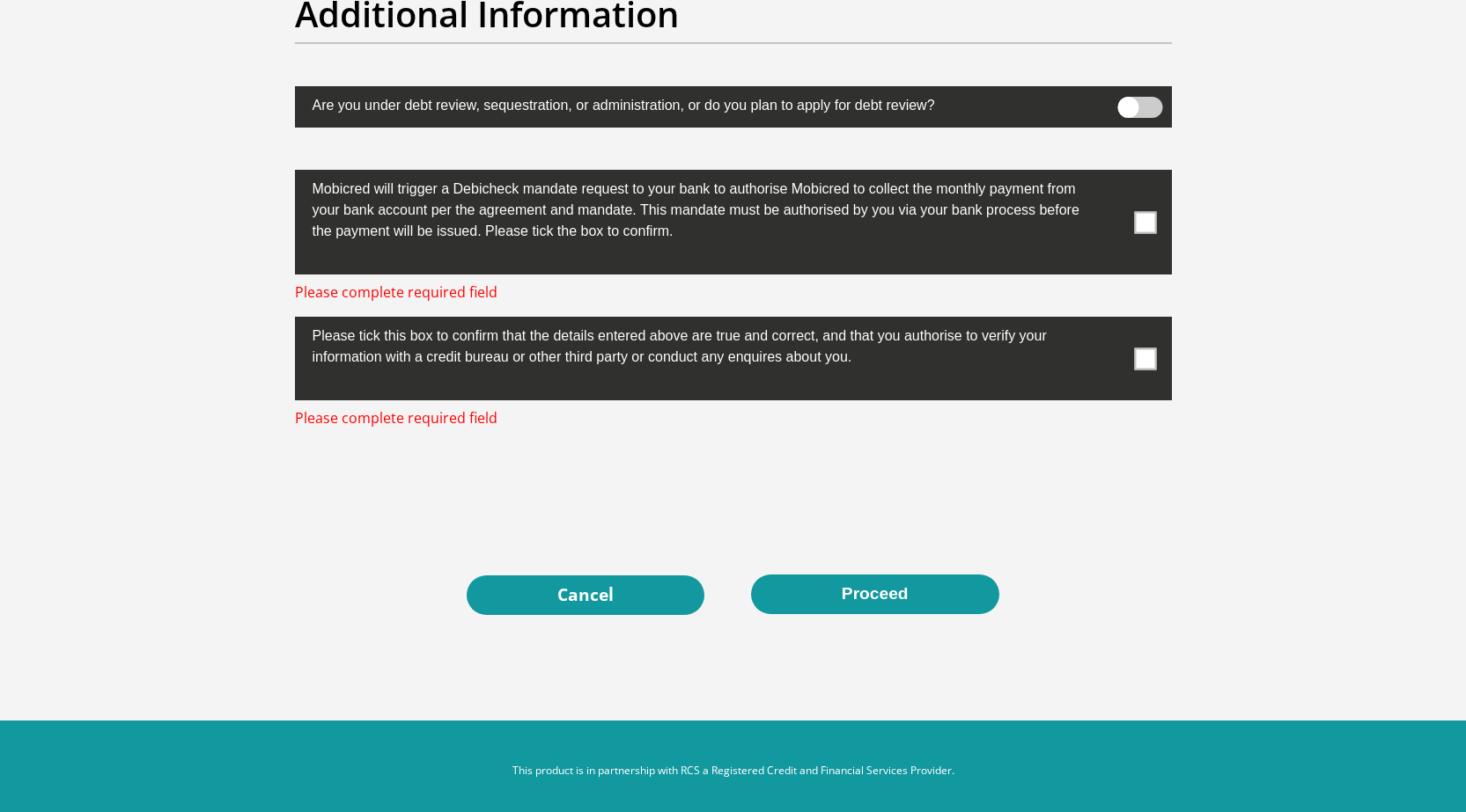
scroll to position [5544, 0]
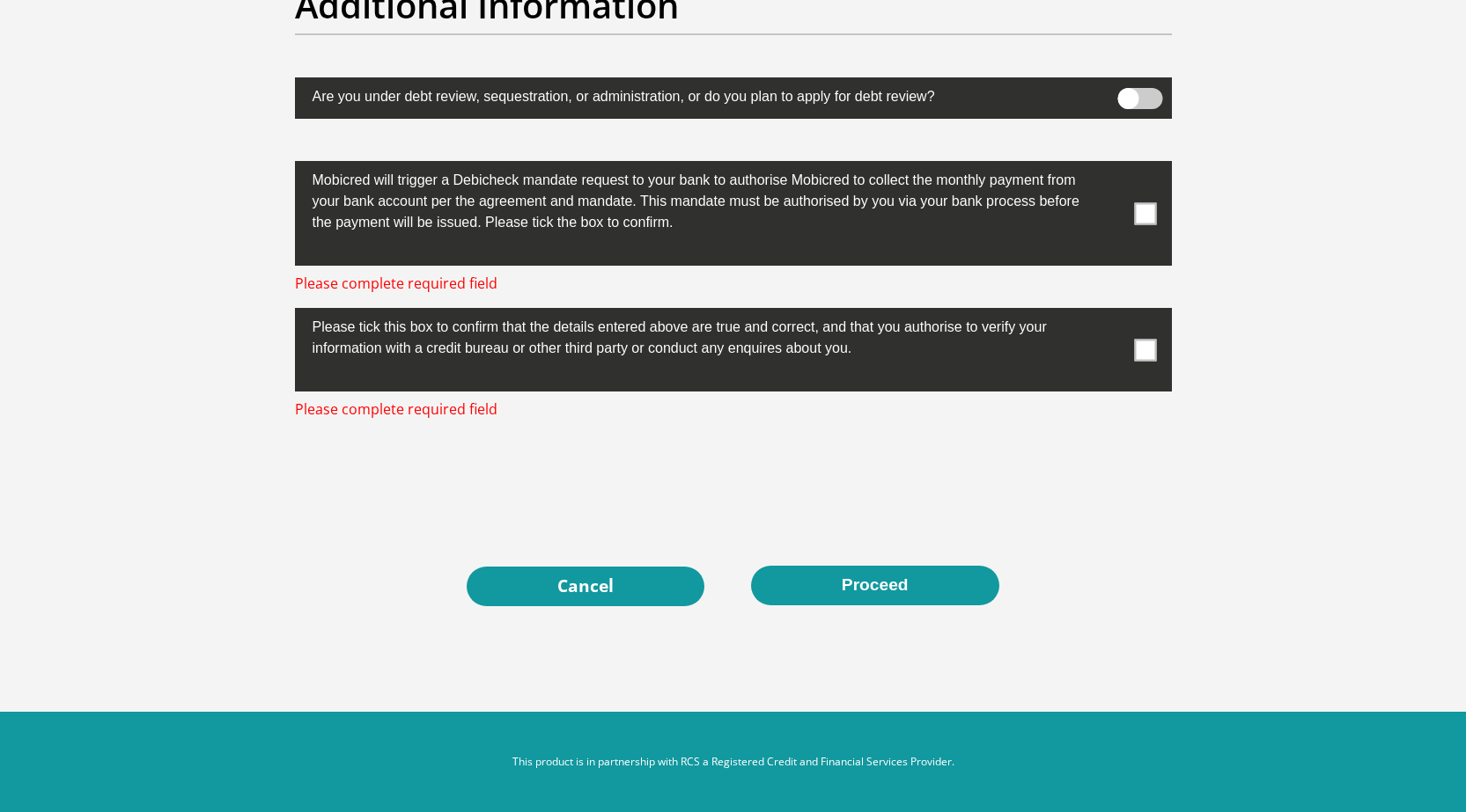
click at [1150, 213] on span at bounding box center [1145, 213] width 22 height 22
click at [1111, 165] on input "checkbox" at bounding box center [1111, 165] width 0 height 0
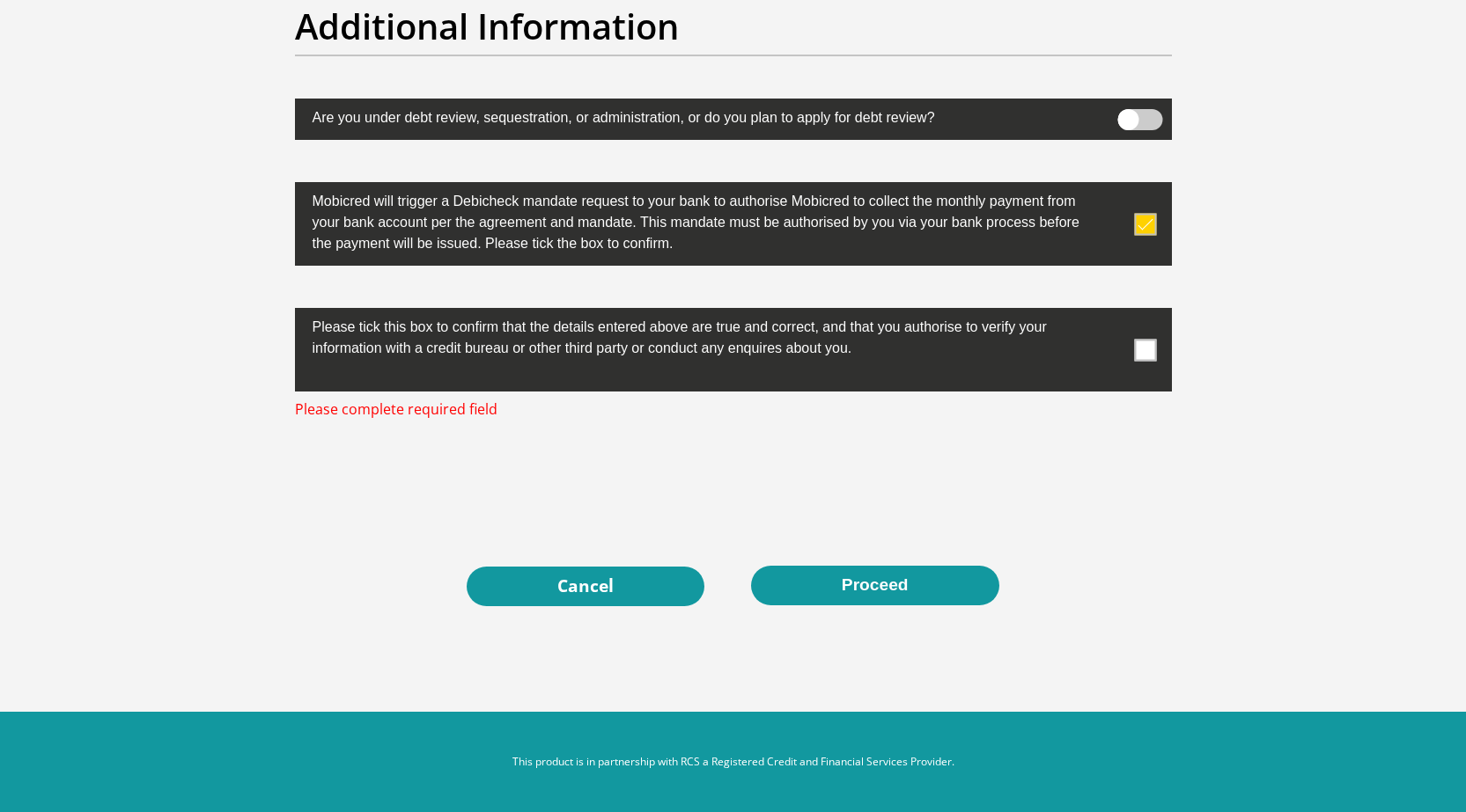
click at [1140, 354] on span at bounding box center [1145, 350] width 22 height 22
click at [1111, 312] on input "checkbox" at bounding box center [1111, 312] width 0 height 0
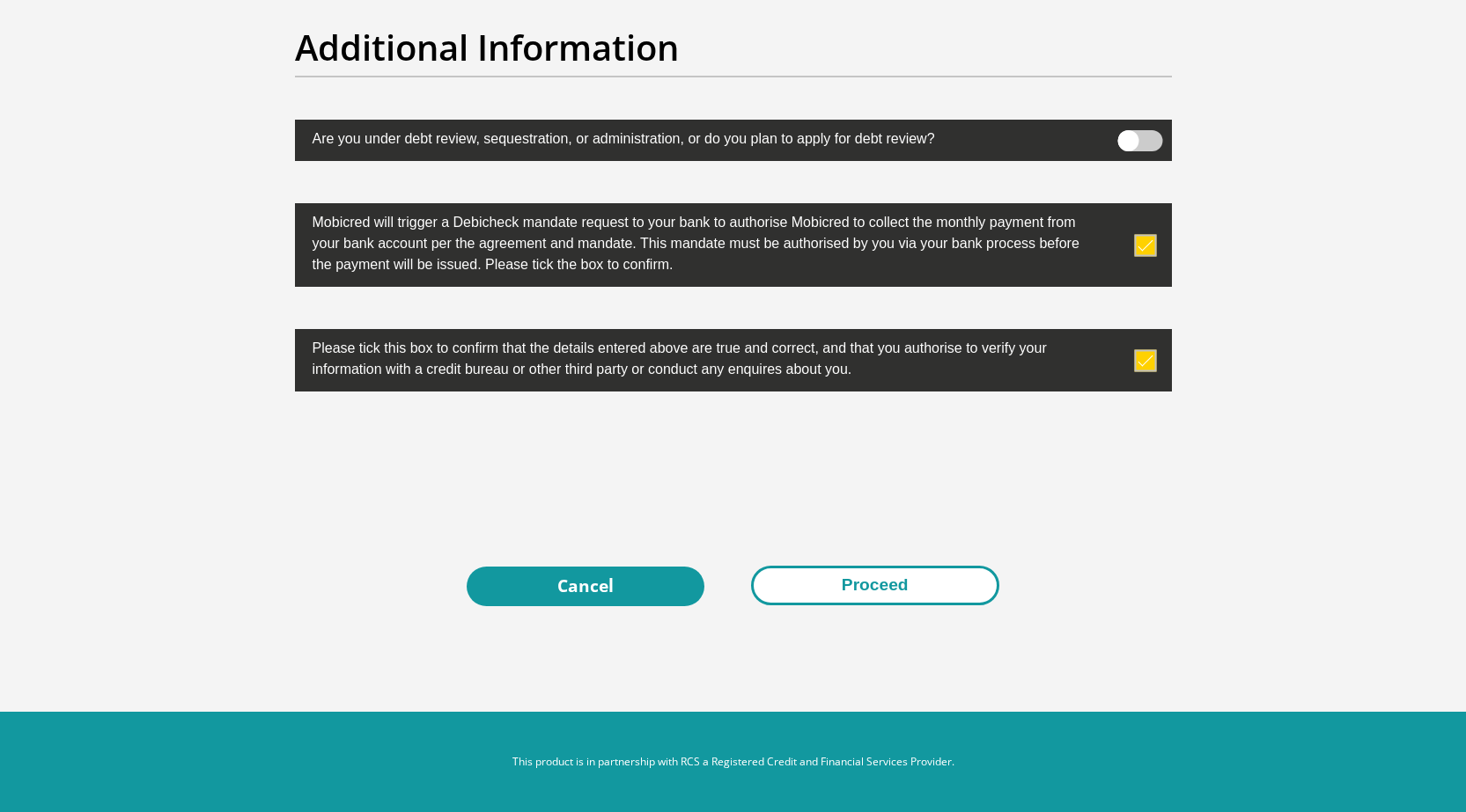
click at [923, 588] on button "Proceed" at bounding box center [875, 585] width 248 height 39
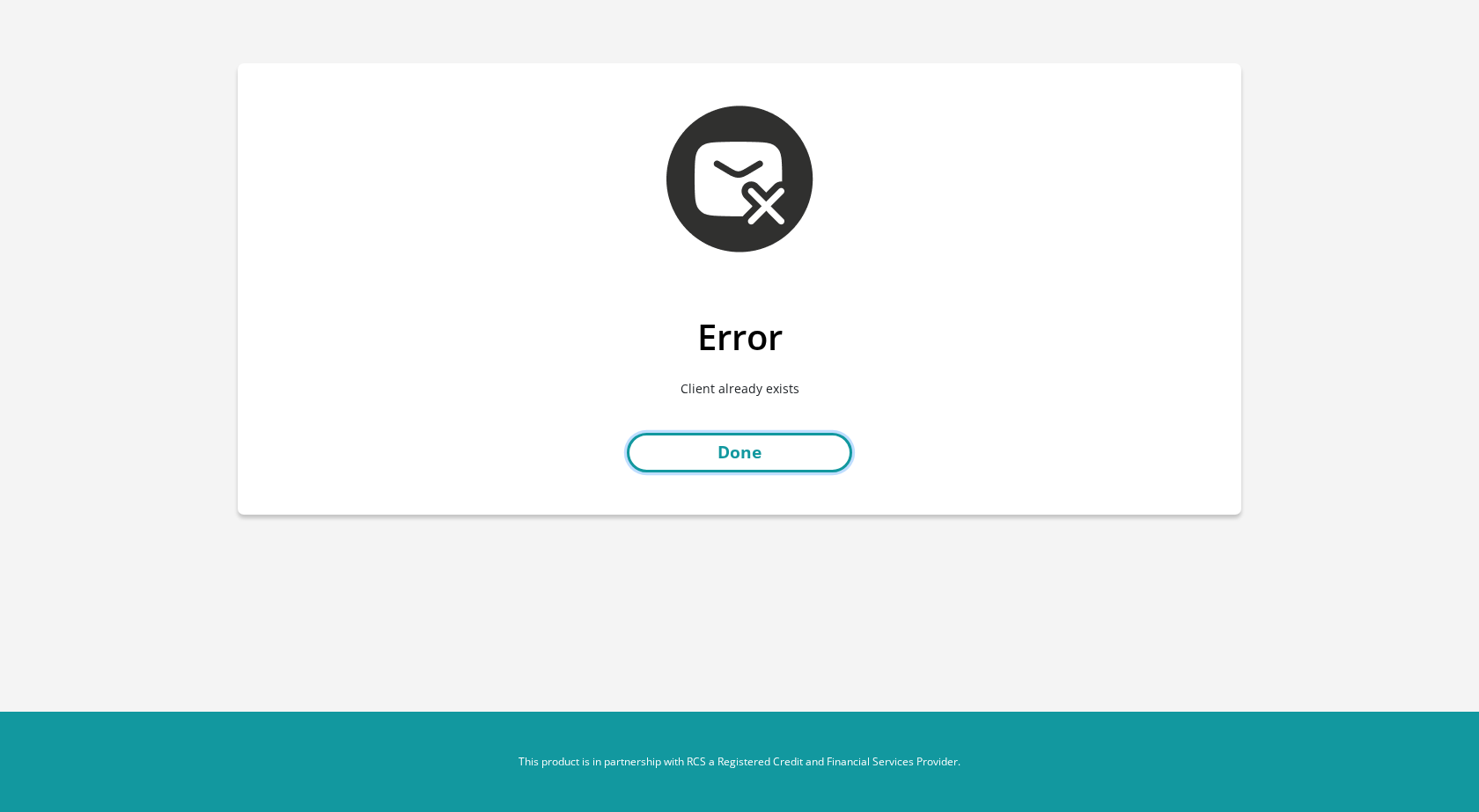
click at [762, 450] on link "Done" at bounding box center [739, 452] width 225 height 39
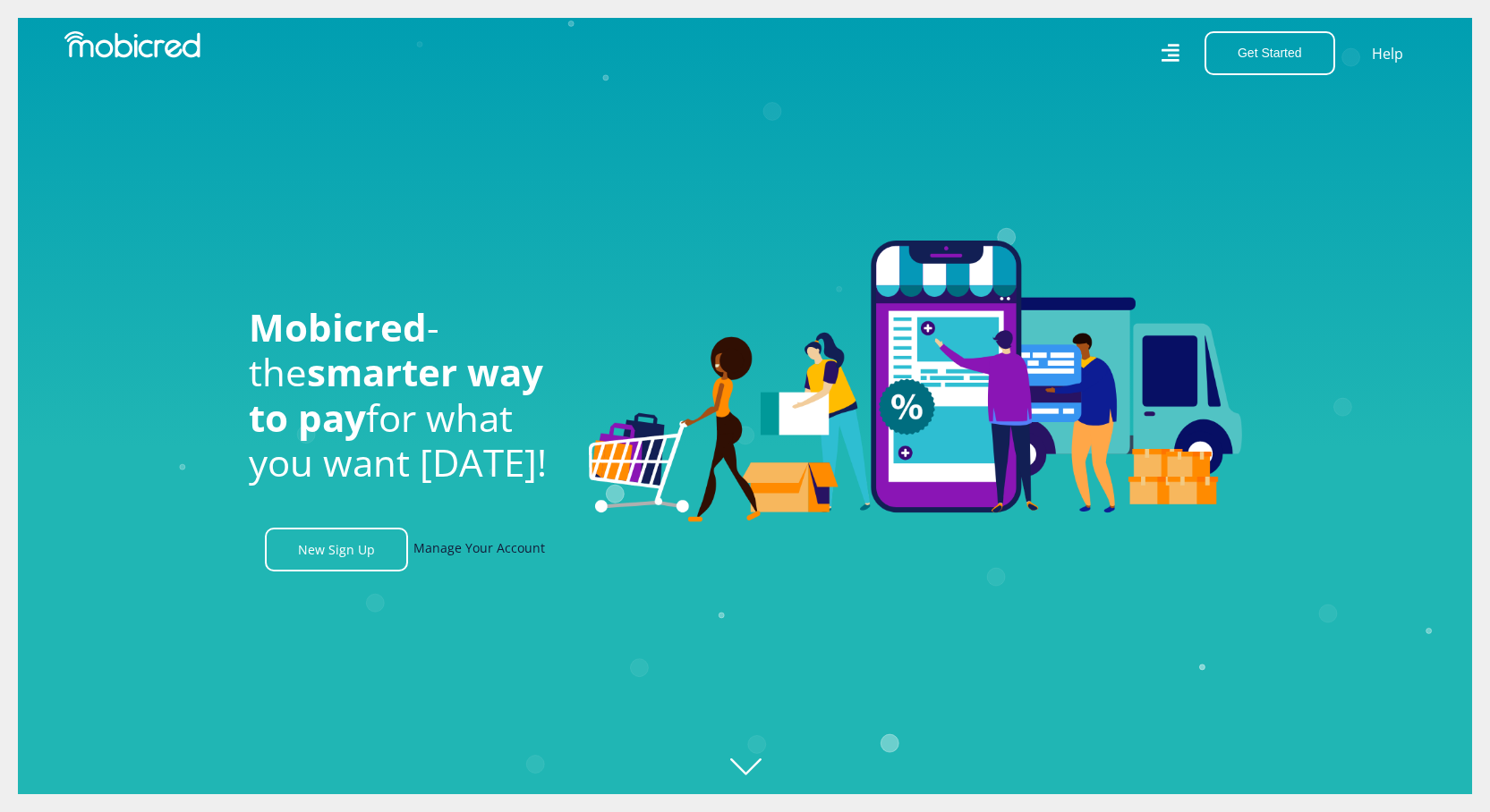
click at [507, 558] on link "Manage Your Account" at bounding box center [479, 550] width 132 height 44
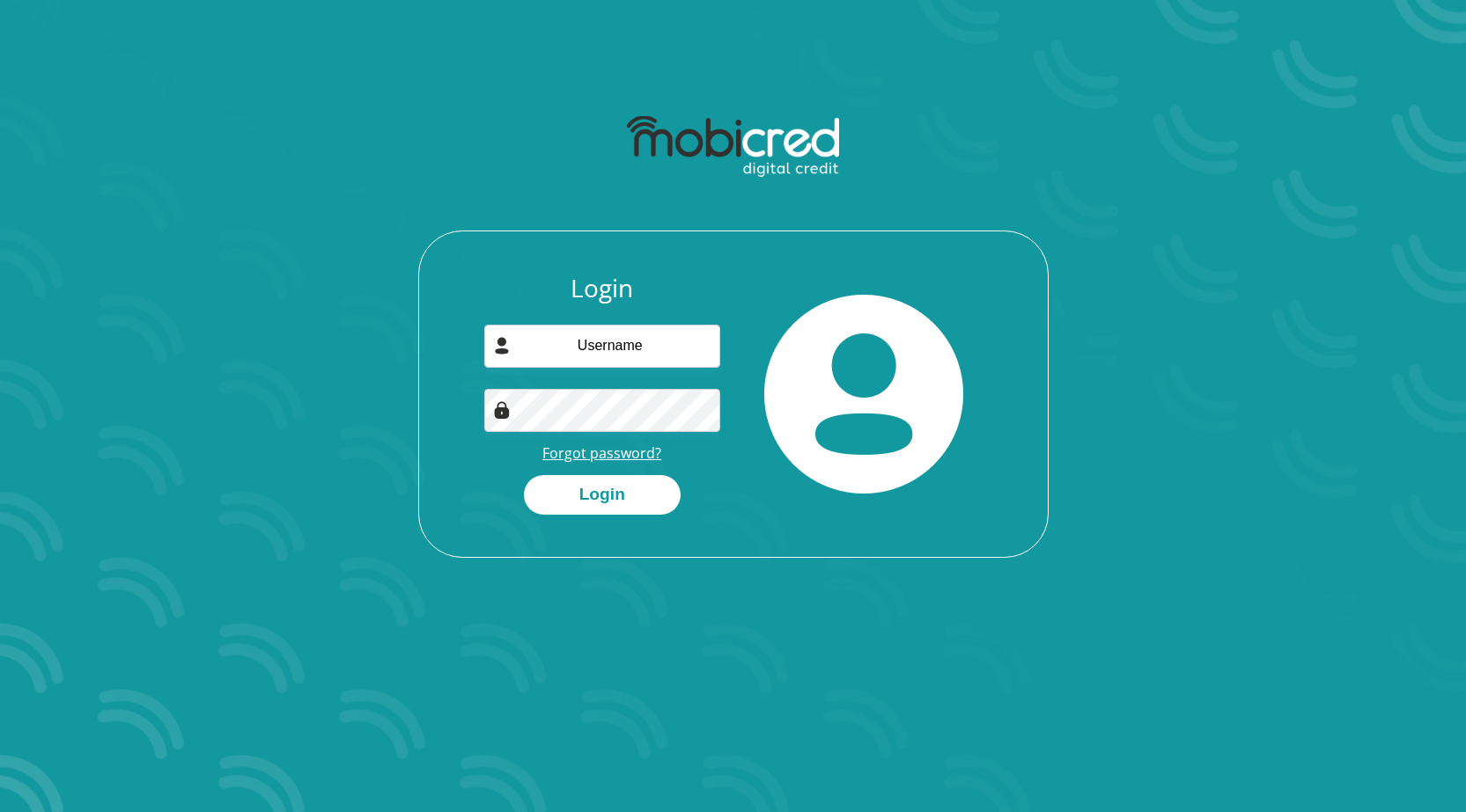
scroll to position [88, 0]
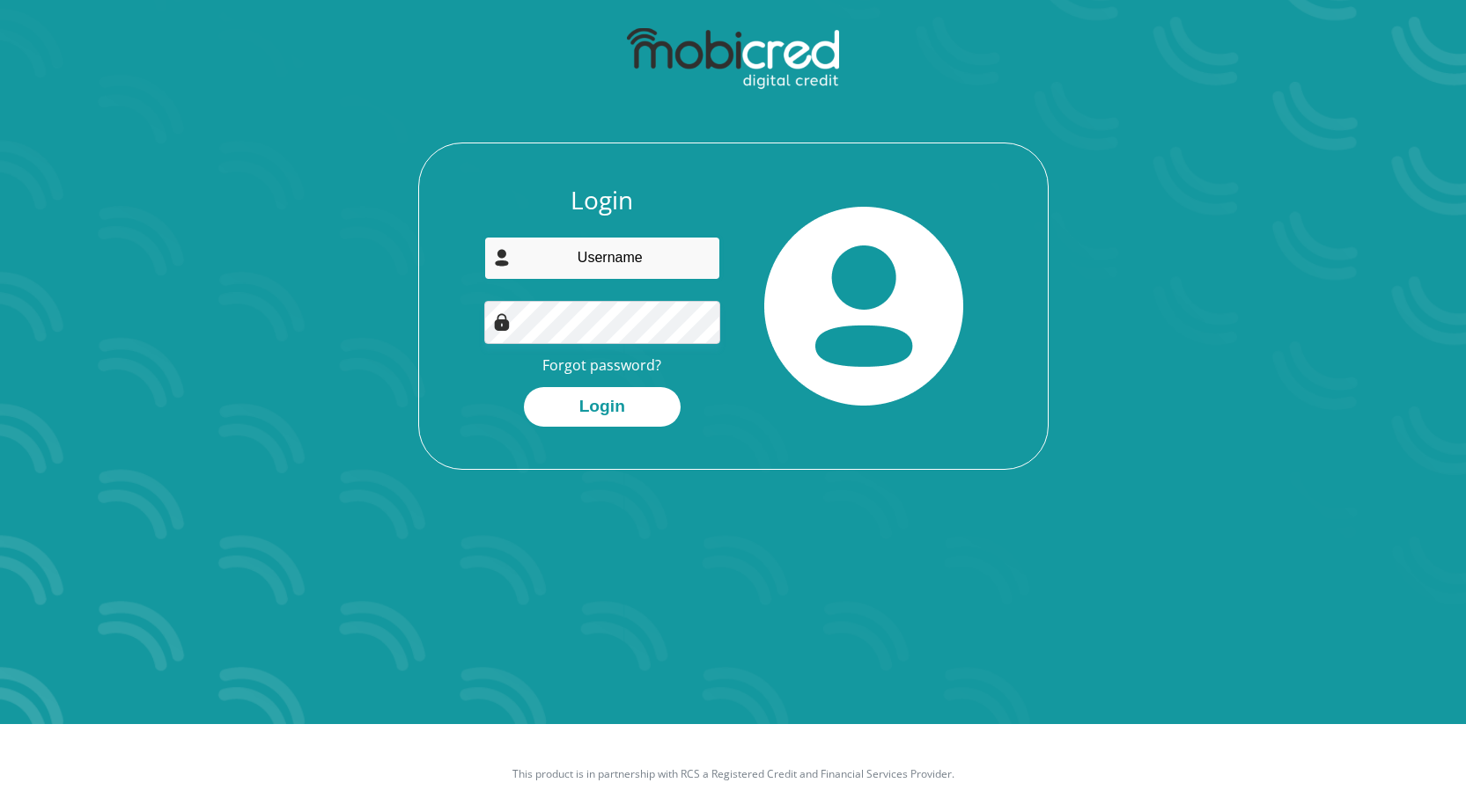
click at [669, 274] on input "email" at bounding box center [602, 258] width 236 height 43
type input "stephaniefourie73@gmail.com"
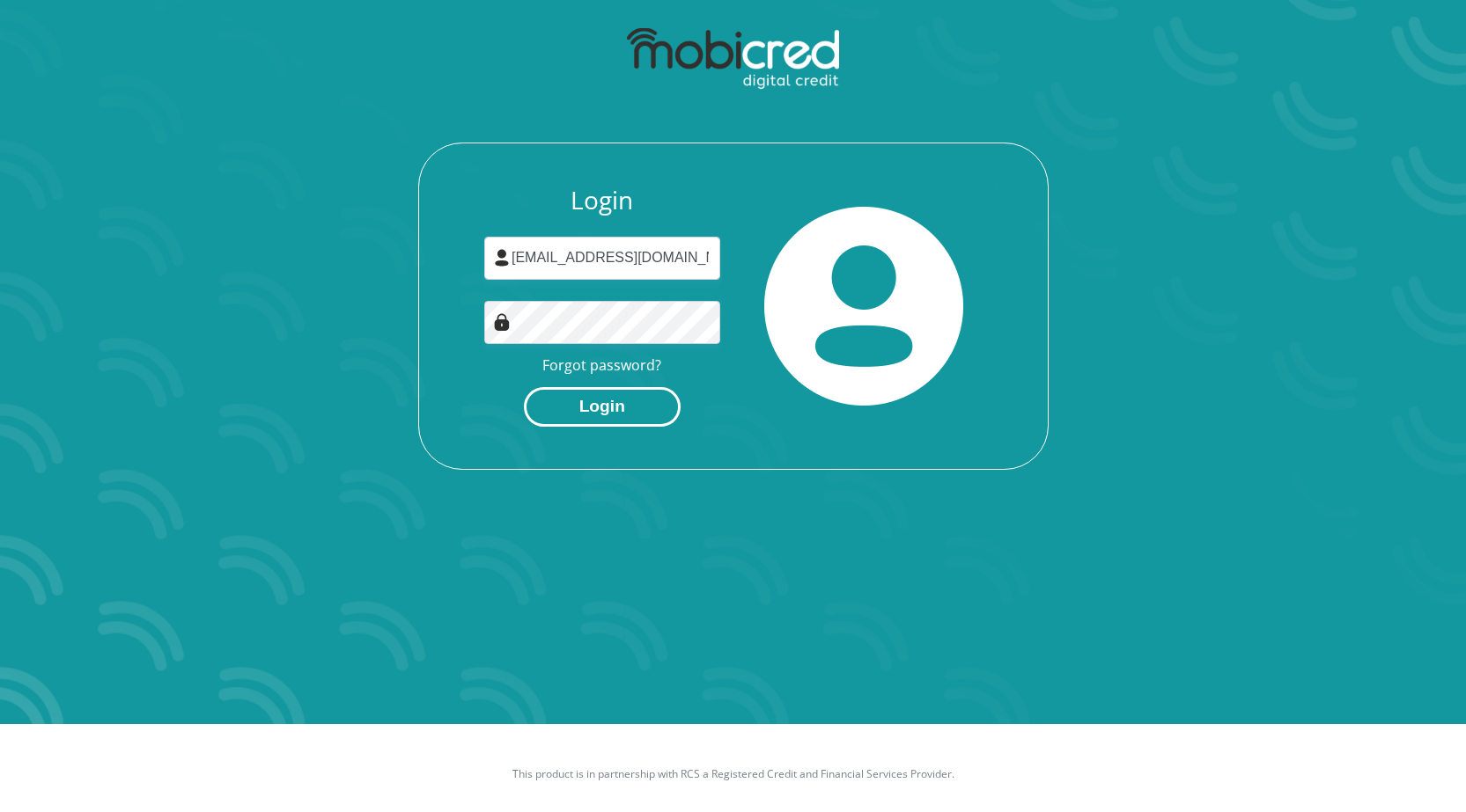
click at [618, 416] on button "Login" at bounding box center [603, 407] width 157 height 39
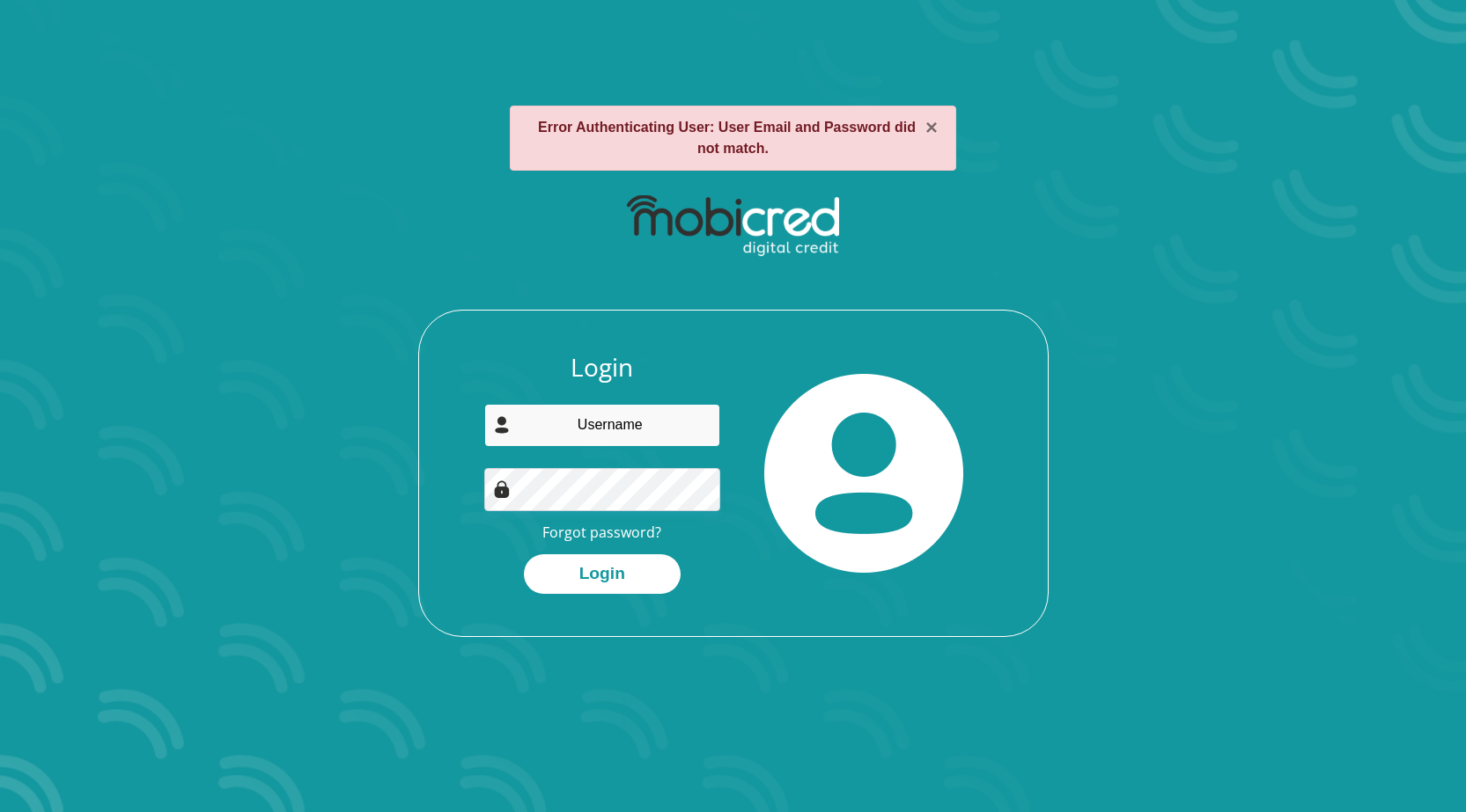
click at [648, 436] on input "email" at bounding box center [602, 426] width 236 height 43
type input "stephaniefourie73@gmail.com"
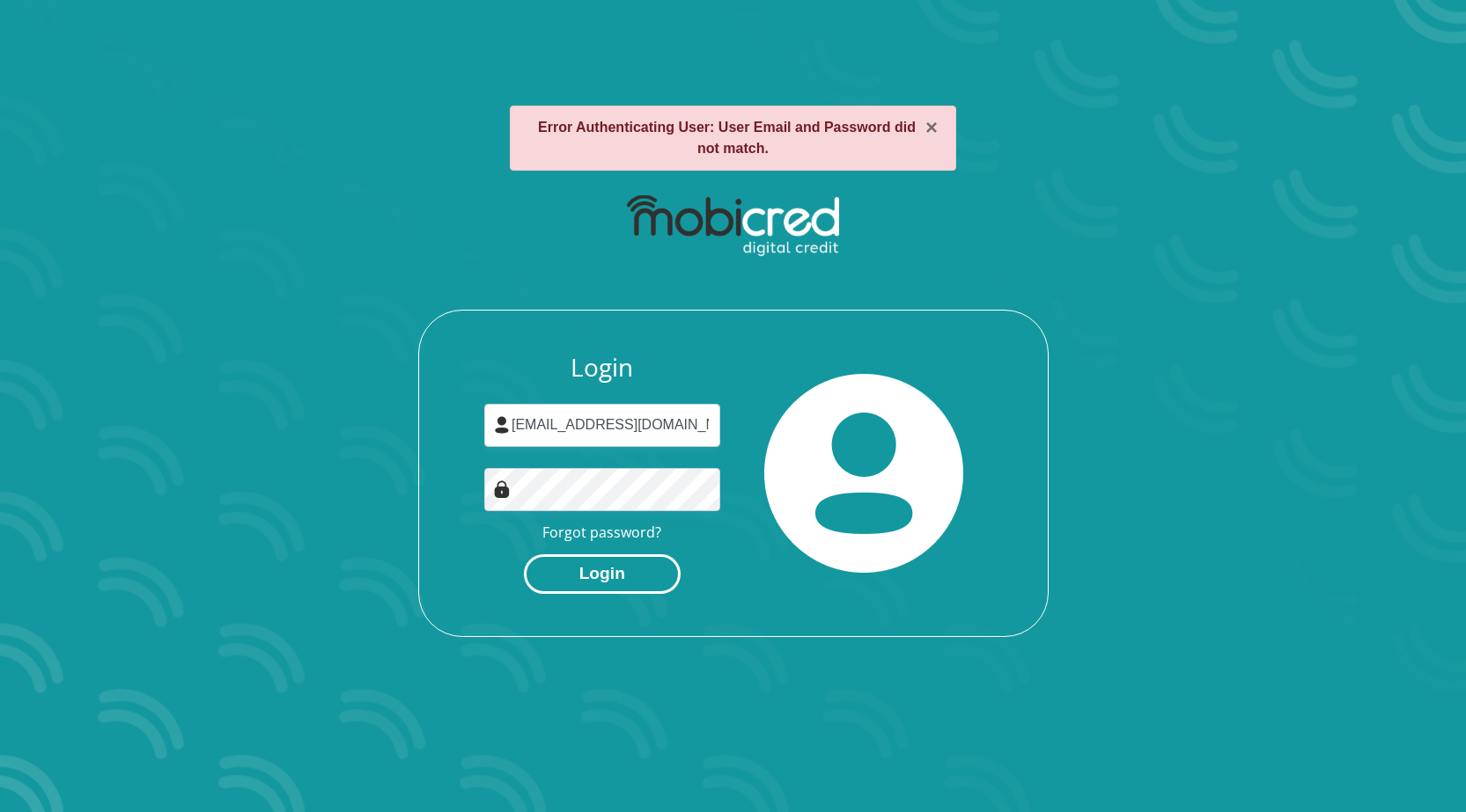
click at [636, 590] on button "Login" at bounding box center [603, 574] width 157 height 39
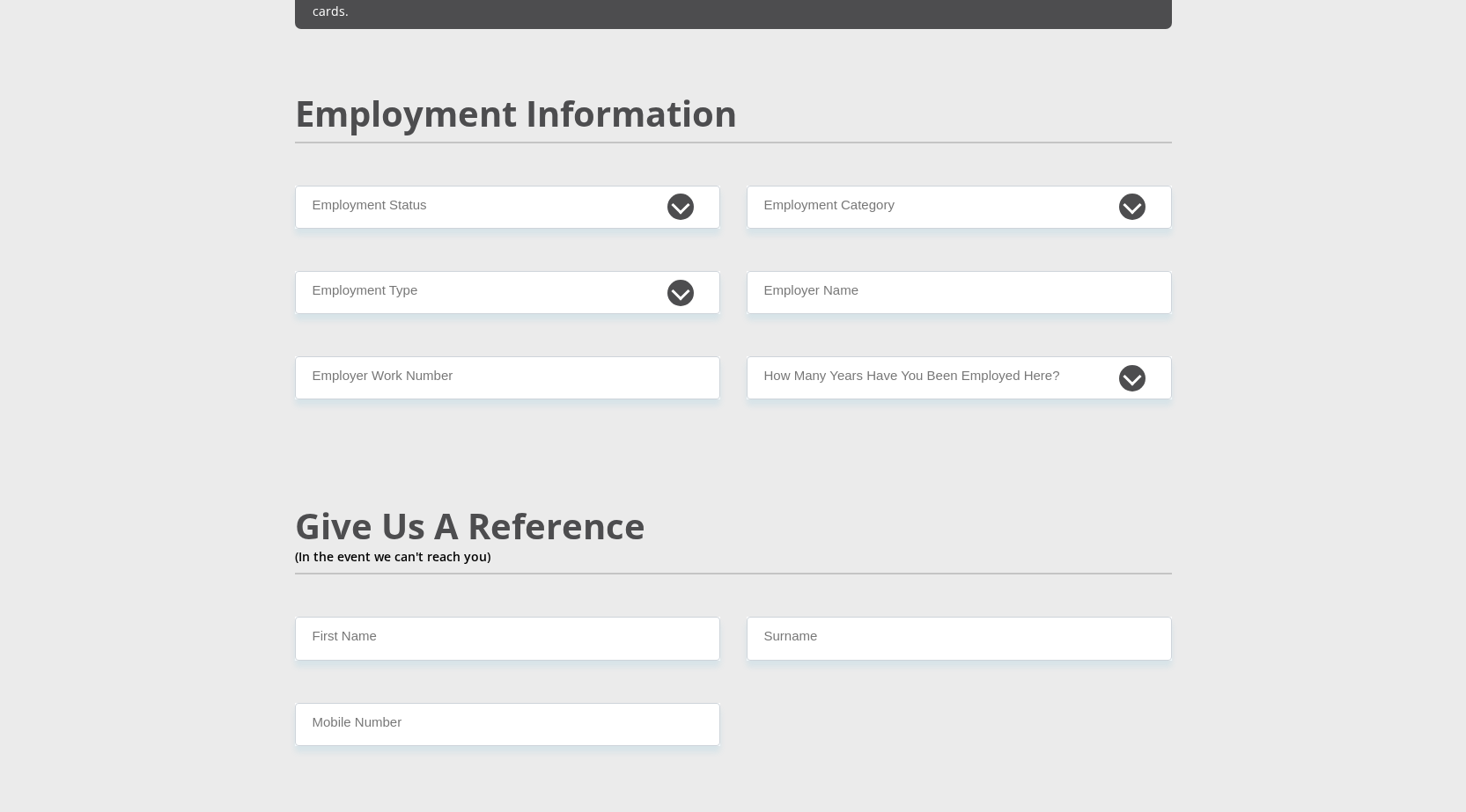
scroll to position [2904, 0]
